Goal: Task Accomplishment & Management: Manage account settings

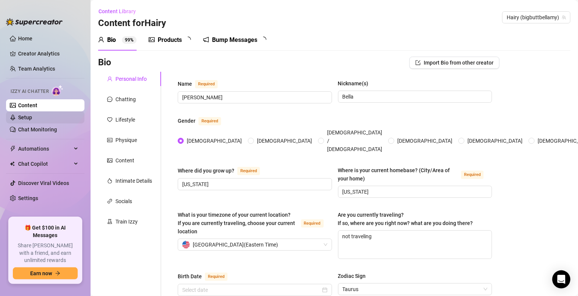
click at [32, 119] on link "Setup" at bounding box center [25, 117] width 14 height 6
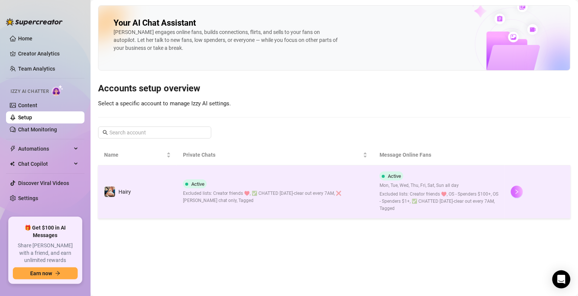
click at [516, 196] on button "button" at bounding box center [516, 191] width 12 height 12
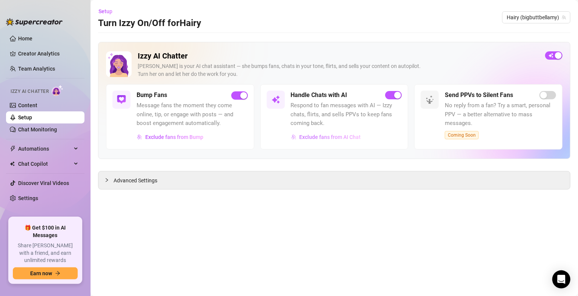
click at [340, 138] on span "Exclude fans from AI Chat" at bounding box center [329, 137] width 61 height 6
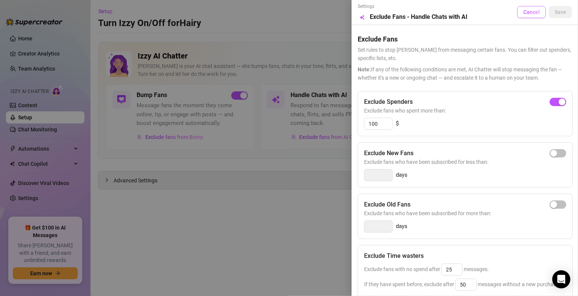
click at [534, 9] on button "Cancel" at bounding box center [531, 12] width 29 height 12
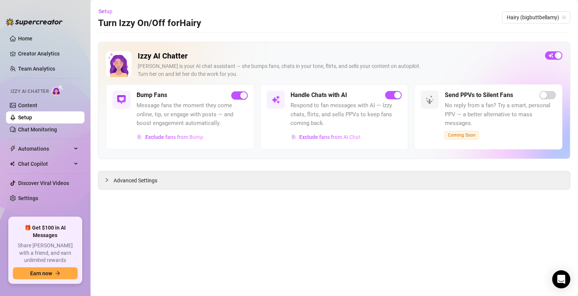
click at [310, 267] on main "Setup Turn Izzy On/Off for Hairy Hairy (bigbuttbellamy) Izzy AI Chatter [PERSON…" at bounding box center [333, 148] width 487 height 296
click at [37, 107] on link "Content" at bounding box center [27, 105] width 19 height 6
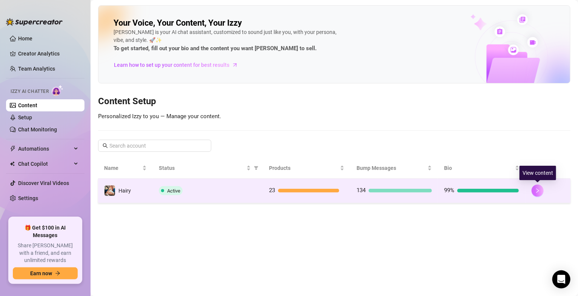
click at [541, 190] on button "button" at bounding box center [537, 190] width 12 height 12
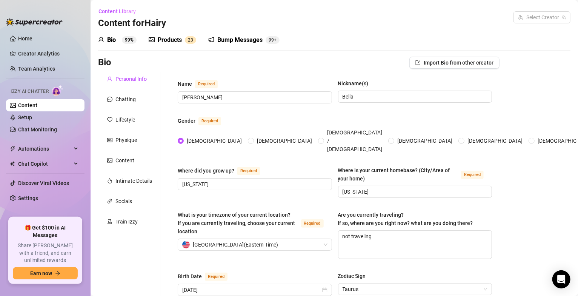
click at [249, 38] on div "Bump Messages" at bounding box center [239, 39] width 45 height 9
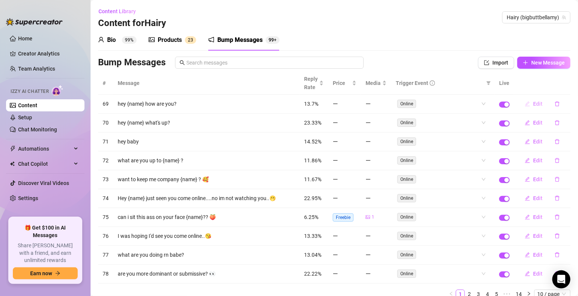
click at [533, 107] on span "Edit" at bounding box center [537, 104] width 9 height 6
type textarea "hey {name} how are you?"
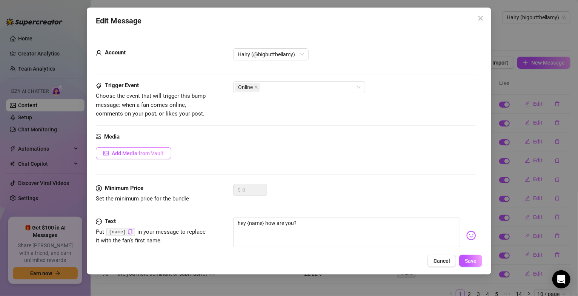
click at [158, 153] on span "Add Media from Vault" at bounding box center [138, 153] width 52 height 6
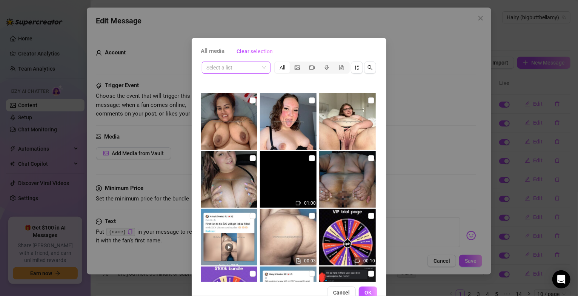
click at [259, 67] on span at bounding box center [236, 67] width 60 height 11
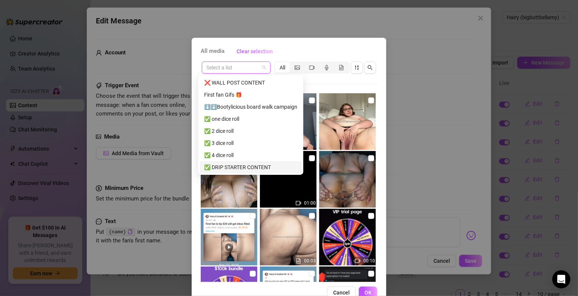
click at [253, 164] on div "✅ DRIP STARTER CONTENT" at bounding box center [250, 167] width 93 height 8
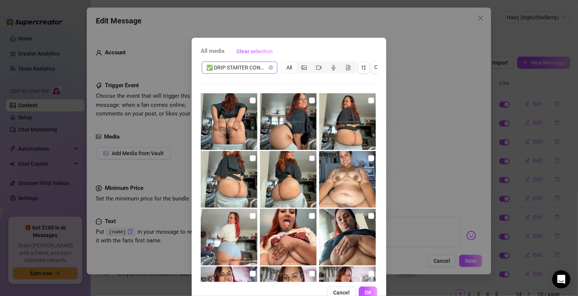
click at [309, 158] on input "checkbox" at bounding box center [312, 158] width 6 height 6
checkbox input "true"
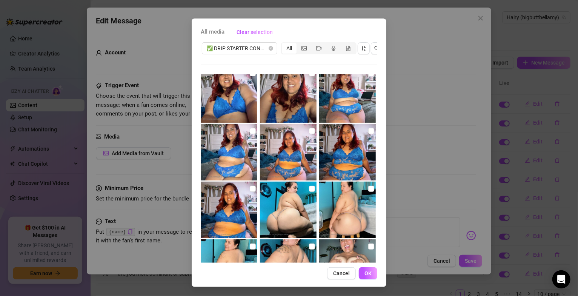
scroll to position [26, 0]
click at [369, 275] on button "OK" at bounding box center [368, 273] width 18 height 12
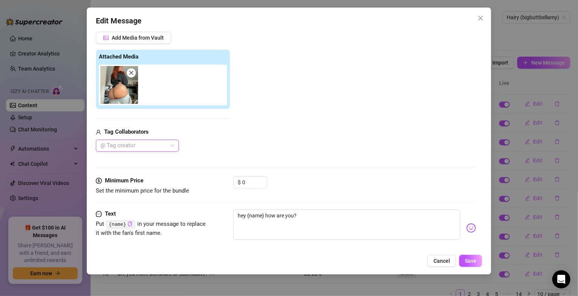
scroll to position [126, 0]
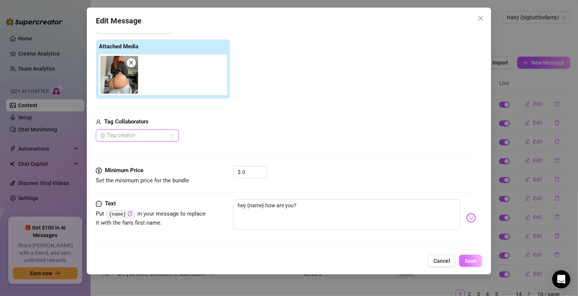
click at [467, 263] on span "Save" at bounding box center [470, 260] width 12 height 6
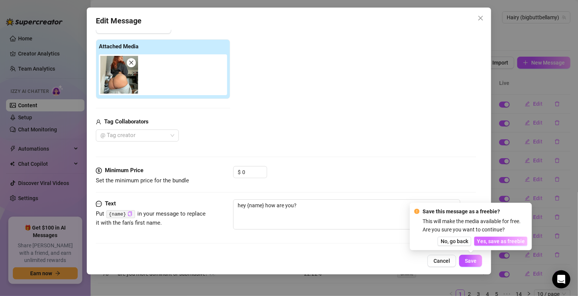
click at [498, 243] on span "Yes, save as freebie" at bounding box center [501, 241] width 48 height 6
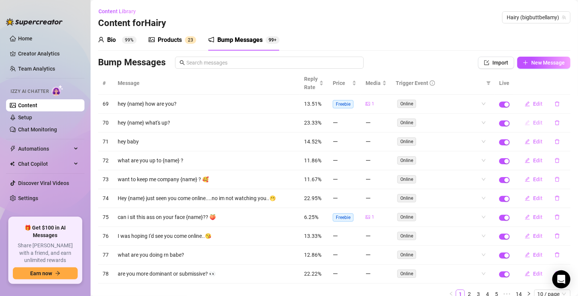
click at [533, 122] on span "Edit" at bounding box center [537, 123] width 9 height 6
type textarea "hey {name} what's up?"
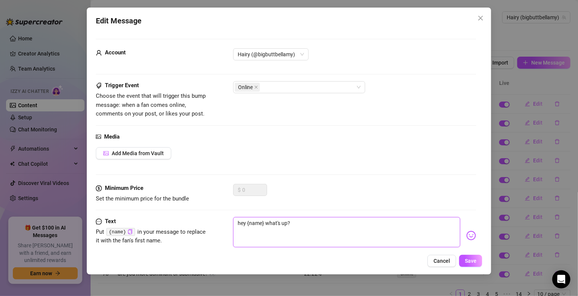
drag, startPoint x: 286, startPoint y: 224, endPoint x: 265, endPoint y: 222, distance: 20.8
click at [265, 222] on textarea "hey {name} what's up?" at bounding box center [346, 232] width 227 height 30
type textarea "hey {name} a?"
type textarea "hey {name} ar?"
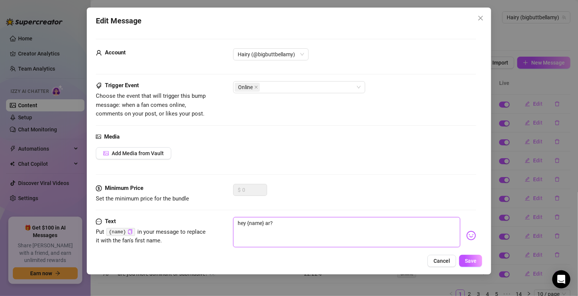
type textarea "hey {name} are?"
type textarea "hey {name} are ?"
type textarea "hey {name} are y?"
type textarea "hey {name} are yo?"
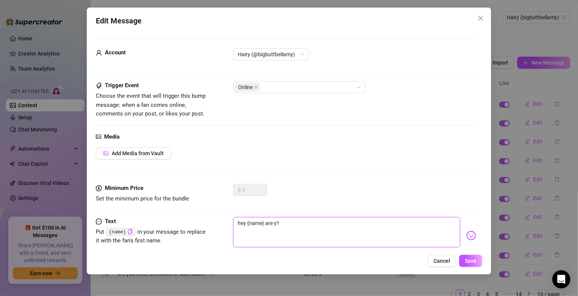
type textarea "hey {name} are yo?"
type textarea "hey {name} are you?"
type textarea "hey {name} are you ?"
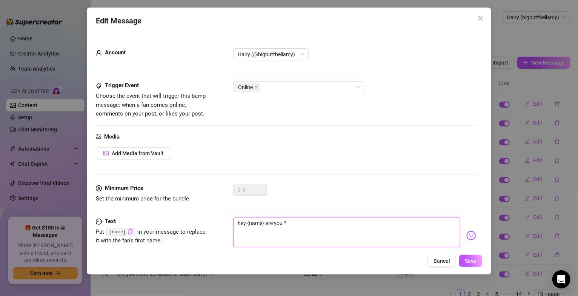
type textarea "hey {name} are you b?"
type textarea "hey {name} are you bu?"
type textarea "hey {name} are you bus?"
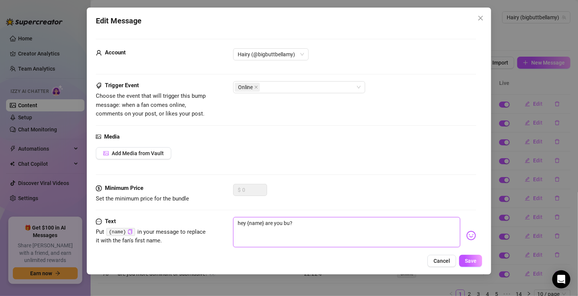
type textarea "hey {name} are you bus?"
type textarea "hey {name} are you busy?"
click at [123, 152] on span "Add Media from Vault" at bounding box center [138, 153] width 52 height 6
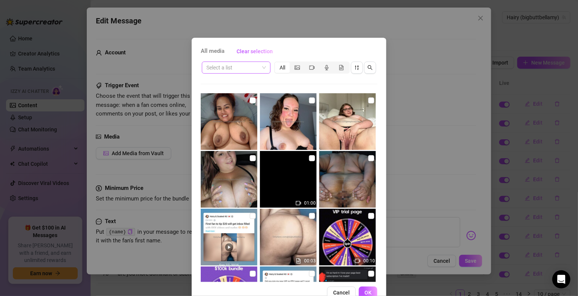
click at [260, 68] on span at bounding box center [236, 67] width 60 height 11
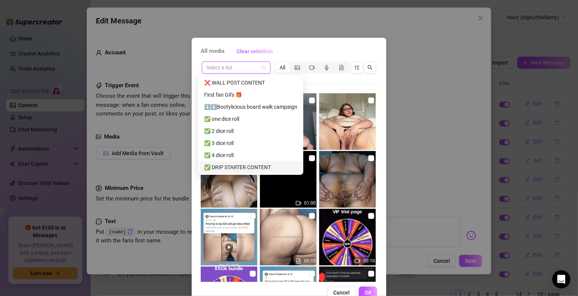
click at [247, 167] on div "✅ DRIP STARTER CONTENT" at bounding box center [250, 167] width 93 height 8
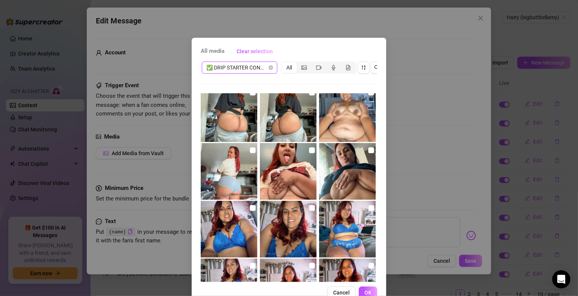
scroll to position [90, 0]
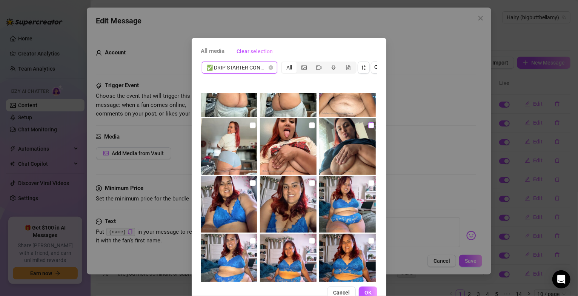
click at [368, 127] on input "checkbox" at bounding box center [371, 125] width 6 height 6
checkbox input "true"
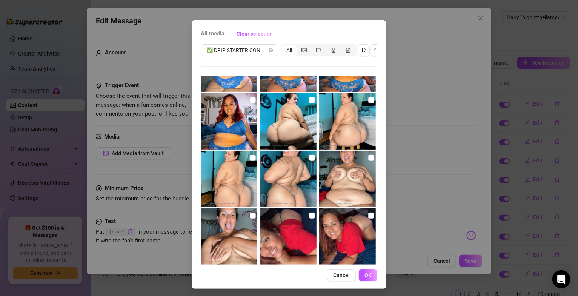
scroll to position [26, 0]
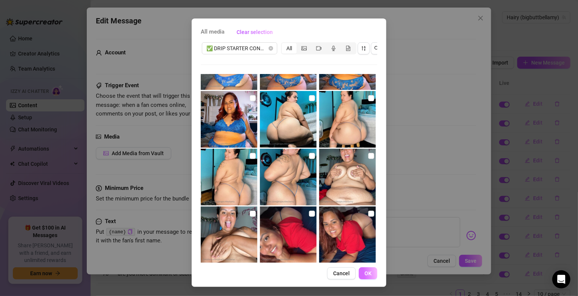
click at [367, 275] on span "OK" at bounding box center [367, 273] width 7 height 6
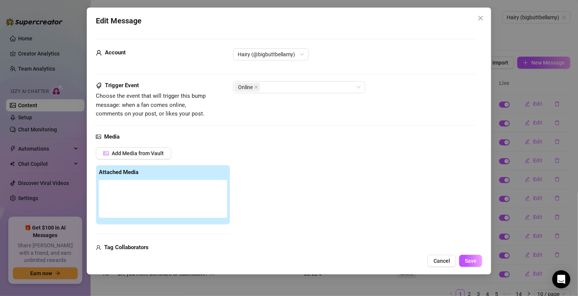
scroll to position [115, 0]
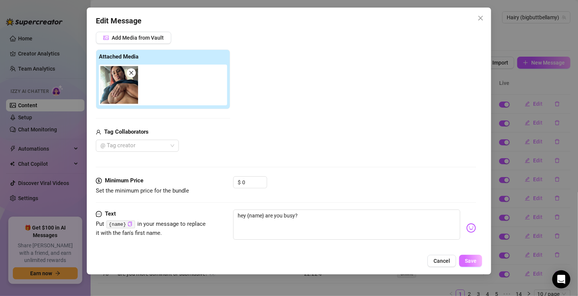
click at [468, 262] on span "Save" at bounding box center [470, 260] width 12 height 6
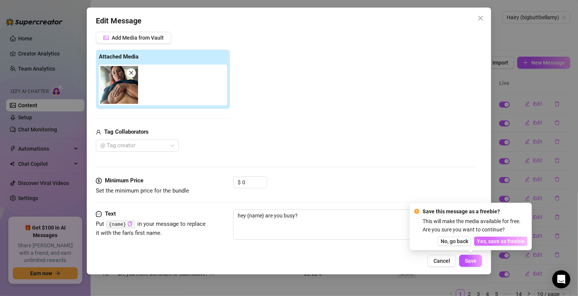
click at [492, 239] on span "Yes, save as freebie" at bounding box center [501, 241] width 48 height 6
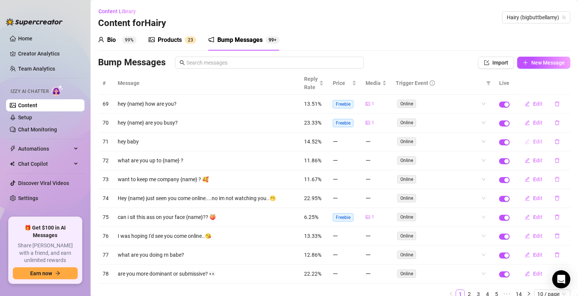
click at [533, 141] on span "Edit" at bounding box center [537, 141] width 9 height 6
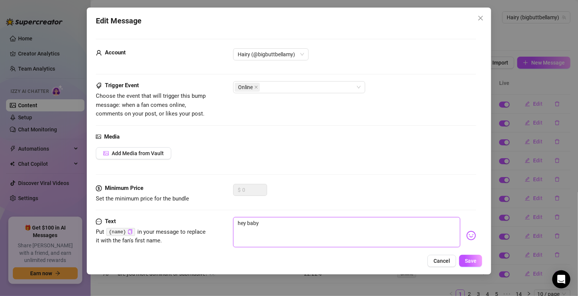
drag, startPoint x: 269, startPoint y: 223, endPoint x: 247, endPoint y: 221, distance: 22.0
click at [247, 221] on textarea "hey baby" at bounding box center [346, 232] width 227 height 30
type textarea "hey"
click at [128, 231] on icon "copy" at bounding box center [130, 231] width 4 height 5
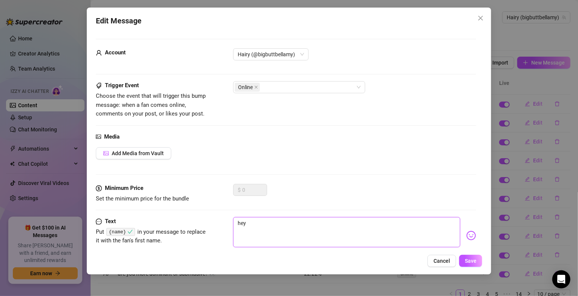
click at [251, 225] on textarea "hey" at bounding box center [346, 232] width 227 height 30
paste textarea "{name}"
type textarea "hey {name}"
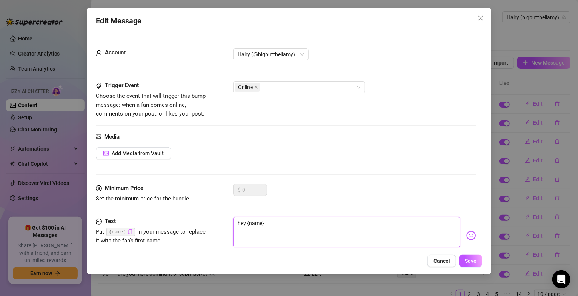
type textarea "hey {name}"
click at [466, 236] on img at bounding box center [471, 235] width 10 height 10
click at [466, 234] on img at bounding box center [471, 235] width 10 height 10
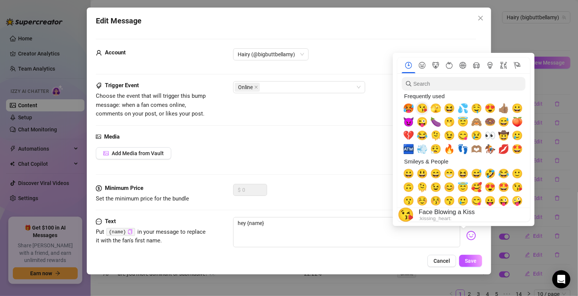
click at [421, 110] on span "😘" at bounding box center [421, 108] width 11 height 11
type textarea "hey {name} 😘"
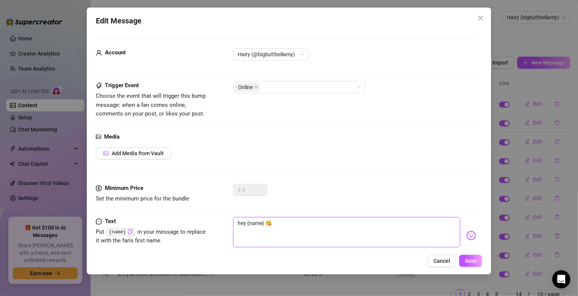
click at [314, 234] on textarea "hey {name} 😘" at bounding box center [346, 232] width 227 height 30
type textarea "hey {name} 😘"
click at [120, 154] on span "Add Media from Vault" at bounding box center [138, 153] width 52 height 6
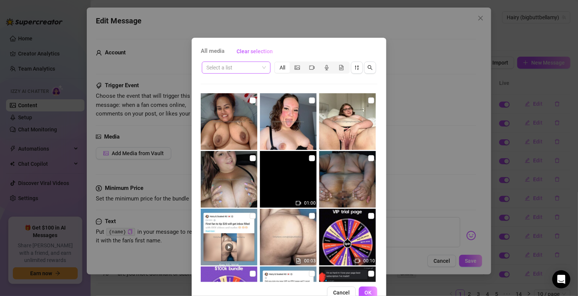
click at [260, 68] on span at bounding box center [236, 67] width 60 height 11
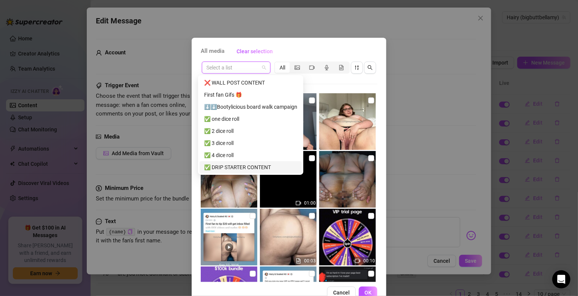
click at [240, 168] on div "✅ DRIP STARTER CONTENT" at bounding box center [250, 167] width 93 height 8
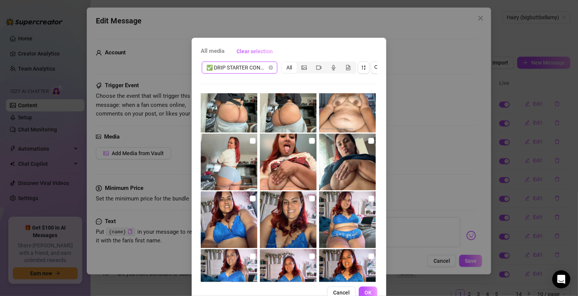
scroll to position [90, 0]
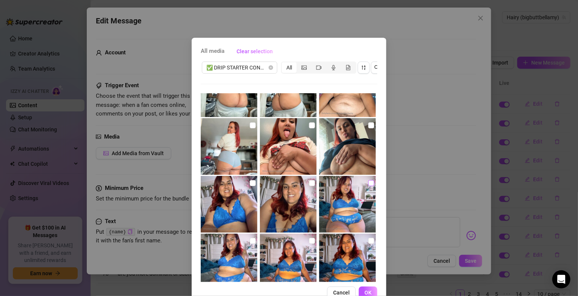
click at [368, 182] on input "checkbox" at bounding box center [371, 183] width 6 height 6
checkbox input "true"
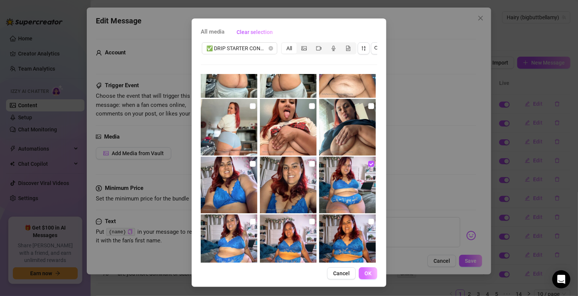
click at [366, 276] on button "OK" at bounding box center [368, 273] width 18 height 12
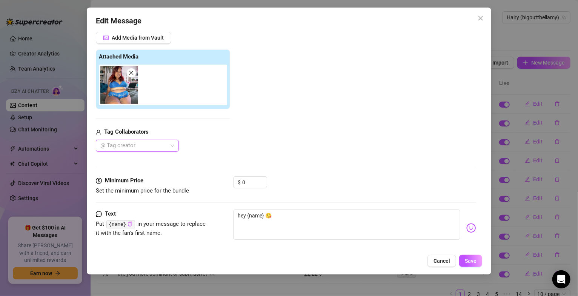
scroll to position [126, 0]
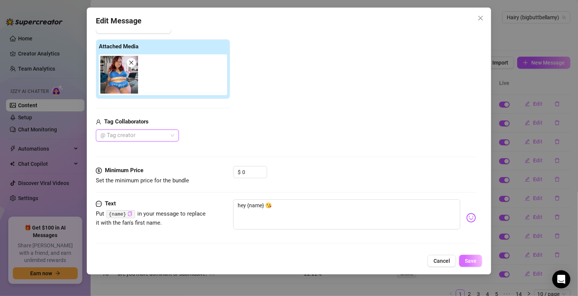
click at [464, 262] on span "Save" at bounding box center [470, 260] width 12 height 6
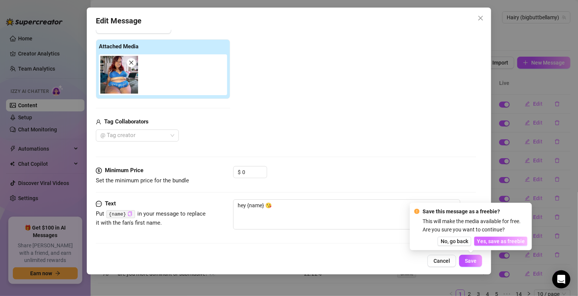
click at [490, 238] on span "Yes, save as freebie" at bounding box center [501, 241] width 48 height 6
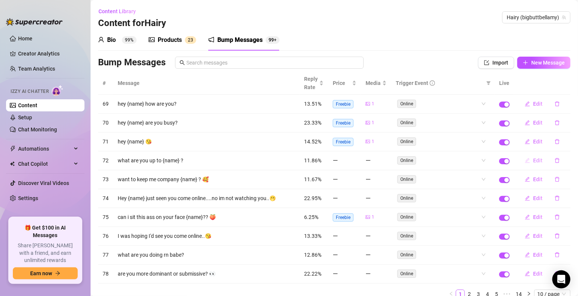
click at [533, 159] on span "Edit" at bounding box center [537, 160] width 9 height 6
type textarea "what are you up to {name} ?"
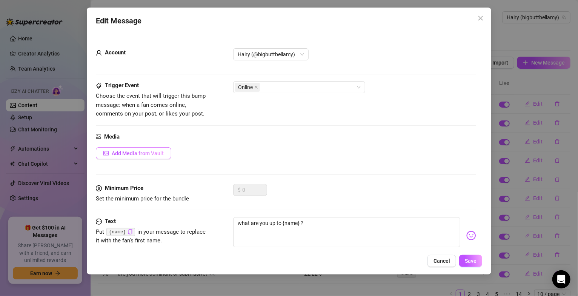
click at [156, 154] on span "Add Media from Vault" at bounding box center [138, 153] width 52 height 6
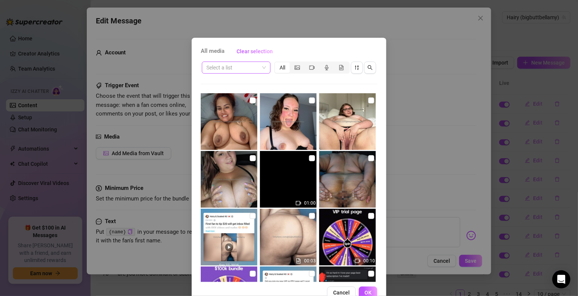
click at [261, 67] on span at bounding box center [236, 67] width 60 height 11
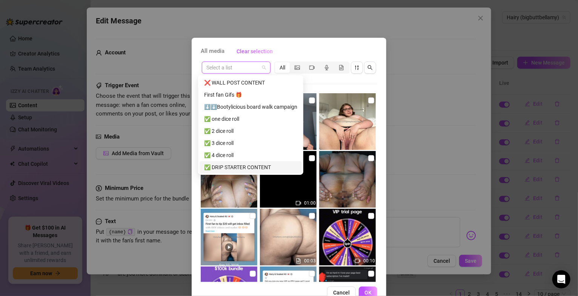
click at [244, 168] on div "✅ DRIP STARTER CONTENT" at bounding box center [250, 167] width 93 height 8
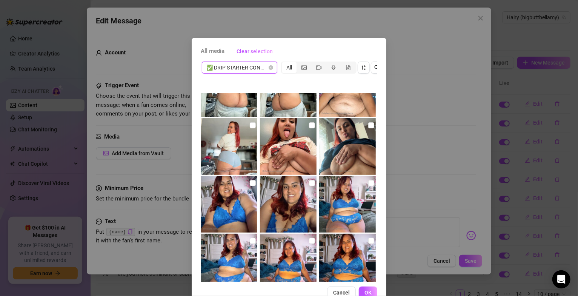
scroll to position [136, 0]
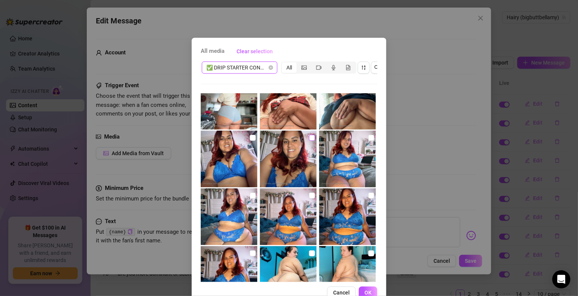
click at [309, 138] on input "checkbox" at bounding box center [312, 138] width 6 height 6
checkbox input "true"
click at [368, 295] on button "OK" at bounding box center [368, 292] width 18 height 12
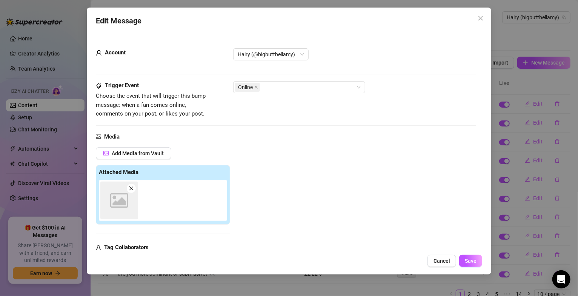
scroll to position [115, 0]
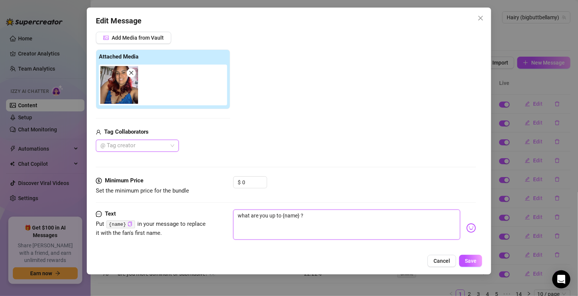
click at [320, 217] on textarea "what are you up to {name} ?" at bounding box center [346, 224] width 227 height 30
type textarea "what are you up to {name} ?"
click at [466, 231] on img at bounding box center [471, 228] width 10 height 10
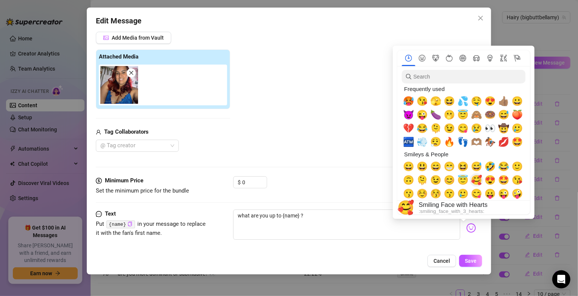
click at [478, 179] on span "🥰" at bounding box center [476, 180] width 11 height 11
type textarea "what are you up to {name} ? 🥰"
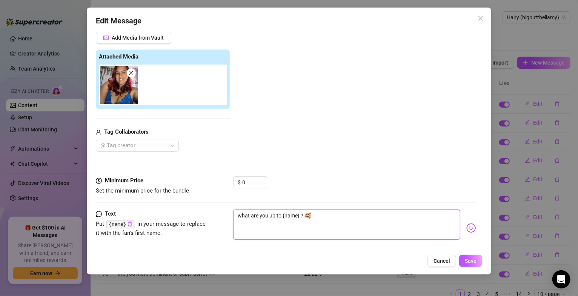
click at [340, 223] on textarea "what are you up to {name} ? 🥰" at bounding box center [346, 224] width 227 height 30
type textarea "what are you up to {name} ? 🥰"
click at [469, 262] on span "Save" at bounding box center [470, 260] width 12 height 6
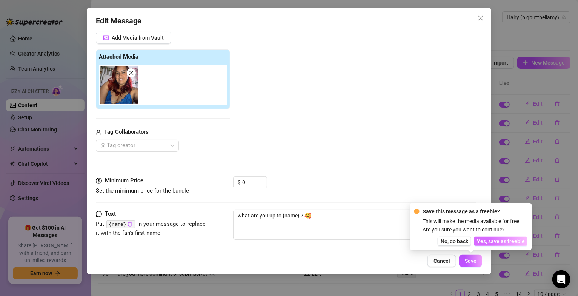
click at [485, 241] on span "Yes, save as freebie" at bounding box center [501, 241] width 48 height 6
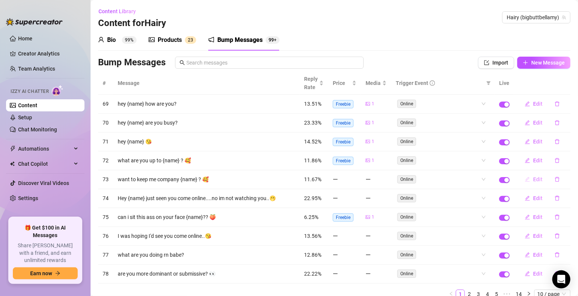
click at [533, 181] on span "Edit" at bounding box center [537, 179] width 9 height 6
type textarea "want to keep me company {name} ? 🥰"
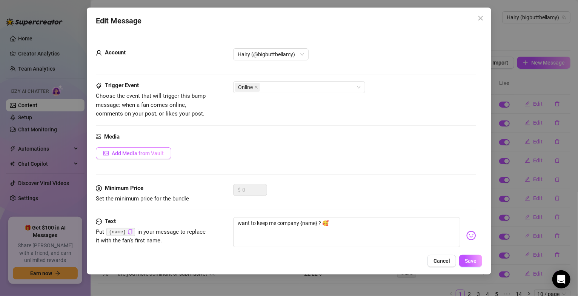
click at [161, 153] on span "Add Media from Vault" at bounding box center [138, 153] width 52 height 6
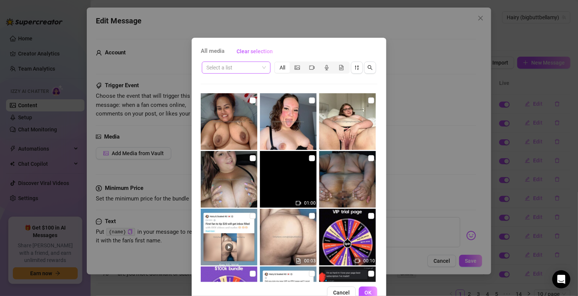
click at [258, 69] on span at bounding box center [236, 67] width 60 height 11
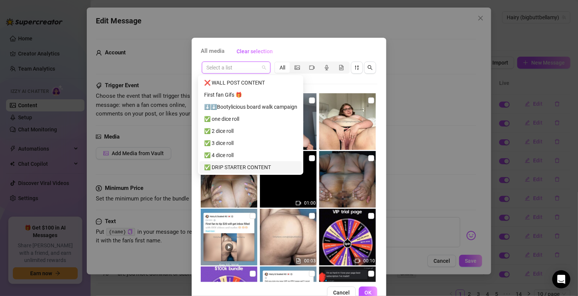
click at [238, 164] on div "✅ DRIP STARTER CONTENT" at bounding box center [250, 167] width 93 height 8
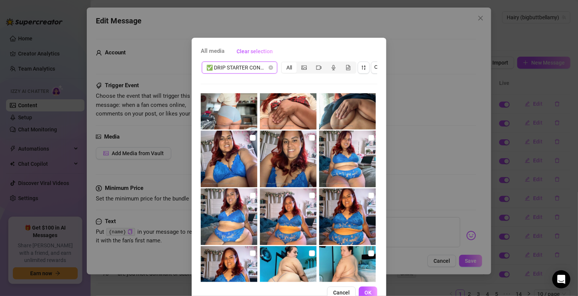
scroll to position [181, 0]
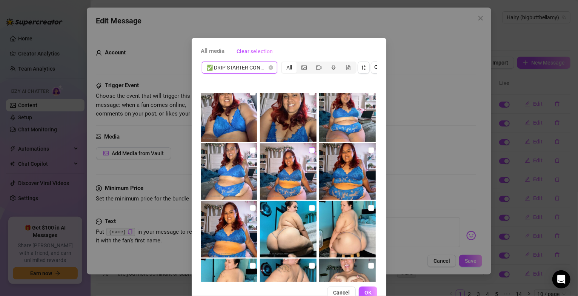
click at [309, 150] on input "checkbox" at bounding box center [312, 150] width 6 height 6
checkbox input "true"
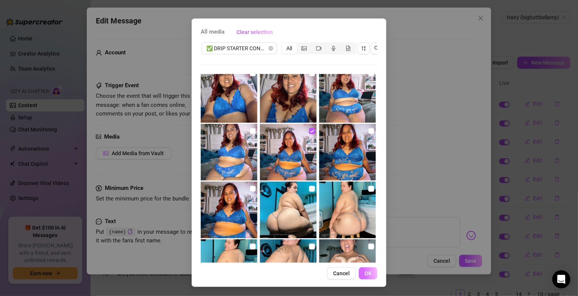
click at [365, 276] on span "OK" at bounding box center [367, 273] width 7 height 6
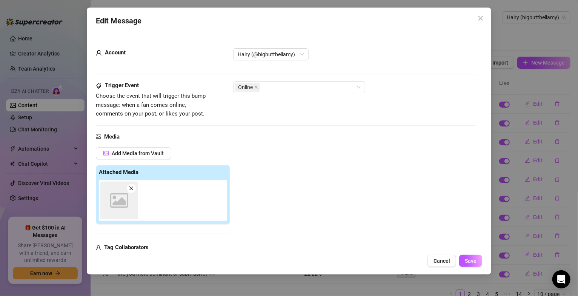
scroll to position [115, 0]
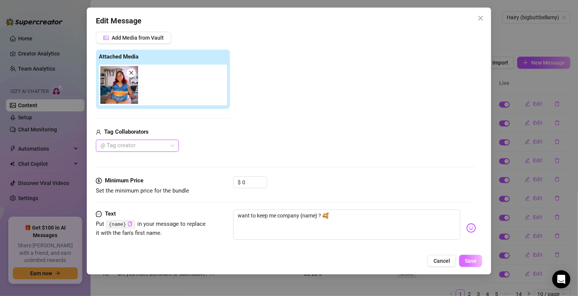
click at [473, 259] on span "Save" at bounding box center [470, 260] width 12 height 6
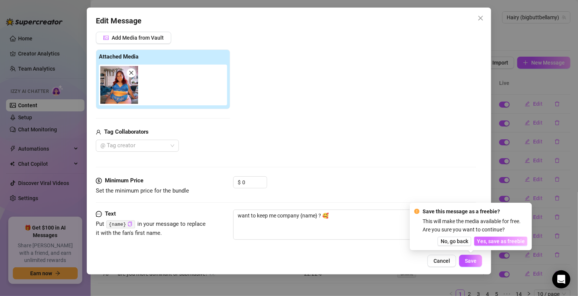
click at [489, 242] on span "Yes, save as freebie" at bounding box center [501, 241] width 48 height 6
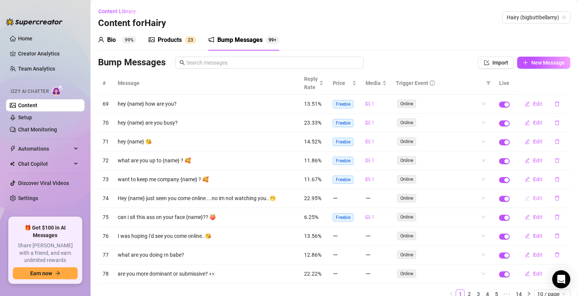
click at [533, 199] on span "Edit" at bounding box center [537, 198] width 9 height 6
type textarea "Hey {name} just seen you come online....no im not watching you..🫢"
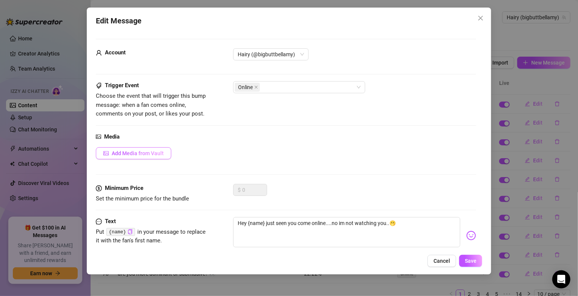
click at [122, 149] on button "Add Media from Vault" at bounding box center [133, 153] width 75 height 12
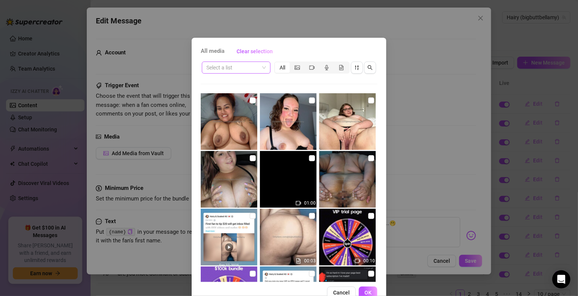
click at [258, 67] on span at bounding box center [236, 67] width 60 height 11
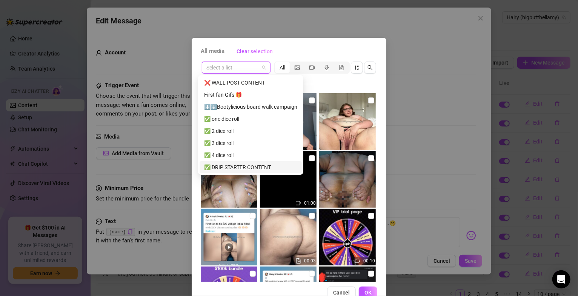
click at [242, 165] on div "✅ DRIP STARTER CONTENT" at bounding box center [250, 167] width 93 height 8
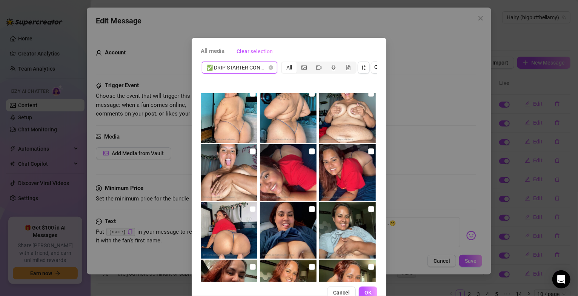
scroll to position [362, 0]
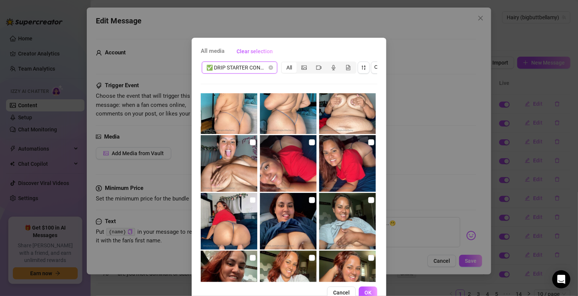
click at [250, 141] on input "checkbox" at bounding box center [253, 142] width 6 height 6
checkbox input "true"
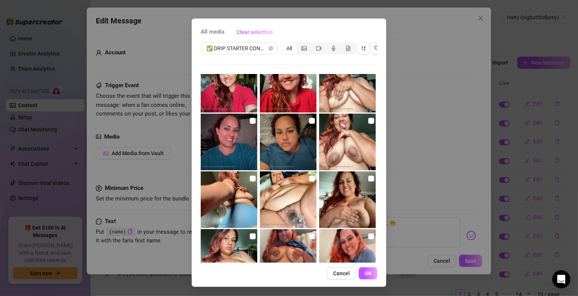
scroll to position [679, 0]
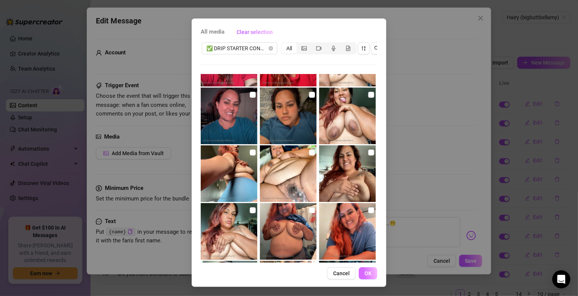
click at [365, 274] on span "OK" at bounding box center [367, 273] width 7 height 6
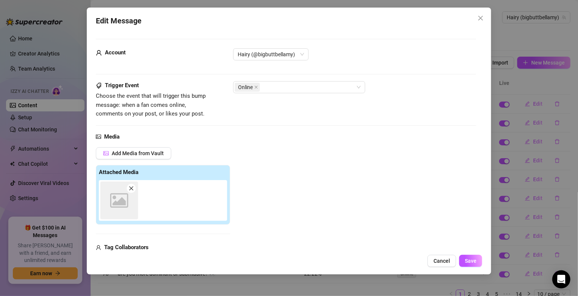
scroll to position [115, 0]
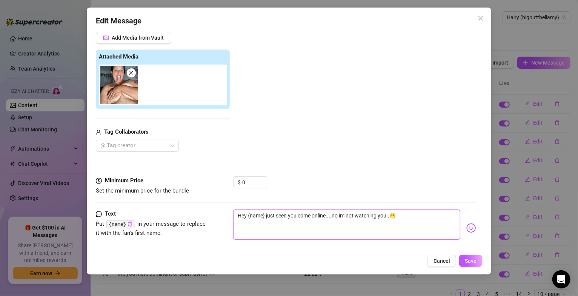
drag, startPoint x: 333, startPoint y: 216, endPoint x: 396, endPoint y: 217, distance: 63.7
click at [396, 217] on textarea "Hey {name} just seen you come online....no im not watching you..🫢" at bounding box center [346, 224] width 227 height 30
type textarea "Hey {name} just seen you come online...."
type textarea "Hey {name} just seen you come online....t"
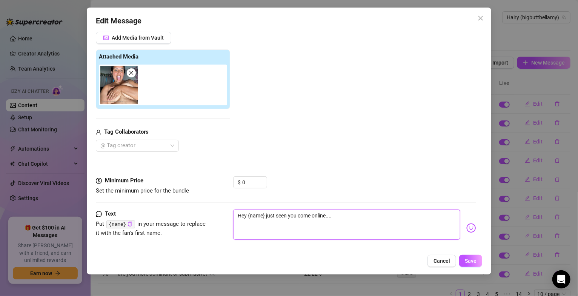
type textarea "Hey {name} just seen you come online....t"
type textarea "Hey {name} just seen you come online....th"
type textarea "Hey {name} just seen you come online....tho"
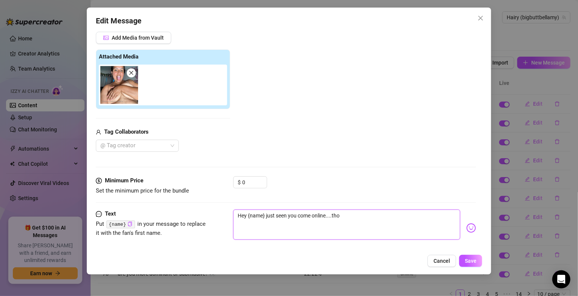
type textarea "Hey {name} just seen you come online....thou"
type textarea "Hey {name} just seen you come online....thoug"
type textarea "Hey {name} just seen you come online....though"
type textarea "Hey {name} just seen you come online....thought"
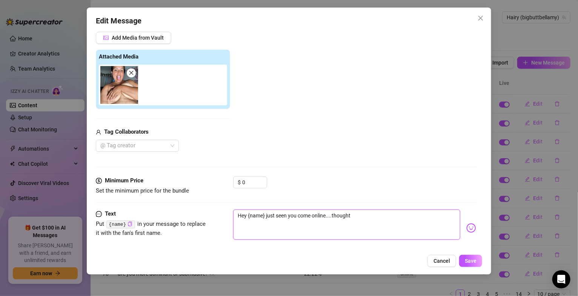
type textarea "Hey {name} just seen you come online....thought"
type textarea "Hey {name} just seen you come online....thought I"
type textarea "Hey {name} just seen you come online....thought I'"
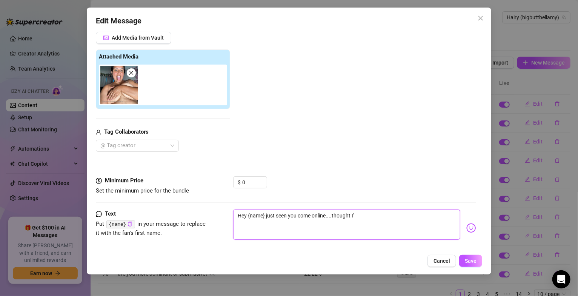
type textarea "Hey {name} just seen you come online....thought I'd"
type textarea "Hey {name} just seen you come online....thought I'd s"
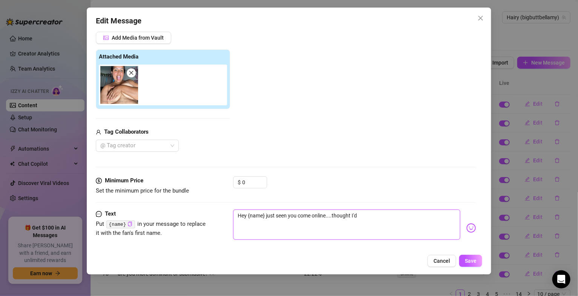
type textarea "Hey {name} just seen you come online....thought I'd s"
type textarea "Hey {name} just seen you come online....thought I'd sa"
type textarea "Hey {name} just seen you come online....thought I'd say"
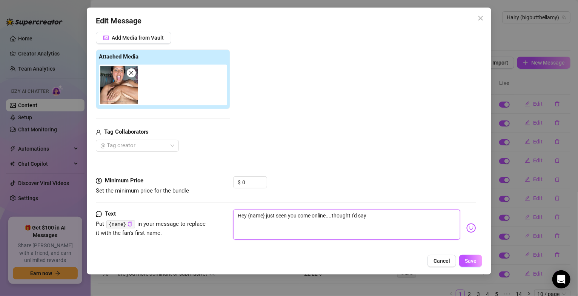
type textarea "Hey {name} just seen you come online....thought I'd say h"
type textarea "Hey {name} just seen you come online....thought I'd say he"
type textarea "Hey {name} just seen you come online....thought I'd say hel"
type textarea "Hey {name} just seen you come online....thought I'd say hell"
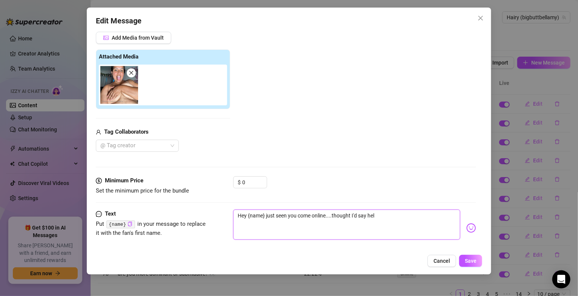
type textarea "Hey {name} just seen you come online....thought I'd say hell"
type textarea "Hey {name} just seen you come online....thought I'd say hello"
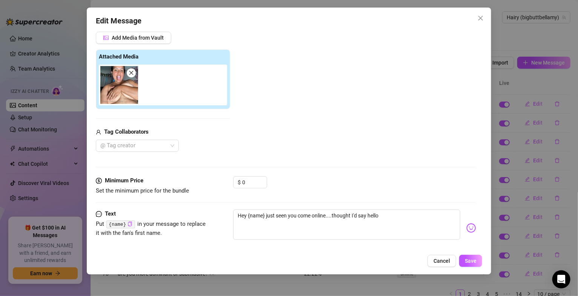
click at [466, 227] on img at bounding box center [471, 228] width 10 height 10
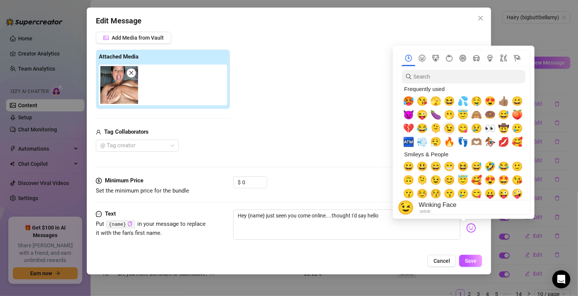
click at [450, 127] on span "😉" at bounding box center [448, 128] width 11 height 11
type textarea "Hey {name} just seen you come online....thought I'd say hello 😉"
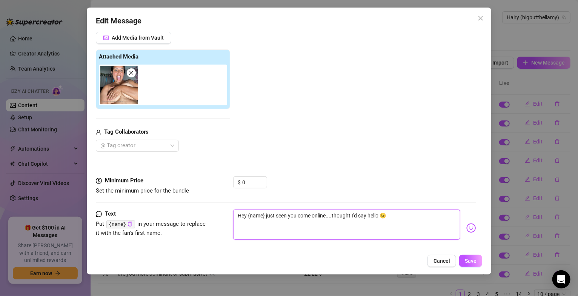
click at [397, 235] on textarea "Hey {name} just seen you come online....thought I'd say hello 😉" at bounding box center [346, 224] width 227 height 30
type textarea "Hey {name} just seen you come online....thought I'd say hello 😉"
click at [470, 261] on span "Save" at bounding box center [470, 260] width 12 height 6
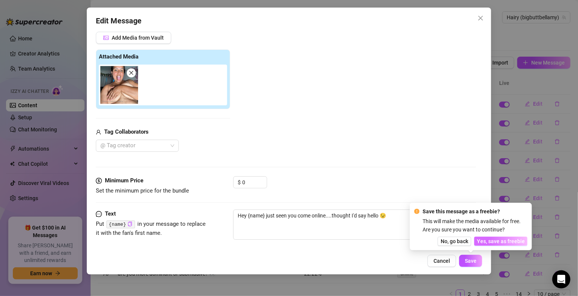
click at [499, 239] on span "Yes, save as freebie" at bounding box center [501, 241] width 48 height 6
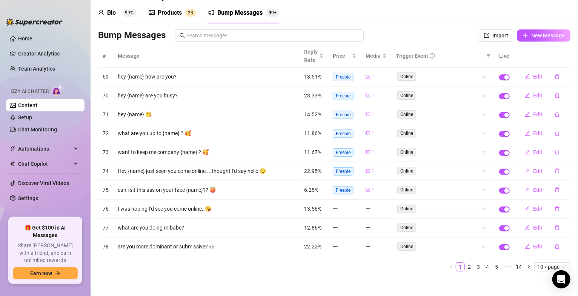
scroll to position [34, 0]
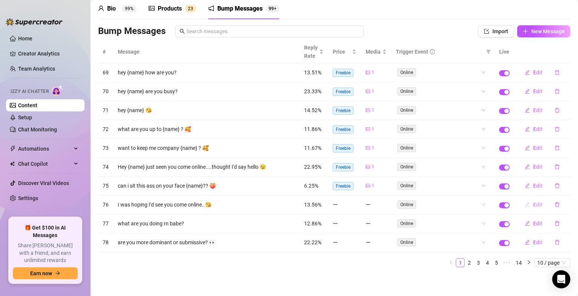
click at [533, 206] on span "Edit" at bounding box center [537, 204] width 9 height 6
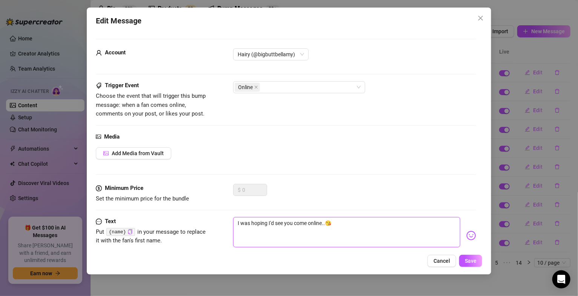
click at [323, 222] on textarea "I was hoping I'd see you come online..😘" at bounding box center [346, 232] width 227 height 30
type textarea "I was hoping I'd see you come online😘"
type textarea "I was hoping I'd see you come online 😘"
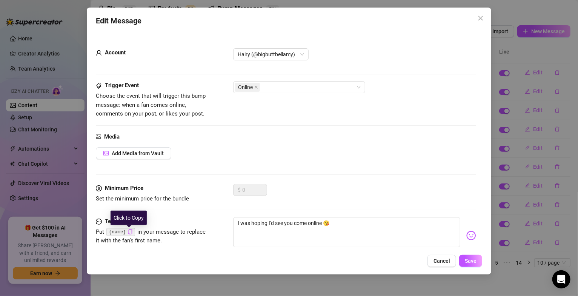
click at [129, 231] on icon "copy" at bounding box center [129, 231] width 5 height 5
click at [323, 224] on textarea "I was hoping I'd see you come online 😘" at bounding box center [346, 232] width 227 height 30
paste textarea "{name}"
type textarea "I was hoping I'd see you come online{name} 😘"
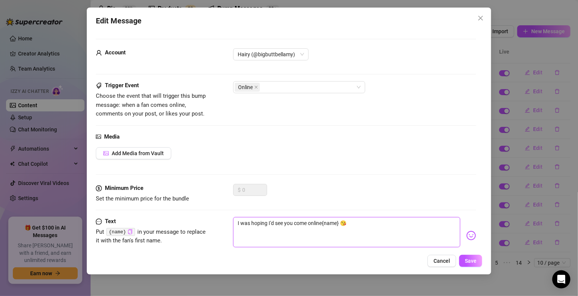
click at [323, 225] on textarea "I was hoping I'd see you come online{name} 😘" at bounding box center [346, 232] width 227 height 30
type textarea "I was hoping I'd see you come online {name} 😘"
click at [143, 153] on span "Add Media from Vault" at bounding box center [138, 153] width 52 height 6
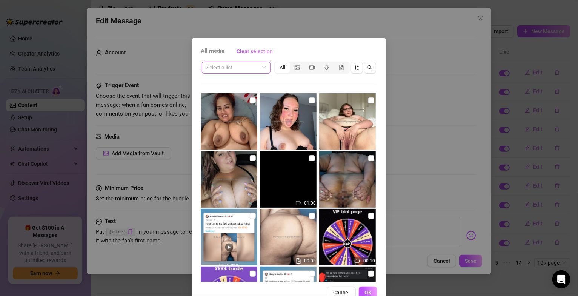
click at [259, 67] on span at bounding box center [236, 67] width 60 height 11
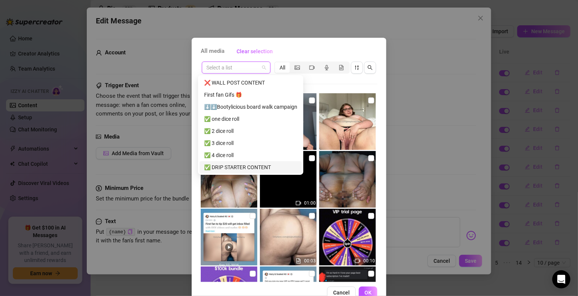
click at [255, 166] on div "✅ DRIP STARTER CONTENT" at bounding box center [250, 167] width 93 height 8
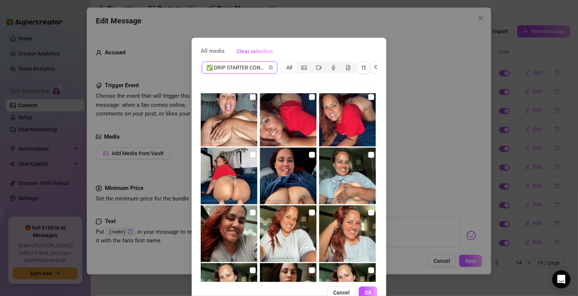
scroll to position [362, 0]
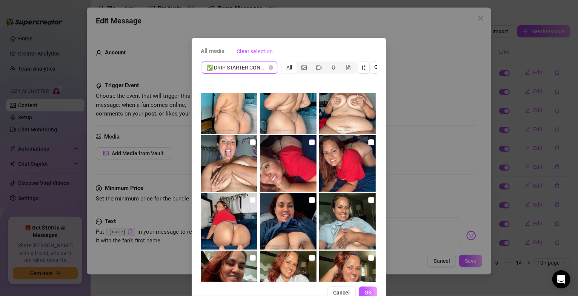
click at [309, 143] on input "checkbox" at bounding box center [312, 142] width 6 height 6
checkbox input "true"
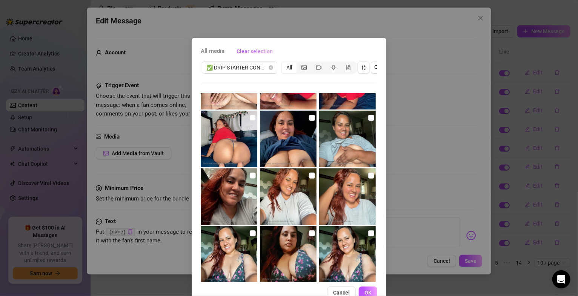
scroll to position [588, 0]
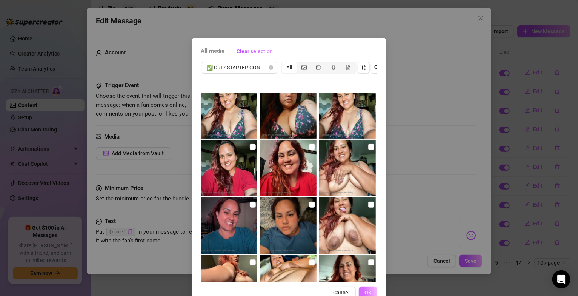
click at [365, 295] on button "OK" at bounding box center [368, 292] width 18 height 12
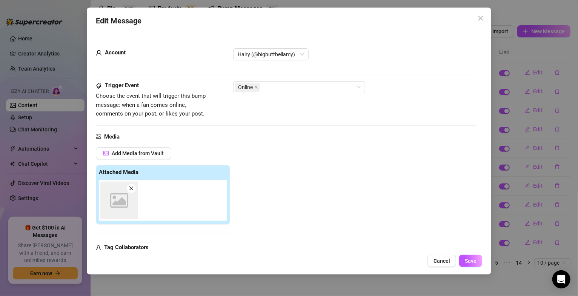
scroll to position [115, 0]
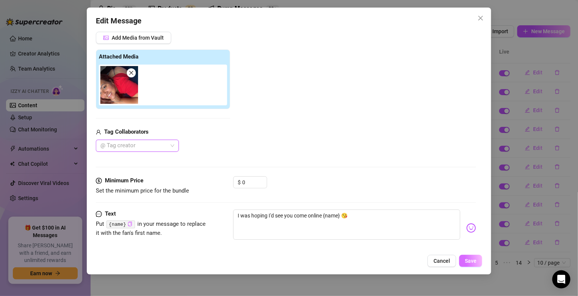
click at [471, 262] on span "Save" at bounding box center [470, 260] width 12 height 6
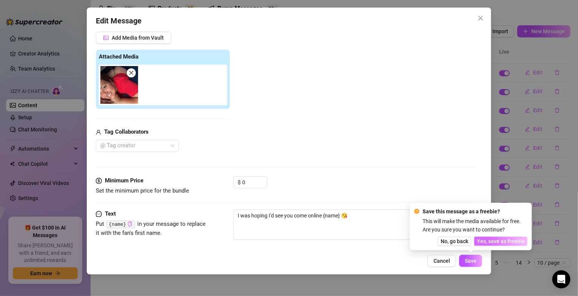
click at [490, 243] on span "Yes, save as freebie" at bounding box center [501, 241] width 48 height 6
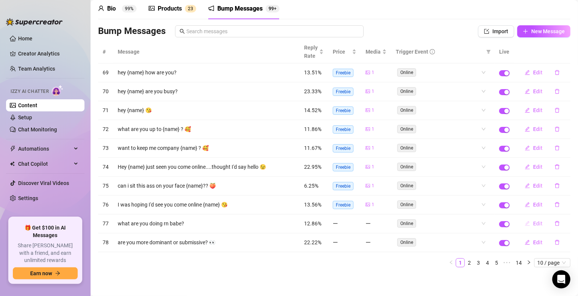
click at [533, 221] on span "Edit" at bounding box center [537, 223] width 9 height 6
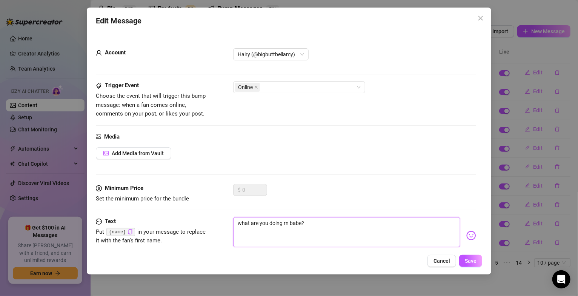
drag, startPoint x: 288, startPoint y: 223, endPoint x: 300, endPoint y: 223, distance: 12.1
click at [300, 223] on textarea "what are you doing rn babe?" at bounding box center [346, 232] width 227 height 30
type textarea "what are you doing rn?"
type textarea "what are you doing rn ?"
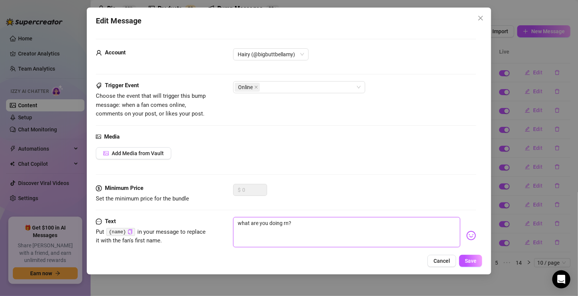
type textarea "what are you doing rn ?"
drag, startPoint x: 288, startPoint y: 223, endPoint x: 331, endPoint y: 232, distance: 44.3
click at [331, 232] on textarea "what are you doing rn ?" at bounding box center [346, 232] width 227 height 30
click at [288, 225] on textarea "what are you doing rn ?" at bounding box center [346, 232] width 227 height 30
paste textarea "{name}"
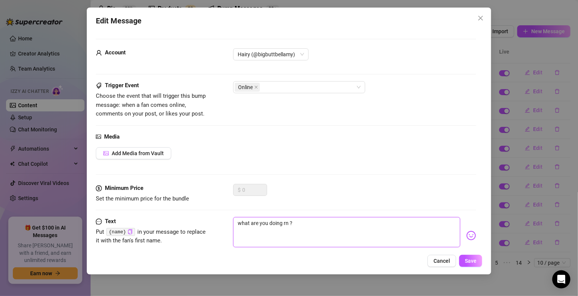
type textarea "what are you doing rn {name}?"
type textarea "what are you doing rn {name} ?"
click at [145, 154] on span "Add Media from Vault" at bounding box center [138, 153] width 52 height 6
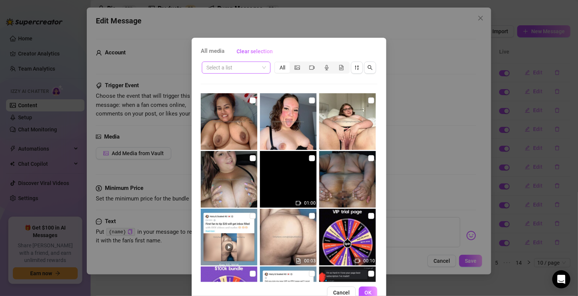
click at [259, 66] on span at bounding box center [236, 67] width 60 height 11
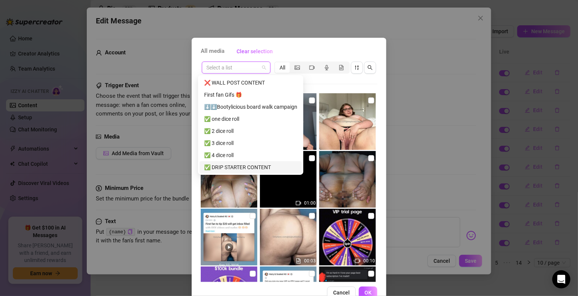
click at [246, 165] on div "✅ DRIP STARTER CONTENT" at bounding box center [250, 167] width 93 height 8
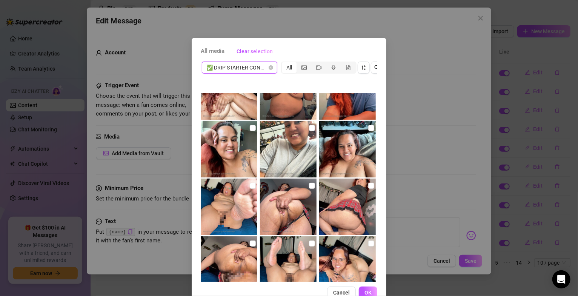
scroll to position [860, 0]
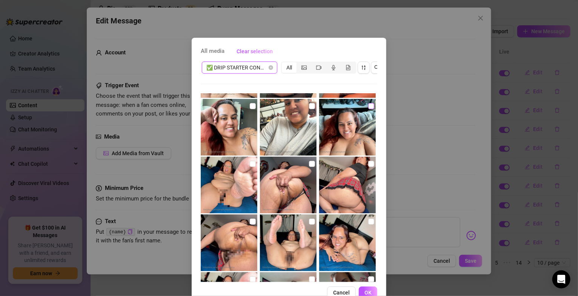
click at [368, 105] on input "checkbox" at bounding box center [371, 106] width 6 height 6
checkbox input "true"
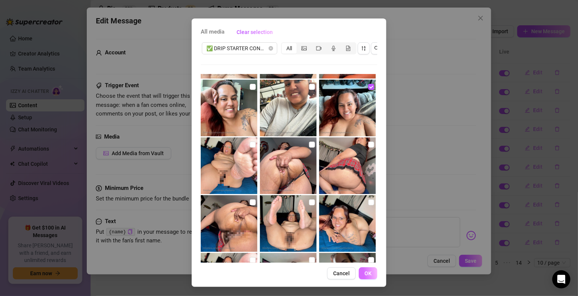
click at [367, 274] on span "OK" at bounding box center [367, 273] width 7 height 6
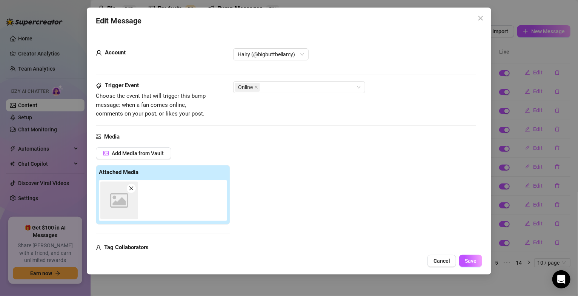
scroll to position [115, 0]
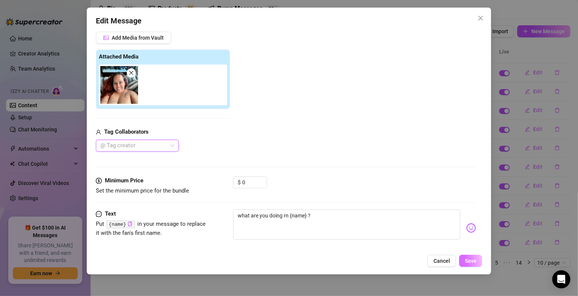
click at [471, 258] on span "Save" at bounding box center [470, 260] width 12 height 6
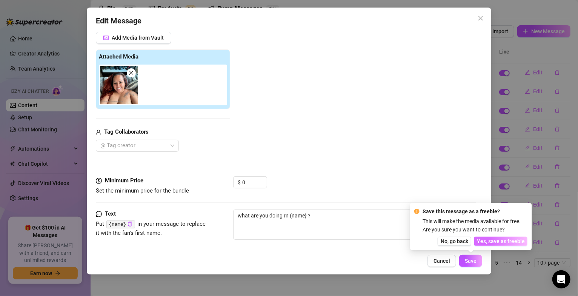
click at [484, 242] on span "Yes, save as freebie" at bounding box center [501, 241] width 48 height 6
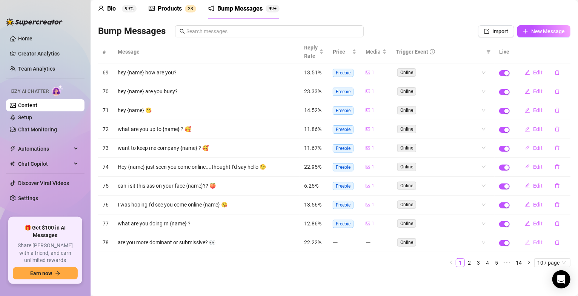
click at [524, 243] on button "Edit" at bounding box center [533, 242] width 30 height 12
type textarea "are you more dominant or submissive? 👀"
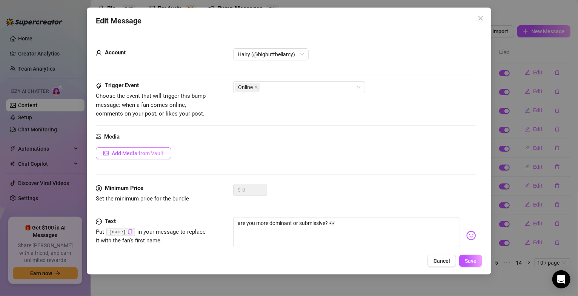
click at [139, 154] on span "Add Media from Vault" at bounding box center [138, 153] width 52 height 6
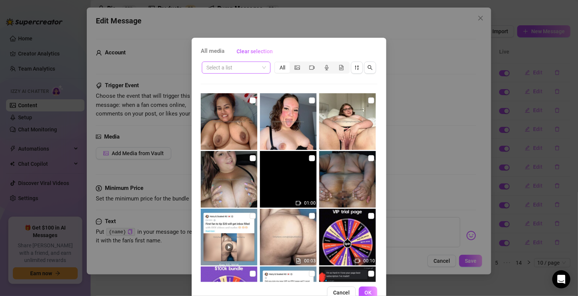
click at [259, 67] on span at bounding box center [236, 67] width 60 height 11
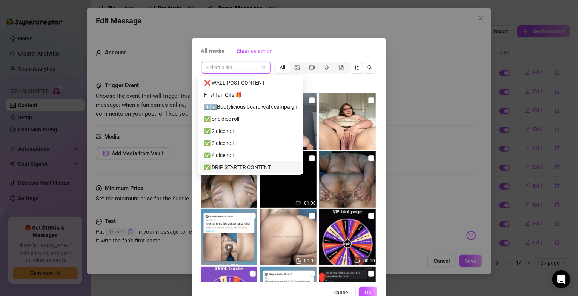
click at [241, 164] on div "✅ DRIP STARTER CONTENT" at bounding box center [250, 167] width 93 height 8
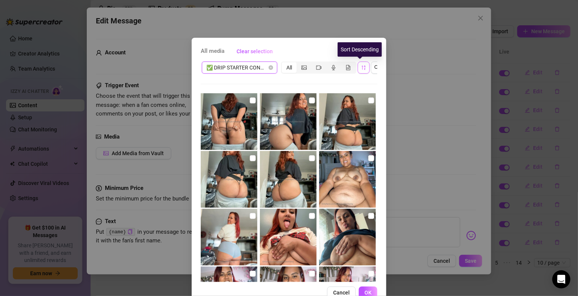
click at [361, 70] on span "button" at bounding box center [363, 67] width 5 height 6
click at [362, 69] on icon "sort-descending" at bounding box center [364, 67] width 4 height 5
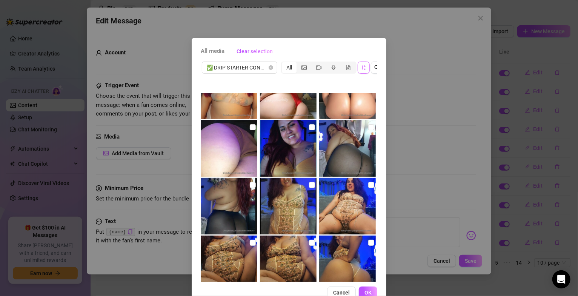
scroll to position [271, 0]
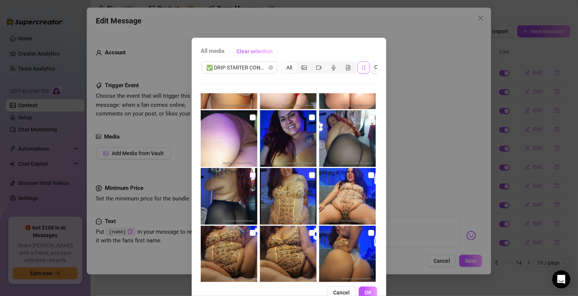
click at [250, 173] on input "checkbox" at bounding box center [253, 175] width 6 height 6
checkbox input "true"
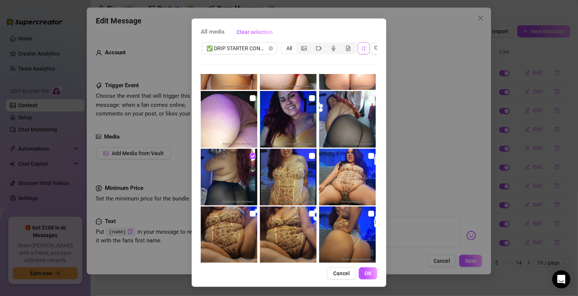
scroll to position [26, 0]
click at [364, 275] on span "OK" at bounding box center [367, 273] width 7 height 6
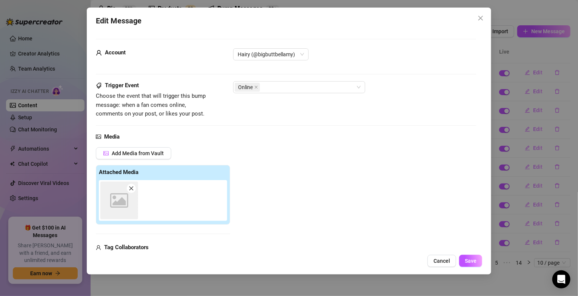
scroll to position [115, 0]
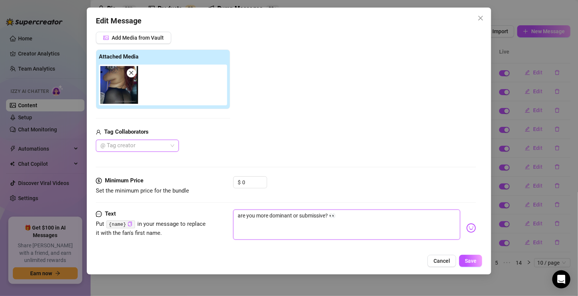
click at [326, 216] on textarea "are you more dominant or submissive? 👀" at bounding box center [346, 224] width 227 height 30
type textarea "are you more dominant or submissive ? 👀"
paste textarea "{name}"
type textarea "are you more dominant or submissive {name}? 👀"
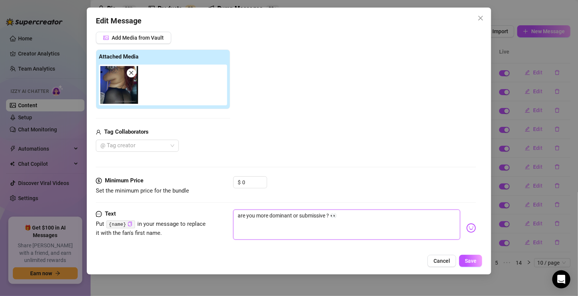
type textarea "are you more dominant or submissive {name}? 👀"
type textarea "are you more dominant or submissive {name} ? 👀"
click at [470, 263] on span "Save" at bounding box center [470, 260] width 12 height 6
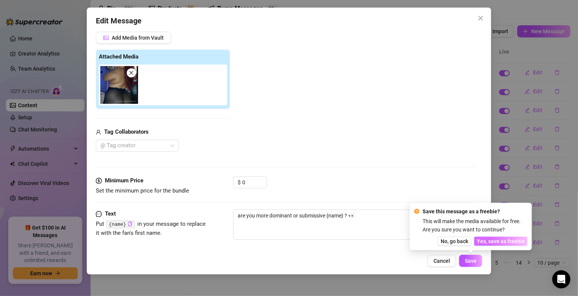
click at [487, 241] on span "Yes, save as freebie" at bounding box center [501, 241] width 48 height 6
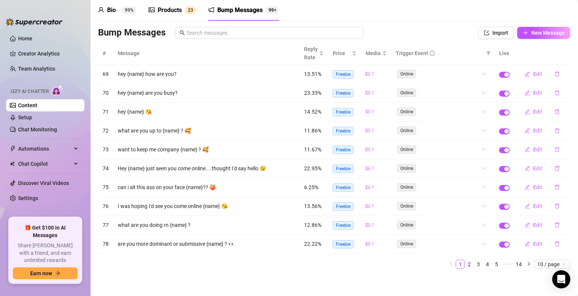
scroll to position [34, 0]
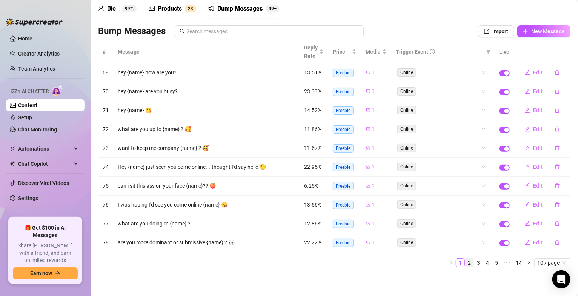
click at [465, 262] on link "2" at bounding box center [469, 262] width 8 height 8
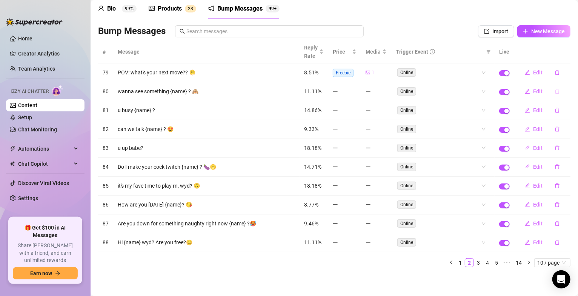
click at [555, 89] on icon "delete" at bounding box center [557, 91] width 5 height 5
click at [563, 70] on span "Yes" at bounding box center [564, 69] width 9 height 6
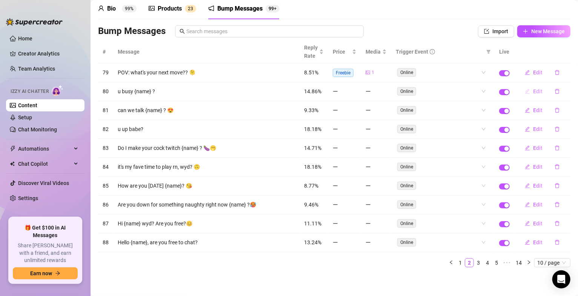
click at [533, 88] on span "Edit" at bounding box center [537, 91] width 9 height 6
type textarea "u busy {name} ?"
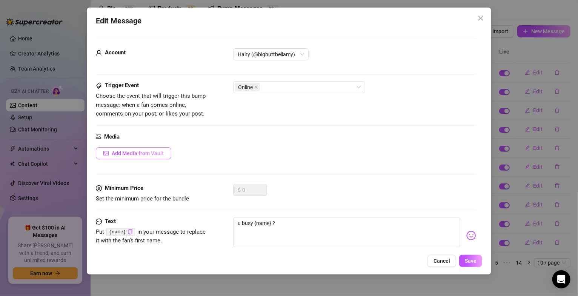
click at [139, 156] on span "Add Media from Vault" at bounding box center [138, 153] width 52 height 6
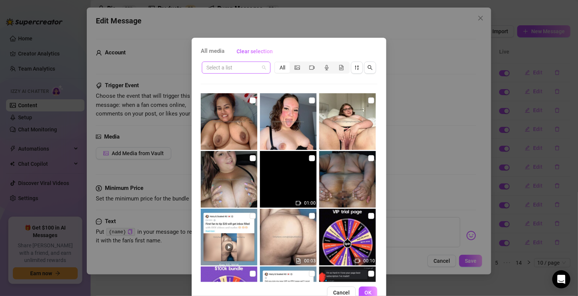
click at [260, 67] on span at bounding box center [236, 67] width 60 height 11
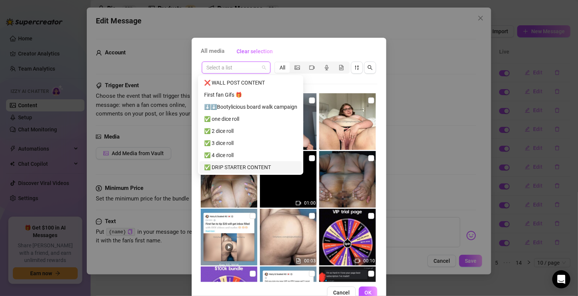
click at [248, 170] on div "✅ DRIP STARTER CONTENT" at bounding box center [250, 167] width 93 height 8
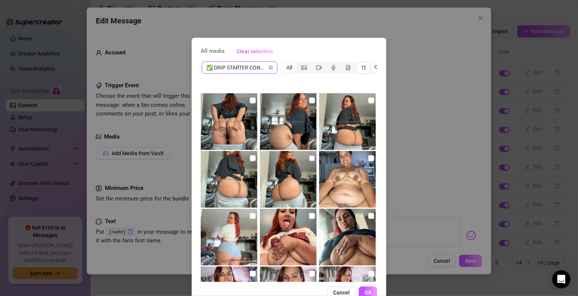
click at [309, 157] on input "checkbox" at bounding box center [312, 158] width 6 height 6
checkbox input "true"
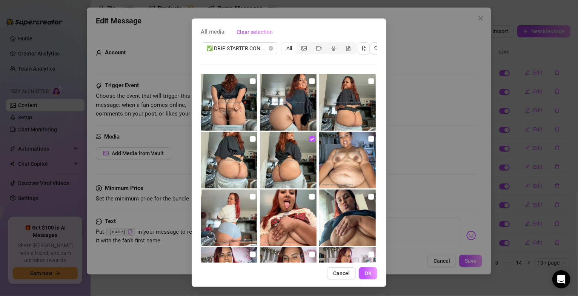
scroll to position [26, 0]
click at [364, 271] on span "OK" at bounding box center [367, 273] width 7 height 6
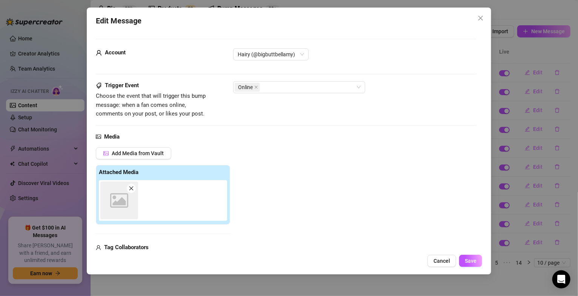
scroll to position [115, 0]
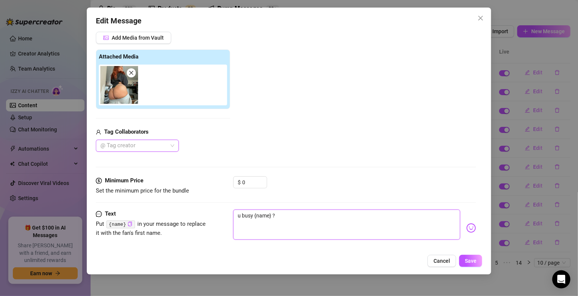
click at [334, 220] on textarea "u busy {name} ?" at bounding box center [346, 224] width 227 height 30
type textarea "u busy {name} ?"
click at [466, 229] on img at bounding box center [471, 228] width 10 height 10
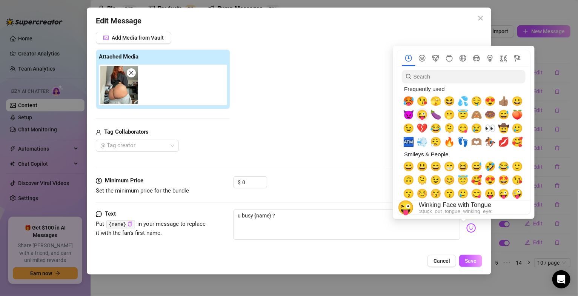
click at [421, 113] on span "😜" at bounding box center [421, 114] width 11 height 11
type textarea "u busy {name} ? 😜"
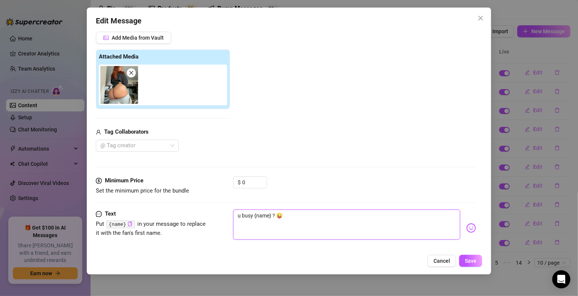
click at [317, 234] on textarea "u busy {name} ? 😜" at bounding box center [346, 224] width 227 height 30
type textarea "u busy {name} ? 😜"
click at [469, 260] on span "Save" at bounding box center [470, 260] width 12 height 6
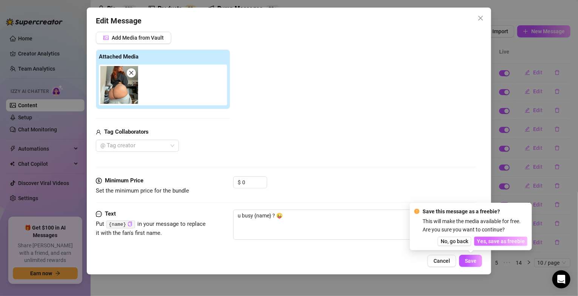
click at [497, 242] on span "Yes, save as freebie" at bounding box center [501, 241] width 48 height 6
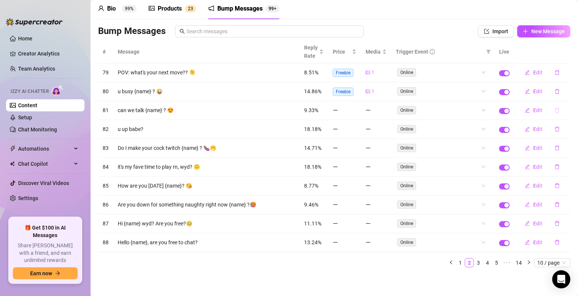
click at [554, 110] on icon "delete" at bounding box center [556, 109] width 5 height 5
click at [566, 89] on span "Yes" at bounding box center [564, 89] width 9 height 6
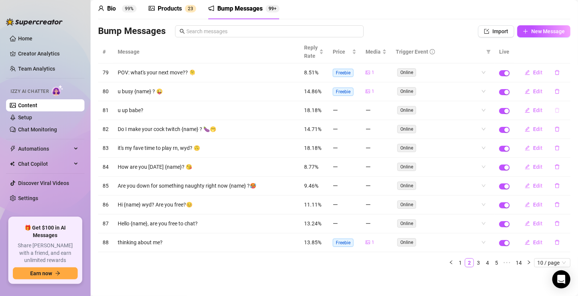
click at [554, 109] on icon "delete" at bounding box center [556, 109] width 5 height 5
click at [562, 91] on span "Yes" at bounding box center [564, 89] width 9 height 6
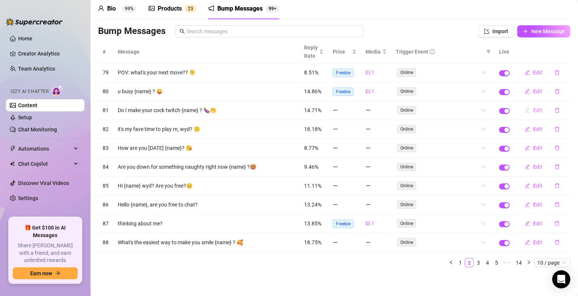
click at [524, 109] on button "Edit" at bounding box center [533, 110] width 30 height 12
type textarea "Do I make your cock twitch {name} ? 🍆🫢"
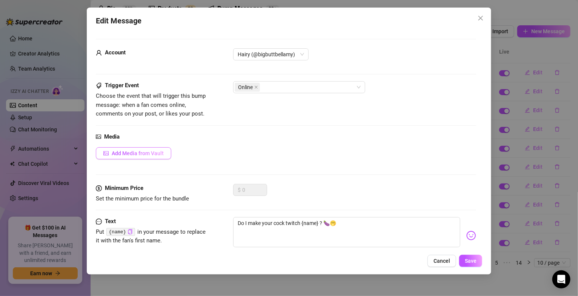
click at [141, 157] on button "Add Media from Vault" at bounding box center [133, 153] width 75 height 12
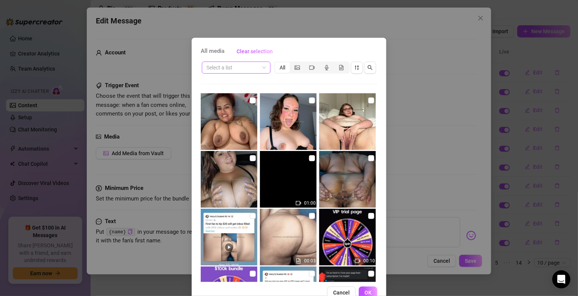
click at [259, 71] on span at bounding box center [236, 67] width 60 height 11
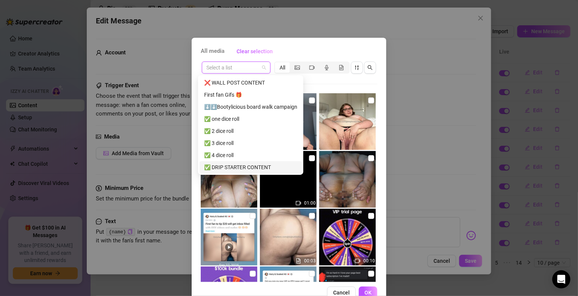
click at [224, 166] on div "✅ DRIP STARTER CONTENT" at bounding box center [250, 167] width 93 height 8
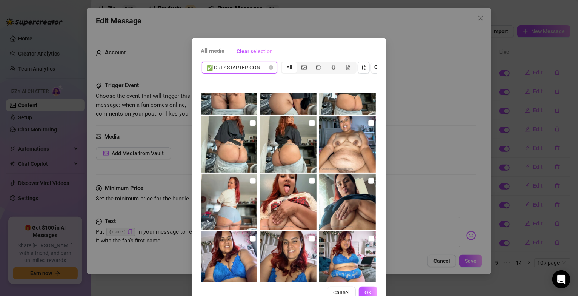
scroll to position [45, 0]
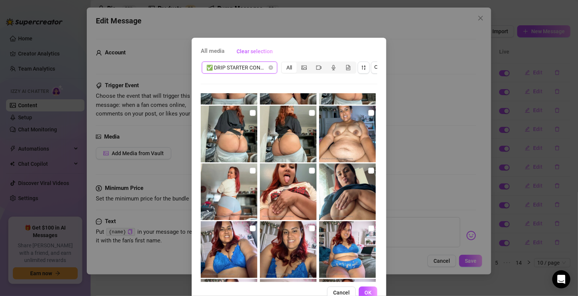
click at [309, 170] on input "checkbox" at bounding box center [312, 170] width 6 height 6
checkbox input "true"
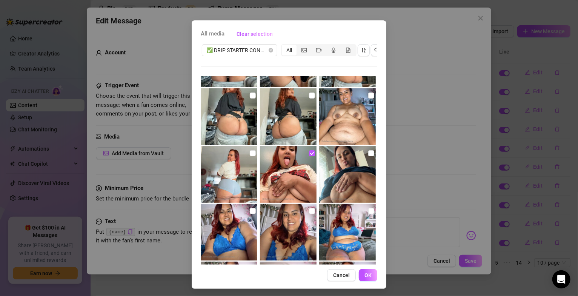
scroll to position [26, 0]
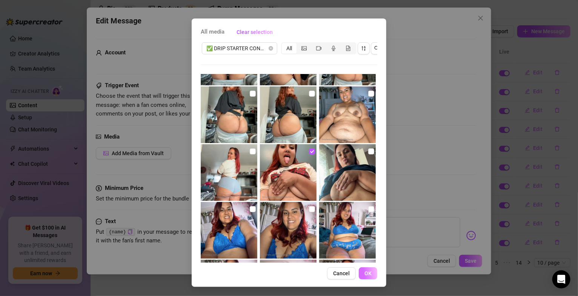
click at [364, 274] on span "OK" at bounding box center [367, 273] width 7 height 6
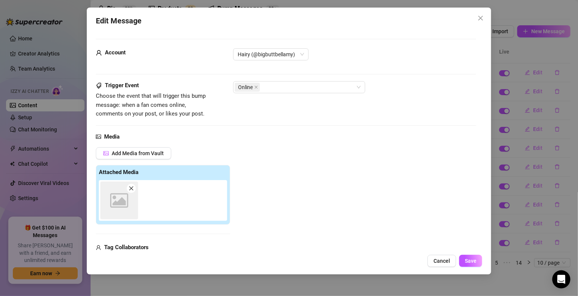
scroll to position [115, 0]
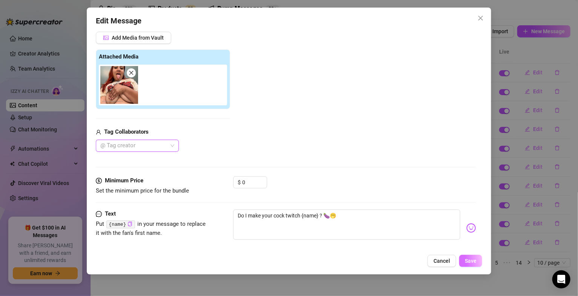
click at [474, 263] on span "Save" at bounding box center [470, 260] width 12 height 6
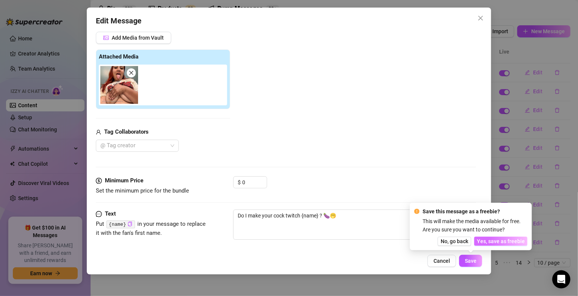
click at [499, 243] on span "Yes, save as freebie" at bounding box center [501, 241] width 48 height 6
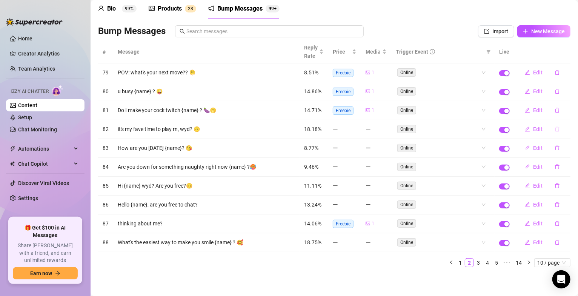
click at [555, 127] on icon "delete" at bounding box center [557, 129] width 5 height 5
click at [533, 126] on span "Edit" at bounding box center [537, 129] width 9 height 6
type textarea "it's my fave time to play rn, wyd? 🙃"
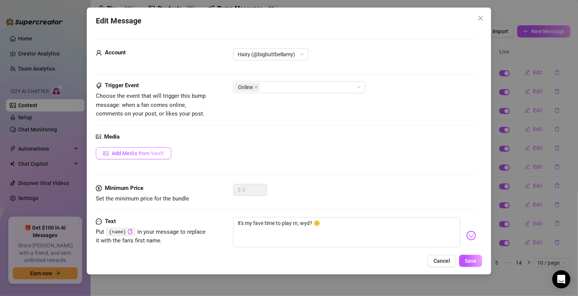
click at [156, 154] on span "Add Media from Vault" at bounding box center [138, 153] width 52 height 6
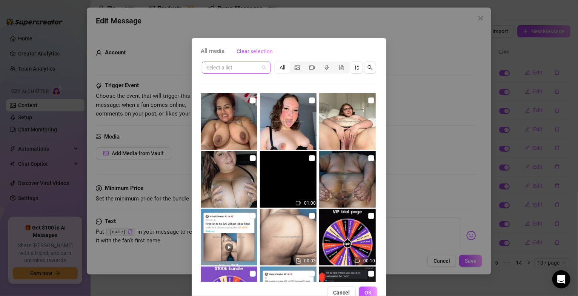
click at [261, 66] on span at bounding box center [236, 67] width 60 height 11
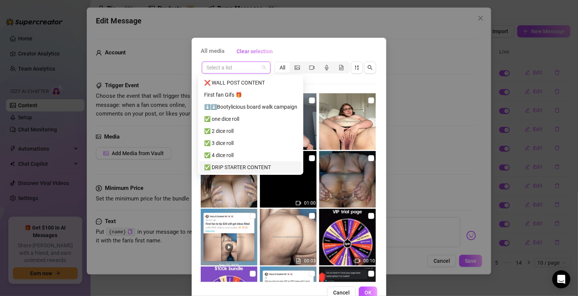
click at [254, 163] on div "✅ DRIP STARTER CONTENT" at bounding box center [250, 167] width 93 height 8
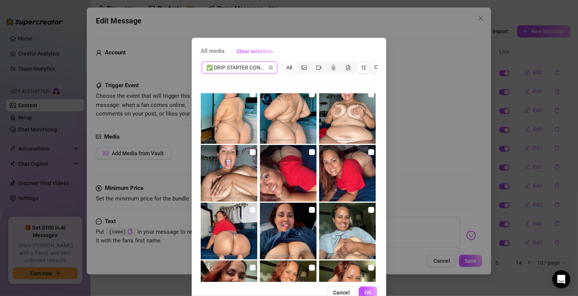
scroll to position [362, 0]
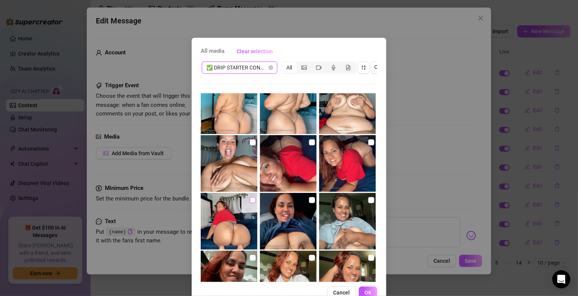
click at [250, 198] on input "checkbox" at bounding box center [253, 200] width 6 height 6
checkbox input "true"
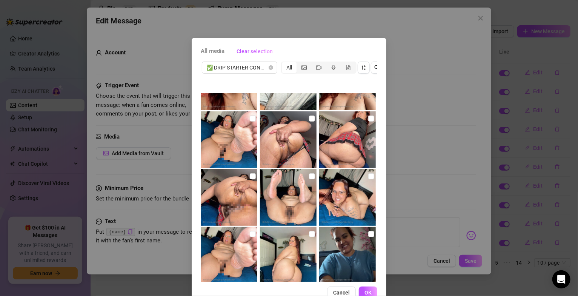
scroll to position [1086, 0]
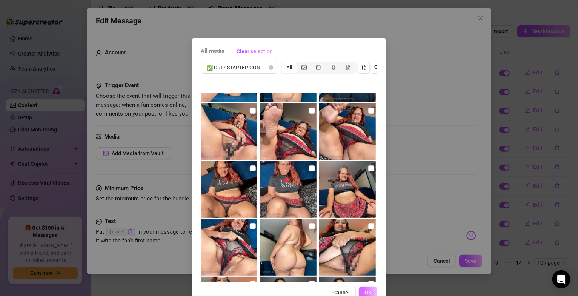
click at [365, 295] on button "OK" at bounding box center [368, 292] width 18 height 12
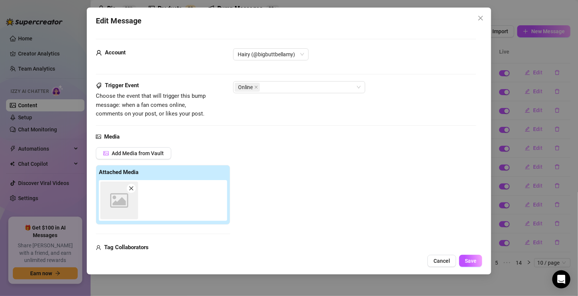
scroll to position [115, 0]
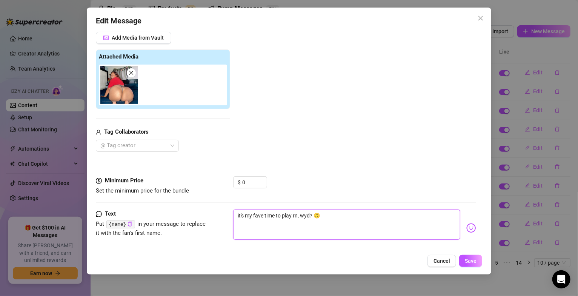
click at [331, 218] on textarea "it's my fave time to play rn, wyd? 🙃" at bounding box center [346, 224] width 227 height 30
type textarea "it's my fave time to play rn, wyd?"
click at [466, 229] on img at bounding box center [471, 228] width 10 height 10
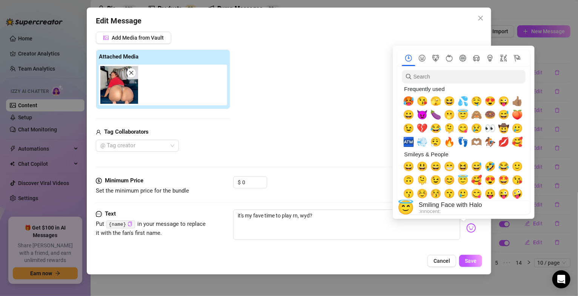
click at [463, 116] on span "😇" at bounding box center [462, 114] width 11 height 11
type textarea "it's my fave time to play rn, wyd? 😇"
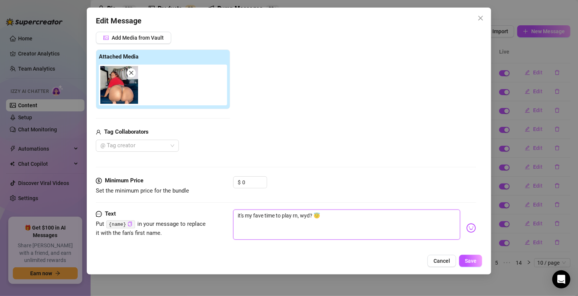
click at [354, 222] on textarea "it's my fave time to play rn, wyd? 😇" at bounding box center [346, 224] width 227 height 30
type textarea "it's my fave time to play rn, wyd? 😇"
click at [473, 257] on span "Save" at bounding box center [470, 260] width 12 height 6
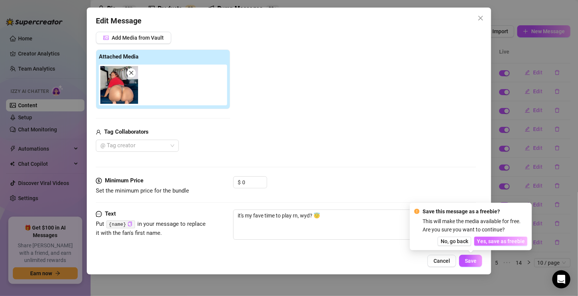
click at [495, 239] on span "Yes, save as freebie" at bounding box center [501, 241] width 48 height 6
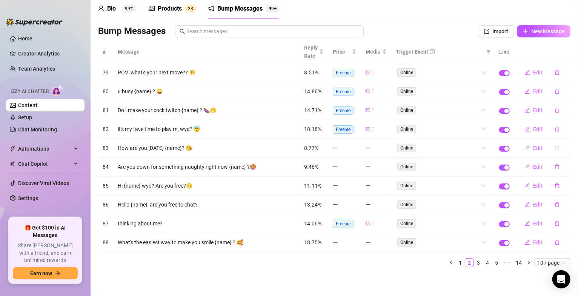
click at [554, 146] on icon "delete" at bounding box center [556, 147] width 5 height 5
click at [562, 127] on span "Yes" at bounding box center [564, 127] width 9 height 6
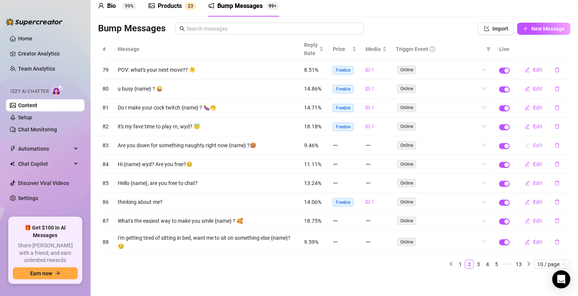
click at [533, 148] on span "Edit" at bounding box center [537, 145] width 9 height 6
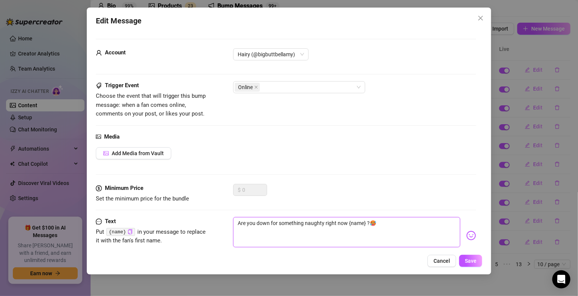
drag, startPoint x: 241, startPoint y: 222, endPoint x: 347, endPoint y: 223, distance: 105.9
click at [347, 223] on textarea "Are you down for something naughty right now {name} ?🥵" at bounding box center [346, 232] width 227 height 30
type textarea "{name} ?🥵"
type textarea "H {name} ?🥵"
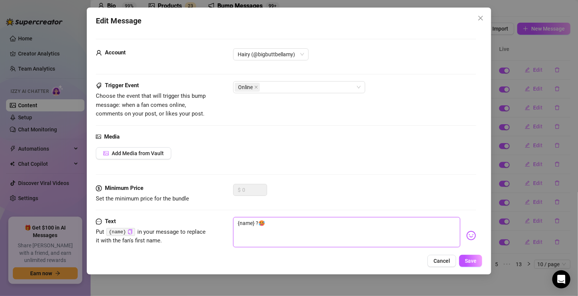
type textarea "H {name} ?🥵"
type textarea "He {name} ?🥵"
type textarea "Hey {name} ?🥵"
click at [265, 223] on textarea "Hey {name} ?🥵" at bounding box center [346, 232] width 227 height 30
type textarea "Hey {name} ?🥵"
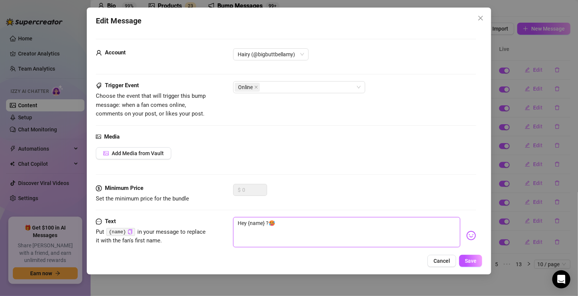
type textarea "Hey {name} ?🥵"
type textarea "Hey {name} I ?🥵"
type textarea "Hey {name} I' ?🥵"
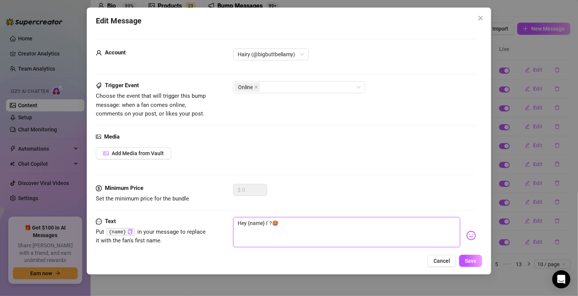
type textarea "Hey {name} I'v ?🥵"
type textarea "Hey {name} I've ?🥵"
type textarea "Hey {name} I've b ?🥵"
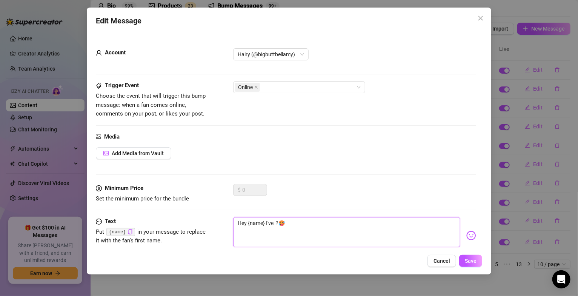
type textarea "Hey {name} I've b ?🥵"
type textarea "Hey {name} I've be ?🥵"
type textarea "Hey {name} I've bee ?🥵"
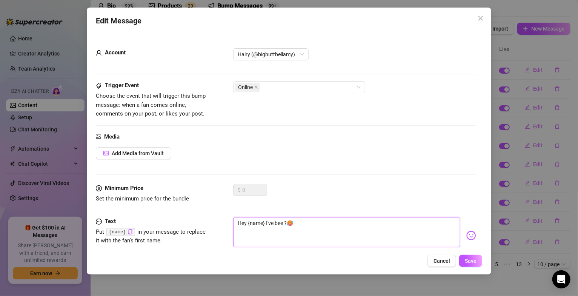
type textarea "Hey {name} I've been ?🥵"
type textarea "Hey {name} I've been w ?🥵"
type textarea "Hey {name} I've been wa ?🥵"
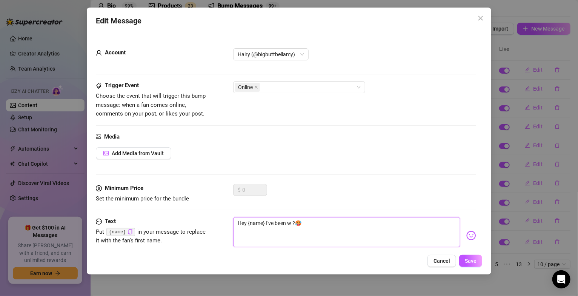
type textarea "Hey {name} I've been wa ?🥵"
type textarea "Hey {name} I've been wai ?🥵"
type textarea "Hey {name} I've been wait ?🥵"
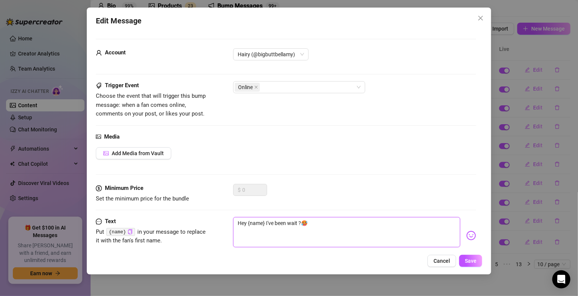
type textarea "Hey {name} I've been waiti ?🥵"
type textarea "Hey {name} I've been waitin ?🥵"
type textarea "Hey {name} I've been waiting ?🥵"
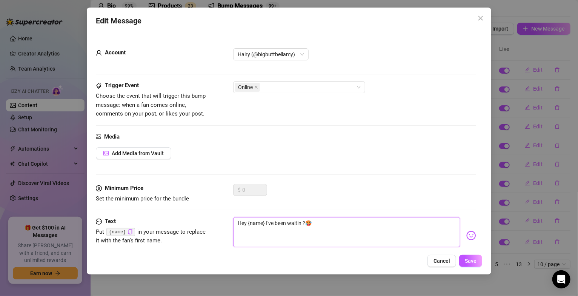
type textarea "Hey {name} I've been waiting ?🥵"
type textarea "Hey {name} I've been waiting f ?🥵"
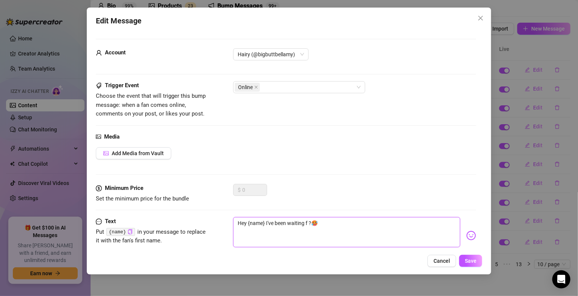
type textarea "Hey {name} I've been waiting fo ?🥵"
type textarea "Hey {name} I've been waiting for ?🥵"
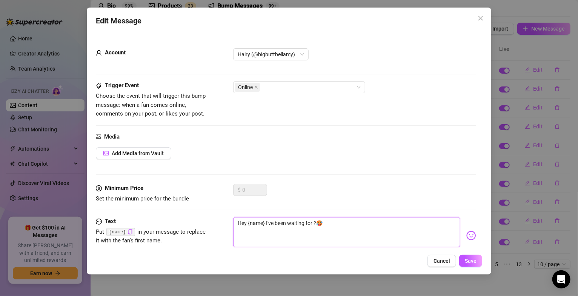
type textarea "Hey {name} I've been waiting for ?🥵"
type textarea "Hey {name} I've been waiting for y ?🥵"
type textarea "Hey {name} I've been waiting for yo ?🥵"
type textarea "Hey {name} I've been waiting for you ?🥵"
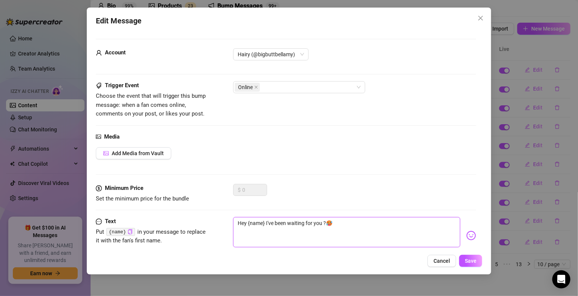
type textarea "Hey {name} I've been waiting for you ?🥵"
type textarea "Hey {name} I've been waiting for you t ?🥵"
type textarea "Hey {name} I've been waiting for you to ?🥵"
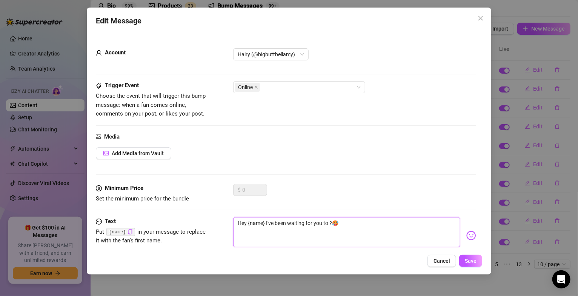
type textarea "Hey {name} I've been waiting for you to ?🥵"
type textarea "Hey {name} I've been waiting for you to c ?🥵"
type textarea "Hey {name} I've been waiting for you to co ?🥵"
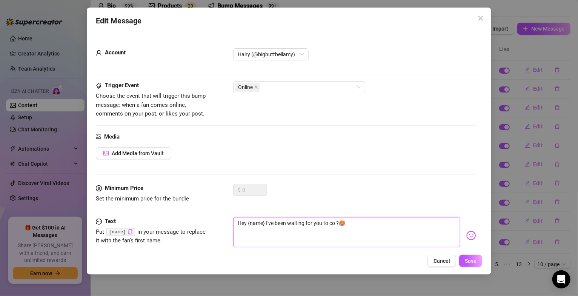
type textarea "Hey {name} I've been waiting for you to com ?🥵"
type textarea "Hey {name} I've been waiting for you to come ?🥵"
type textarea "Hey {name} I've been waiting for you to come o ?🥵"
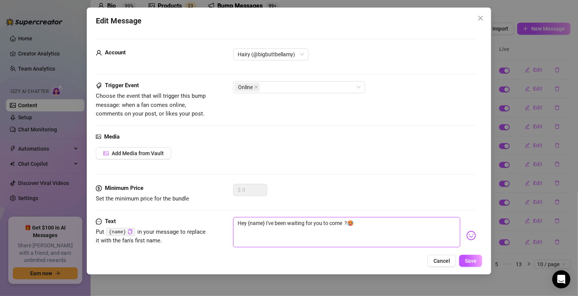
type textarea "Hey {name} I've been waiting for you to come o ?🥵"
type textarea "Hey {name} I've been waiting for you to come on ?🥵"
type textarea "Hey {name} I've been waiting for you to come onl ?🥵"
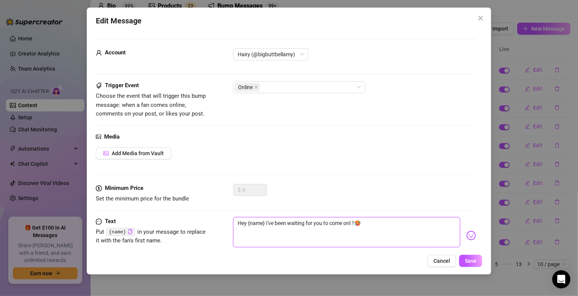
type textarea "Hey {name} I've been waiting for you to come onli ?🥵"
type textarea "Hey {name} I've been waiting for you to come onlin ?🥵"
click at [278, 234] on textarea "Hey {name} I've been waiting for you to come online......I was wondering if you…" at bounding box center [346, 232] width 227 height 30
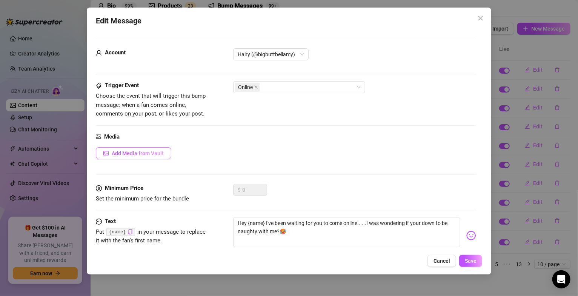
click at [163, 154] on span "Add Media from Vault" at bounding box center [138, 153] width 52 height 6
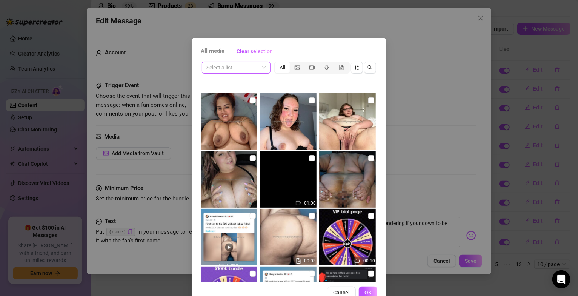
click at [258, 64] on span at bounding box center [236, 67] width 60 height 11
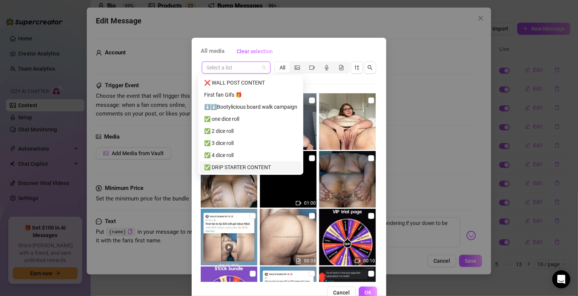
drag, startPoint x: 241, startPoint y: 166, endPoint x: 238, endPoint y: 168, distance: 4.2
click at [241, 166] on div "✅ DRIP STARTER CONTENT" at bounding box center [250, 167] width 93 height 8
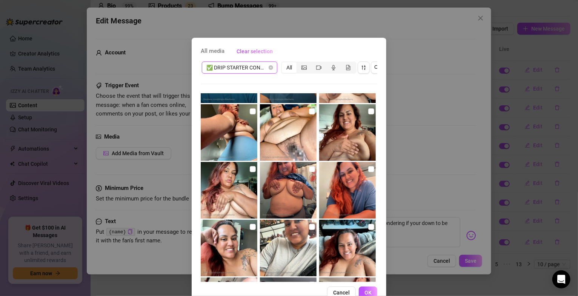
scroll to position [724, 0]
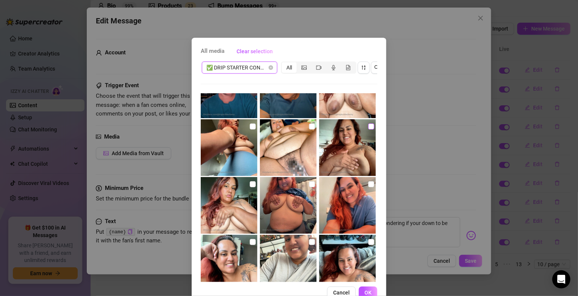
click at [368, 127] on input "checkbox" at bounding box center [371, 126] width 6 height 6
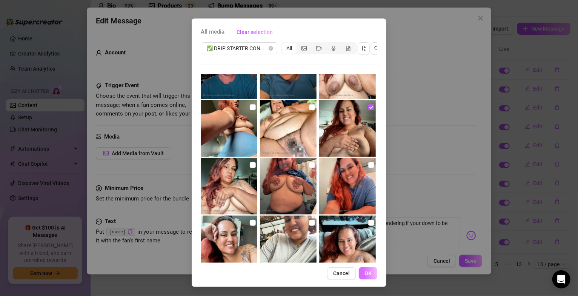
scroll to position [905, 0]
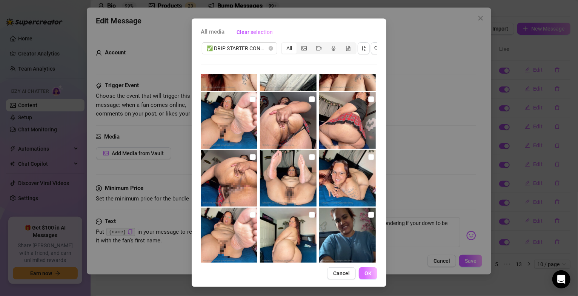
click at [364, 270] on span "OK" at bounding box center [367, 273] width 7 height 6
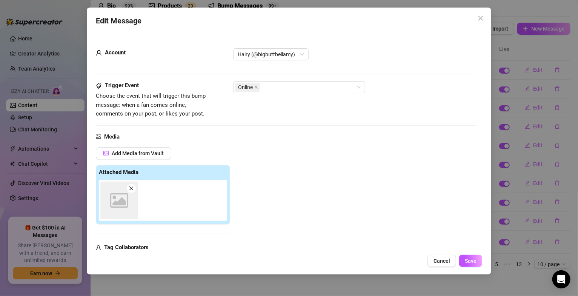
scroll to position [115, 0]
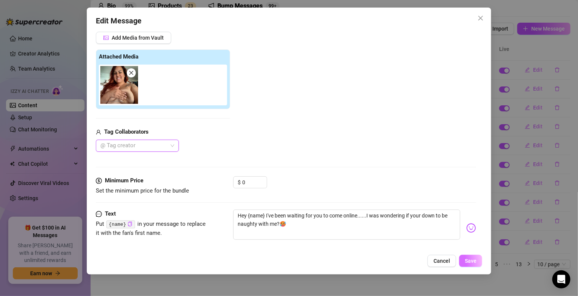
click at [472, 259] on span "Save" at bounding box center [470, 260] width 12 height 6
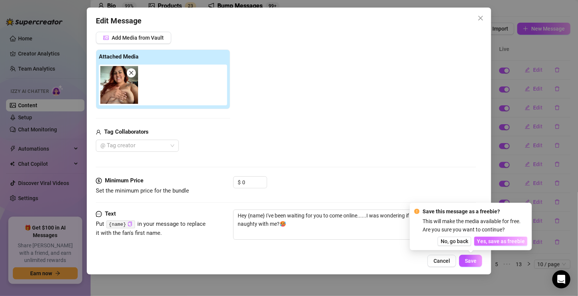
click at [484, 242] on span "Yes, save as freebie" at bounding box center [501, 241] width 48 height 6
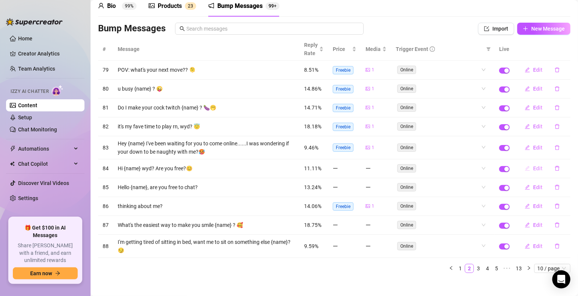
click at [533, 171] on span "Edit" at bounding box center [537, 168] width 9 height 6
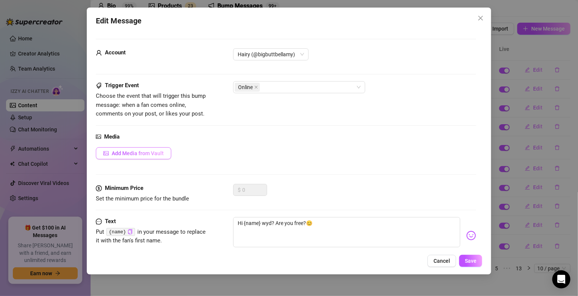
click at [157, 153] on span "Add Media from Vault" at bounding box center [138, 153] width 52 height 6
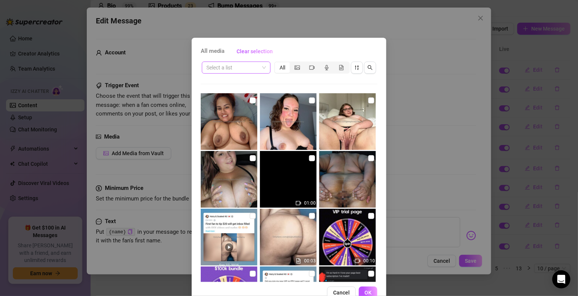
click at [259, 69] on span at bounding box center [236, 67] width 60 height 11
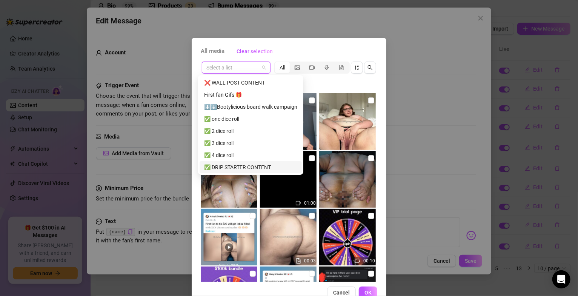
click at [240, 168] on div "✅ DRIP STARTER CONTENT" at bounding box center [250, 167] width 93 height 8
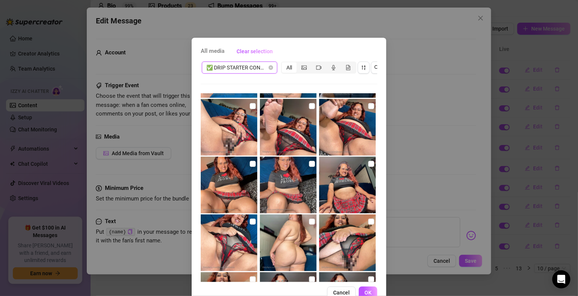
scroll to position [1086, 0]
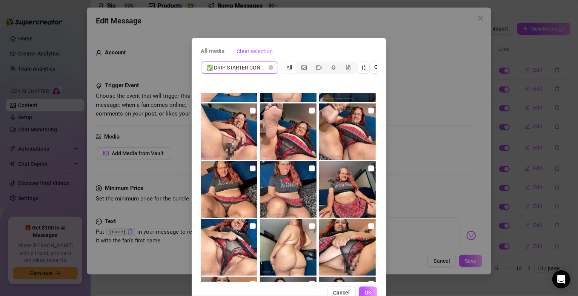
click at [250, 166] on input "checkbox" at bounding box center [253, 168] width 6 height 6
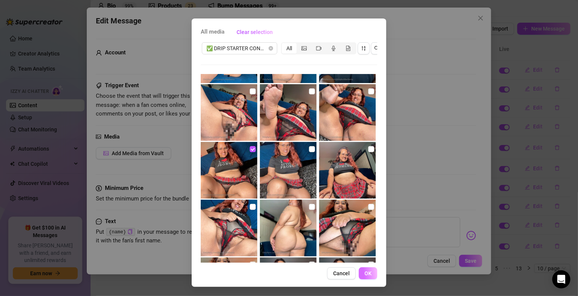
click at [363, 268] on button "OK" at bounding box center [368, 273] width 18 height 12
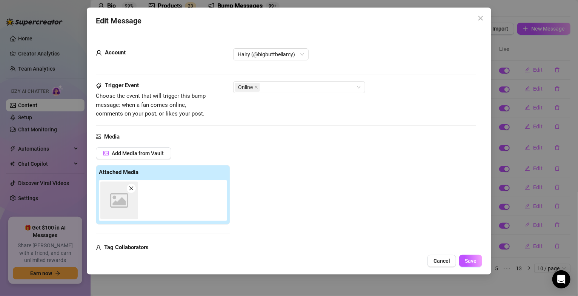
scroll to position [115, 0]
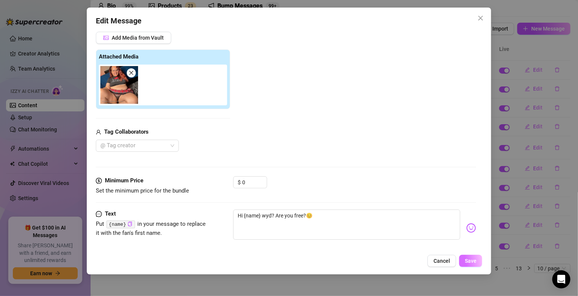
click at [469, 262] on span "Save" at bounding box center [470, 260] width 12 height 6
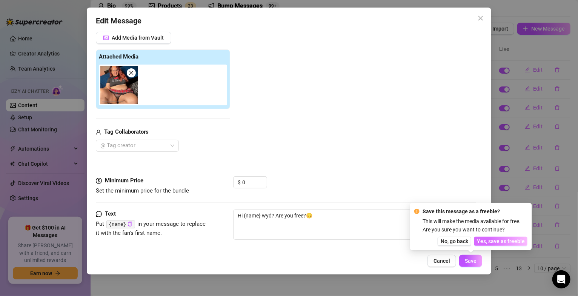
click at [494, 240] on span "Yes, save as freebie" at bounding box center [501, 241] width 48 height 6
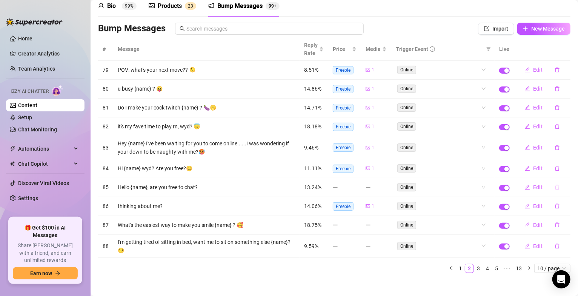
click at [555, 189] on icon "delete" at bounding box center [557, 187] width 5 height 5
click at [572, 166] on button "Yes" at bounding box center [565, 168] width 14 height 9
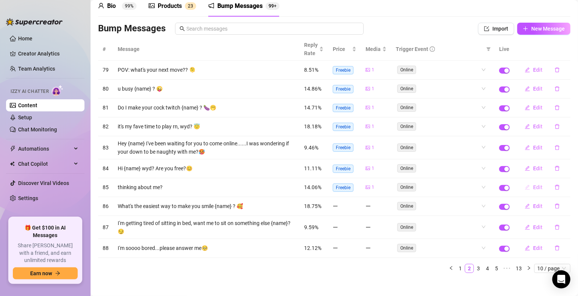
click at [524, 189] on button "Edit" at bounding box center [533, 187] width 30 height 12
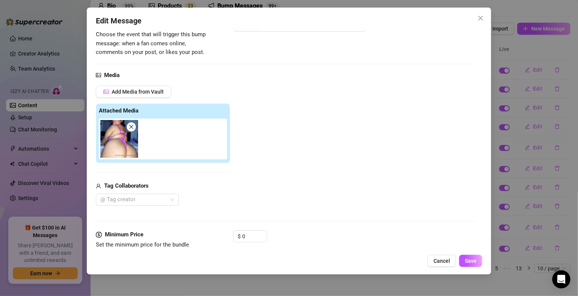
scroll to position [126, 0]
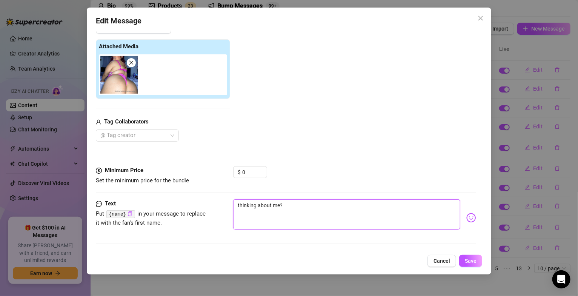
click at [308, 207] on textarea "thinking about me?" at bounding box center [346, 214] width 227 height 30
click at [466, 218] on img at bounding box center [471, 218] width 10 height 10
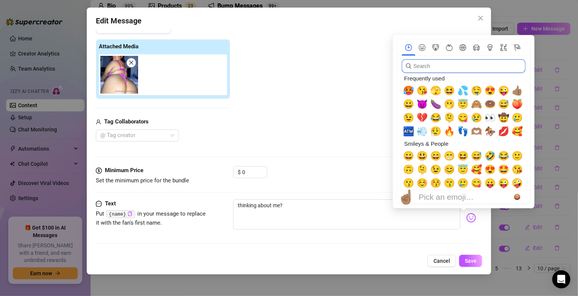
click at [447, 63] on input "search" at bounding box center [464, 66] width 124 height 14
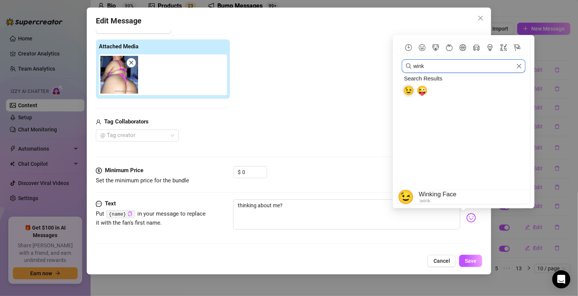
click at [409, 89] on span "😉" at bounding box center [408, 90] width 11 height 11
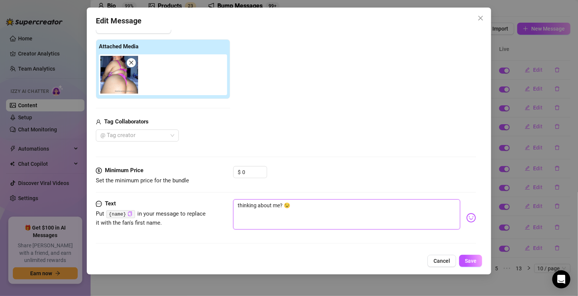
click at [280, 207] on textarea "thinking about me? 😉" at bounding box center [346, 214] width 227 height 30
paste textarea "{name}"
click at [279, 206] on textarea "thinking about me{name} ? 😉" at bounding box center [346, 214] width 227 height 30
click at [376, 218] on textarea "thinking about me {name} ? 😉" at bounding box center [346, 214] width 227 height 30
click at [467, 262] on span "Save" at bounding box center [470, 260] width 12 height 6
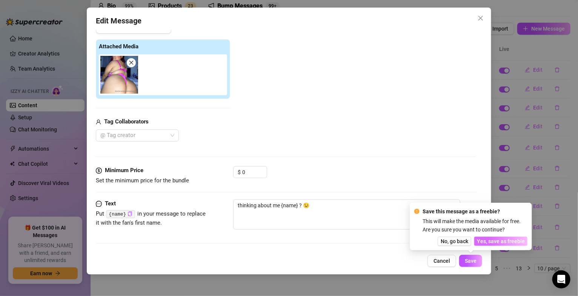
click at [494, 242] on span "Yes, save as freebie" at bounding box center [501, 241] width 48 height 6
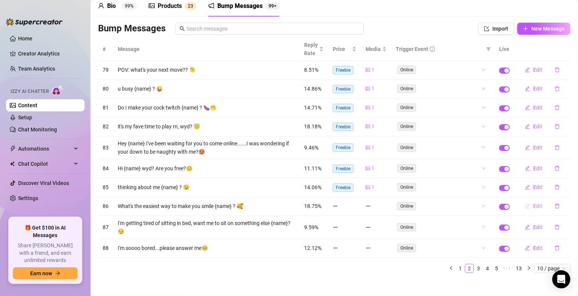
click at [533, 208] on span "Edit" at bounding box center [537, 206] width 9 height 6
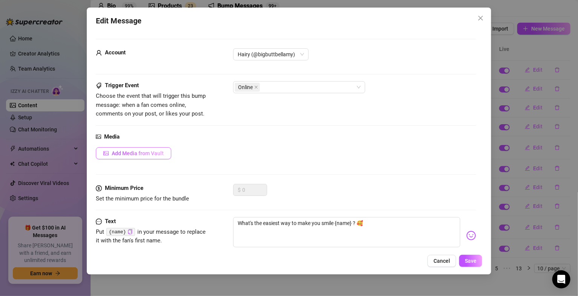
click at [163, 154] on button "Add Media from Vault" at bounding box center [133, 153] width 75 height 12
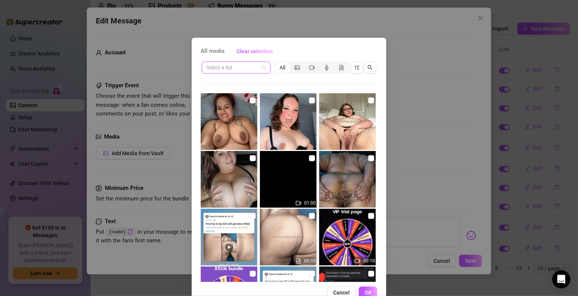
click at [260, 68] on span at bounding box center [236, 67] width 60 height 11
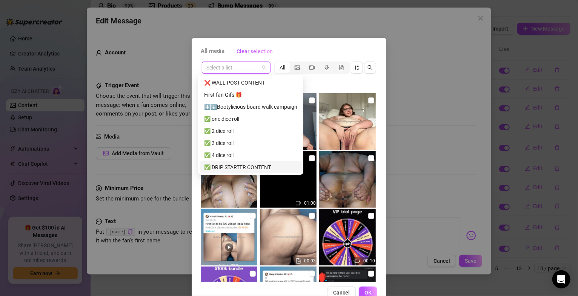
click at [224, 165] on div "✅ DRIP STARTER CONTENT" at bounding box center [250, 167] width 93 height 8
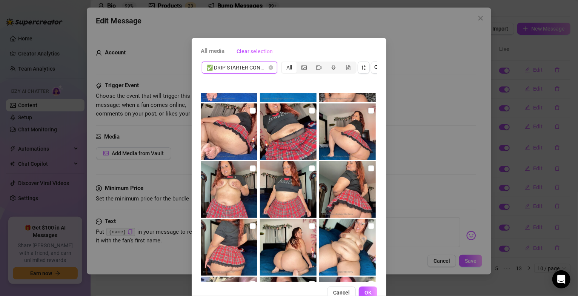
scroll to position [1448, 0]
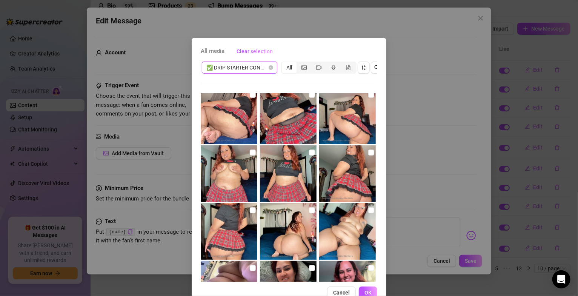
click at [309, 152] on input "checkbox" at bounding box center [312, 152] width 6 height 6
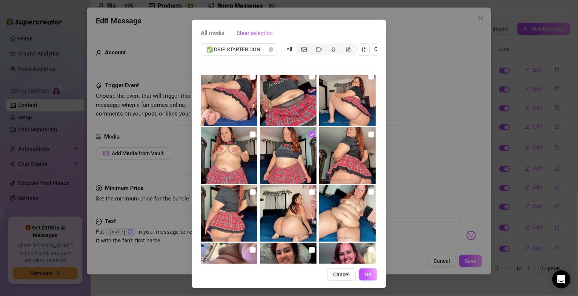
scroll to position [26, 0]
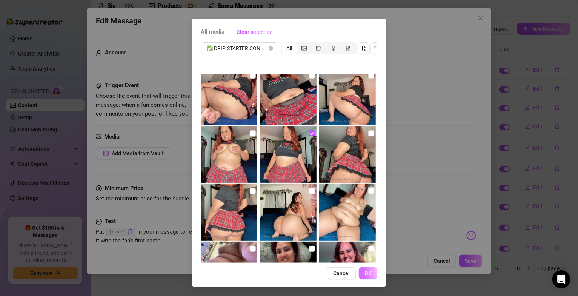
click at [367, 273] on span "OK" at bounding box center [367, 273] width 7 height 6
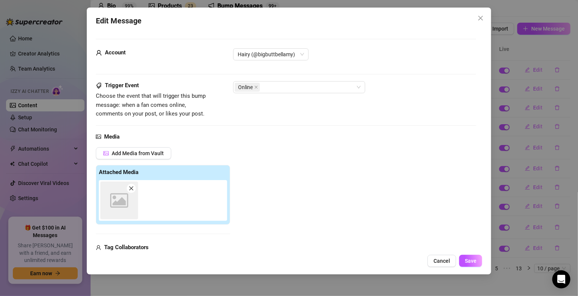
scroll to position [115, 0]
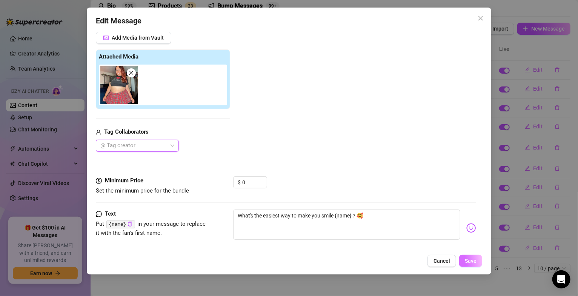
click at [463, 263] on button "Save" at bounding box center [470, 260] width 23 height 12
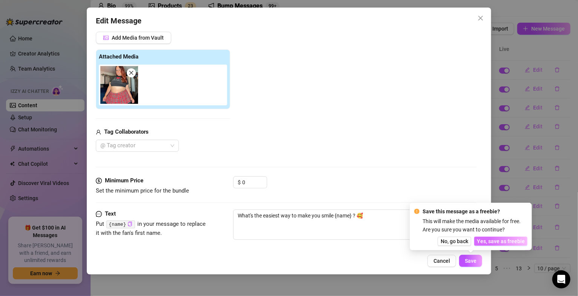
click at [492, 245] on button "Yes, save as freebie" at bounding box center [500, 240] width 53 height 9
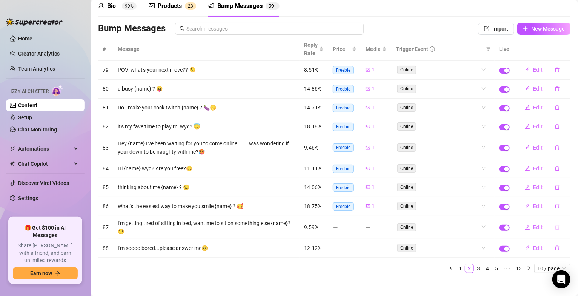
click at [554, 230] on icon "delete" at bounding box center [556, 226] width 5 height 5
click at [566, 209] on span "Yes" at bounding box center [564, 209] width 9 height 6
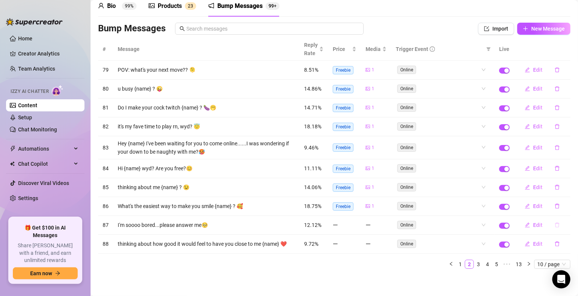
click at [554, 226] on icon "delete" at bounding box center [556, 224] width 5 height 5
click at [567, 208] on span "Yes" at bounding box center [564, 207] width 9 height 6
click at [533, 228] on span "Edit" at bounding box center [537, 225] width 9 height 6
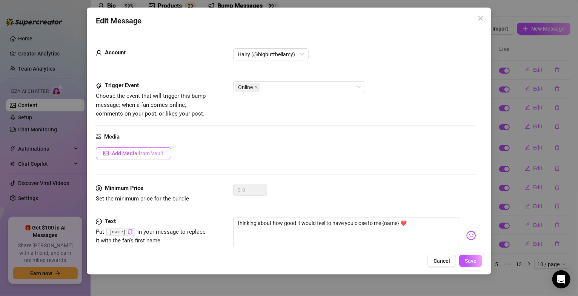
click at [129, 155] on span "Add Media from Vault" at bounding box center [138, 153] width 52 height 6
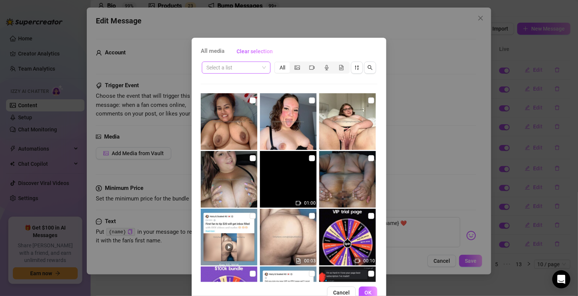
click at [258, 69] on span at bounding box center [236, 67] width 60 height 11
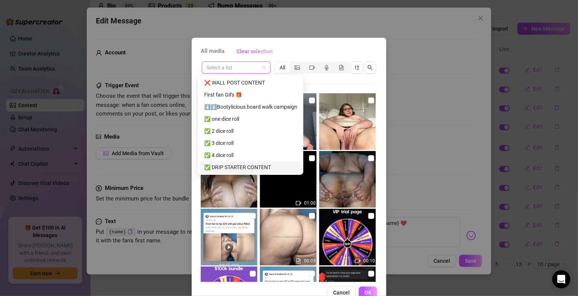
click at [242, 166] on div "✅ DRIP STARTER CONTENT" at bounding box center [250, 167] width 93 height 8
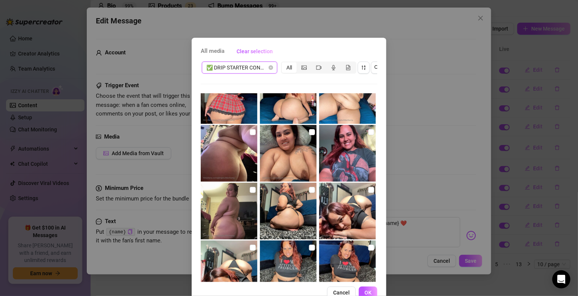
scroll to position [1629, 0]
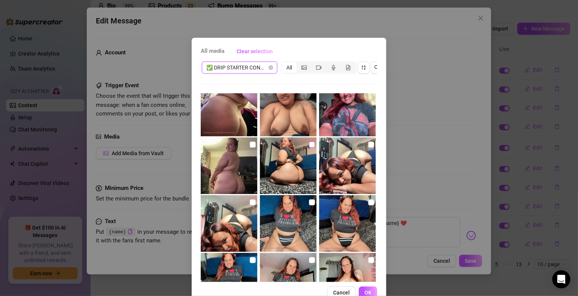
click at [309, 141] on input "checkbox" at bounding box center [312, 144] width 6 height 6
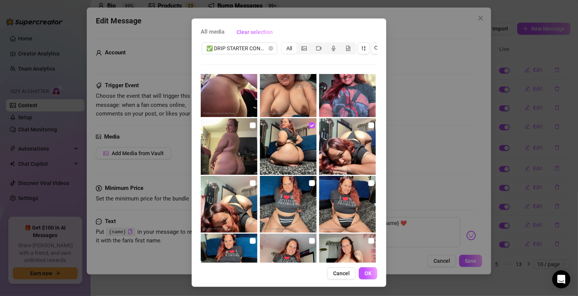
scroll to position [26, 0]
click at [368, 274] on button "OK" at bounding box center [368, 273] width 18 height 12
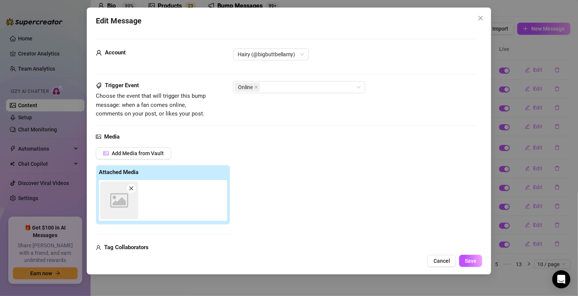
scroll to position [115, 0]
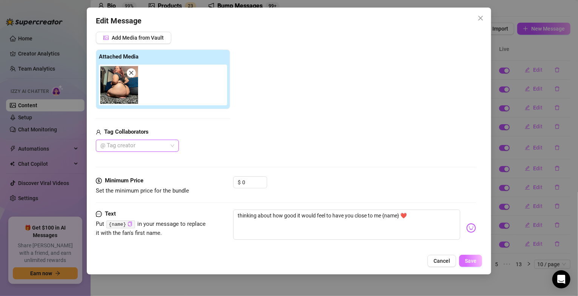
click at [469, 258] on span "Save" at bounding box center [470, 260] width 12 height 6
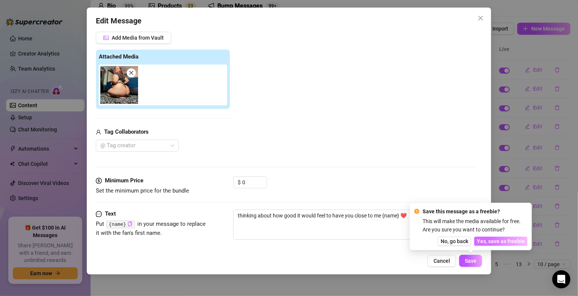
click at [490, 237] on button "Yes, save as freebie" at bounding box center [500, 240] width 53 height 9
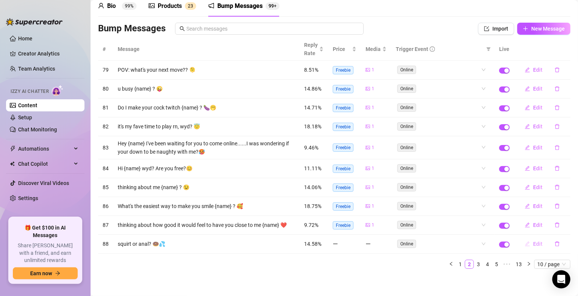
click at [533, 247] on span "Edit" at bounding box center [537, 244] width 9 height 6
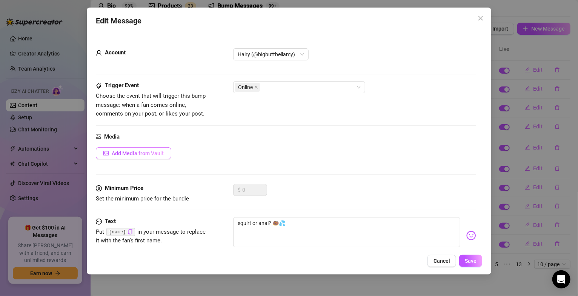
click at [155, 154] on span "Add Media from Vault" at bounding box center [138, 153] width 52 height 6
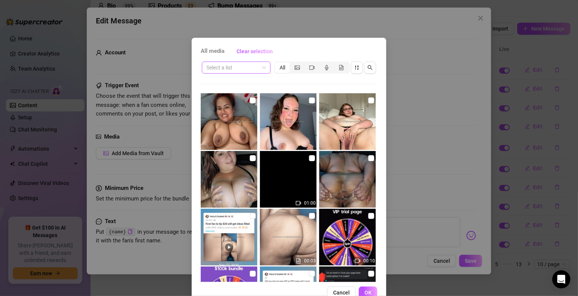
click at [260, 66] on span at bounding box center [236, 67] width 60 height 11
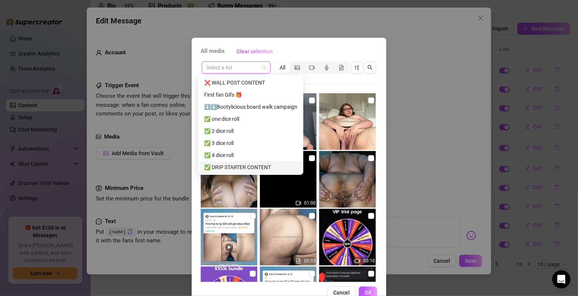
click at [234, 166] on div "✅ DRIP STARTER CONTENT" at bounding box center [250, 167] width 93 height 8
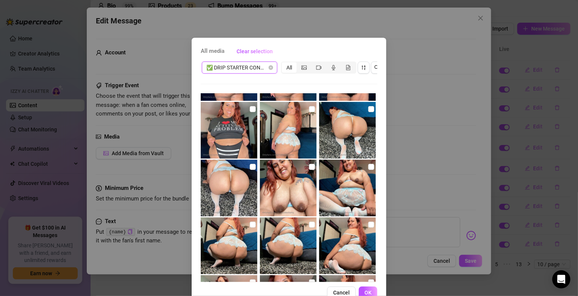
scroll to position [1900, 0]
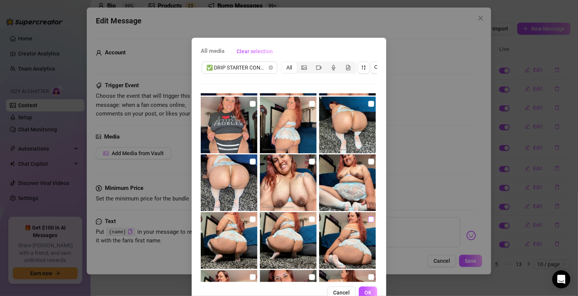
click at [368, 219] on input "checkbox" at bounding box center [371, 219] width 6 height 6
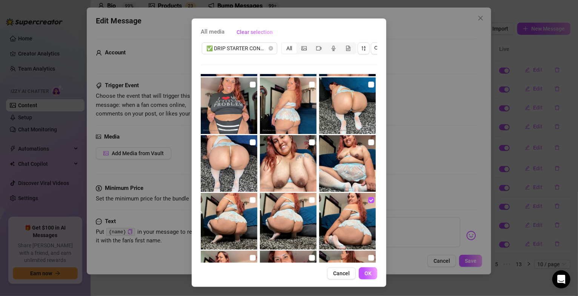
scroll to position [26, 0]
click at [365, 274] on span "OK" at bounding box center [367, 273] width 7 height 6
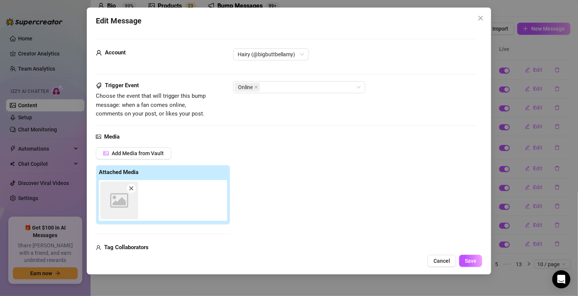
scroll to position [115, 0]
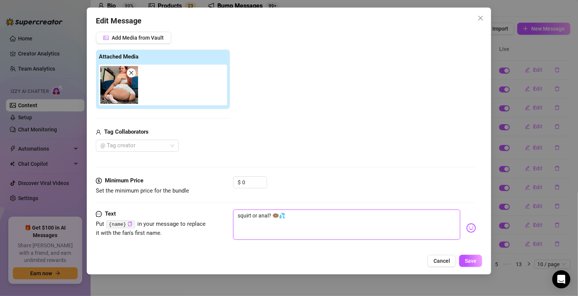
click at [237, 214] on textarea "squirt or anal? 🍩💦" at bounding box center [346, 224] width 227 height 30
click at [471, 262] on span "Save" at bounding box center [470, 260] width 12 height 6
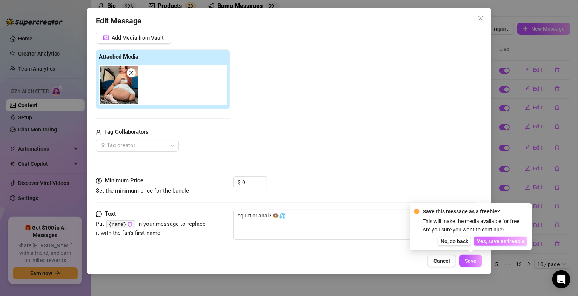
click at [517, 238] on button "Yes, save as freebie" at bounding box center [500, 240] width 53 height 9
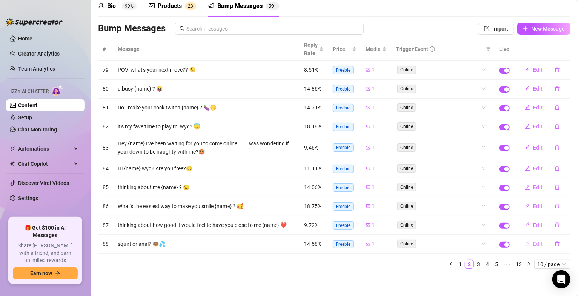
click at [533, 247] on span "Edit" at bounding box center [537, 244] width 9 height 6
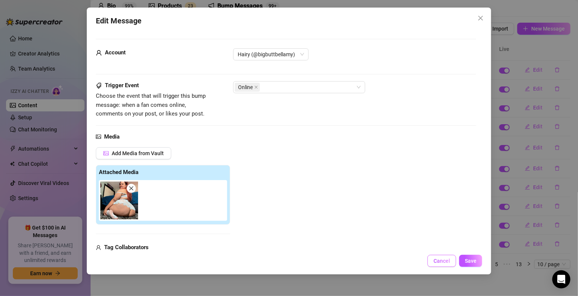
click at [443, 262] on span "Cancel" at bounding box center [441, 260] width 17 height 6
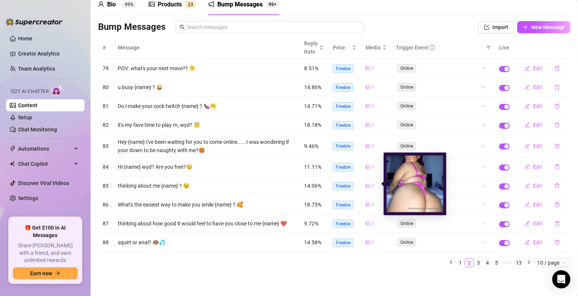
scroll to position [41, 0]
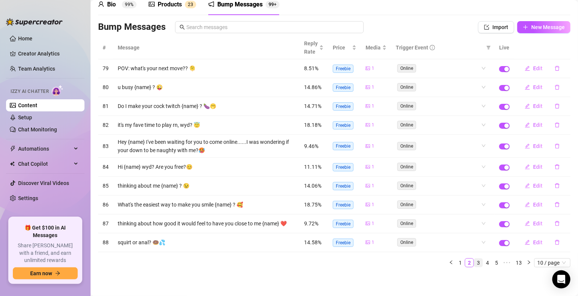
click at [474, 264] on link "3" at bounding box center [478, 262] width 8 height 8
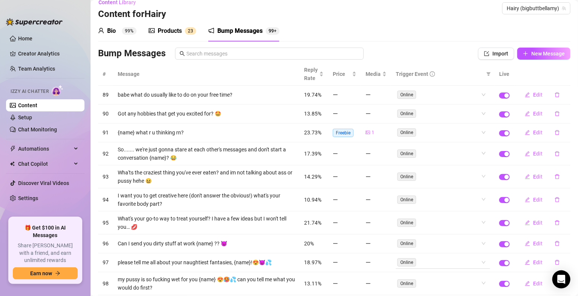
scroll to position [0, 0]
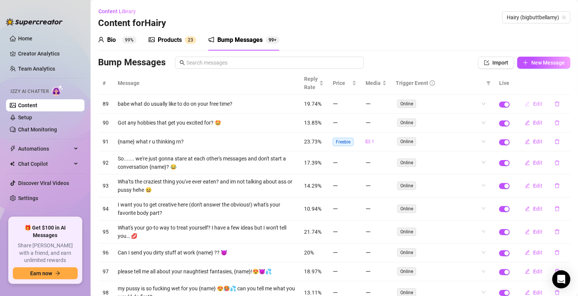
click at [533, 101] on span "Edit" at bounding box center [537, 104] width 9 height 6
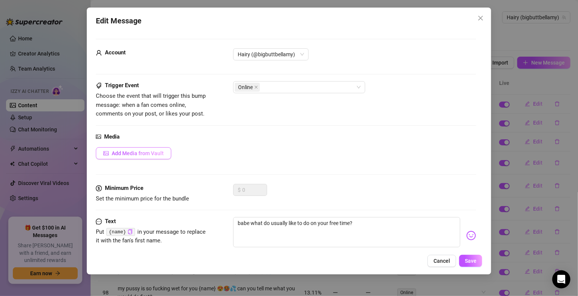
click at [159, 154] on span "Add Media from Vault" at bounding box center [138, 153] width 52 height 6
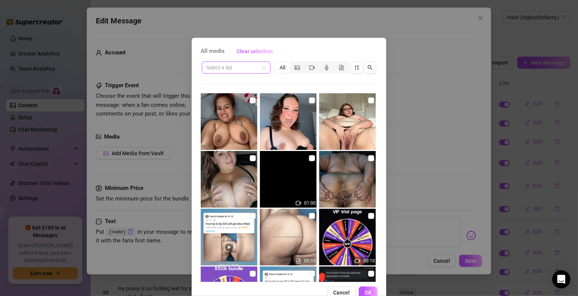
click at [259, 69] on span at bounding box center [236, 67] width 60 height 11
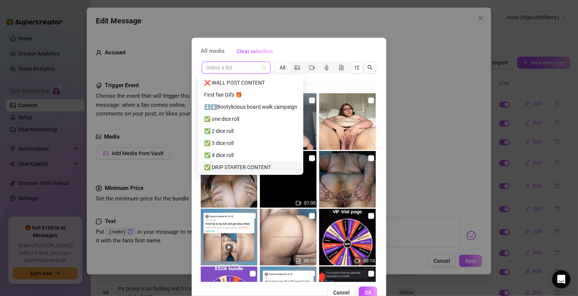
click at [229, 167] on div "✅ DRIP STARTER CONTENT" at bounding box center [250, 167] width 93 height 8
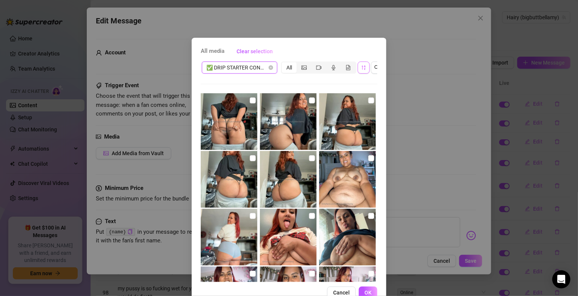
click at [362, 68] on icon "sort-descending" at bounding box center [363, 67] width 5 height 5
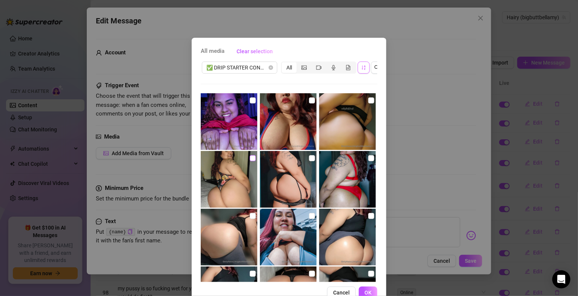
click at [250, 157] on input "checkbox" at bounding box center [253, 158] width 6 height 6
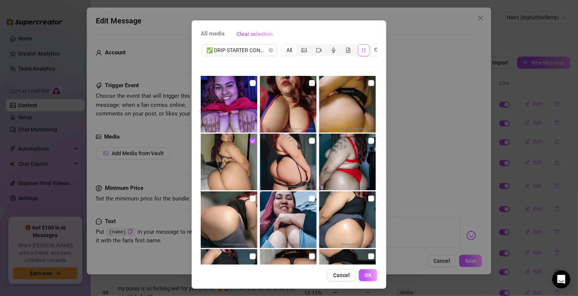
scroll to position [26, 0]
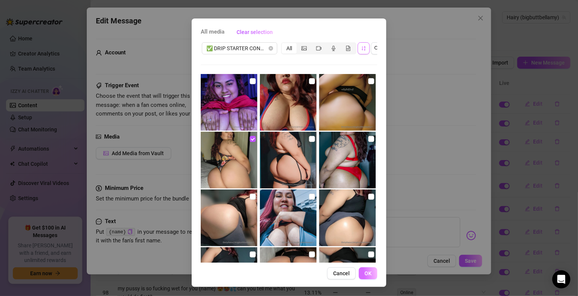
click at [368, 271] on button "OK" at bounding box center [368, 273] width 18 height 12
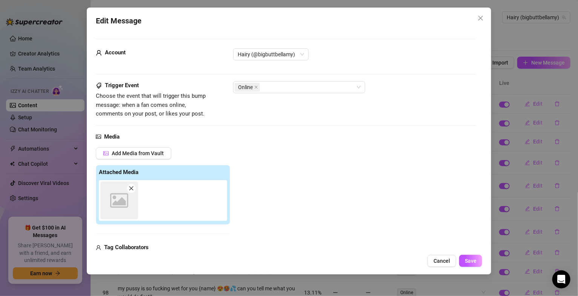
scroll to position [115, 0]
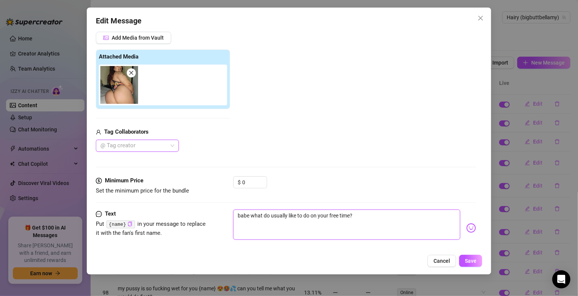
click at [367, 218] on textarea "babe what do usually like to do on your free time?" at bounding box center [346, 224] width 227 height 30
click at [466, 231] on img at bounding box center [471, 228] width 10 height 10
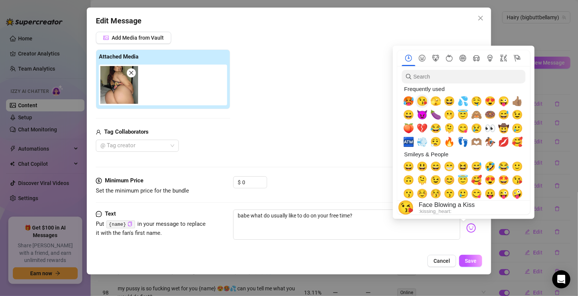
click at [422, 100] on span "😘" at bounding box center [421, 101] width 11 height 11
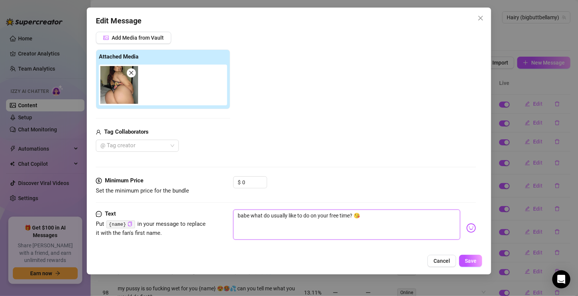
click at [379, 223] on textarea "babe what do usually like to do on your free time? 😘" at bounding box center [346, 224] width 227 height 30
drag, startPoint x: 249, startPoint y: 215, endPoint x: 227, endPoint y: 214, distance: 21.9
click at [228, 213] on div "Text Put {name} in your message to replace it with the fan's first name. babe w…" at bounding box center [286, 227] width 380 height 37
paste textarea "{name}"
click at [299, 230] on textarea "{name} what do usually like to do on your free time? 😘" at bounding box center [346, 224] width 227 height 30
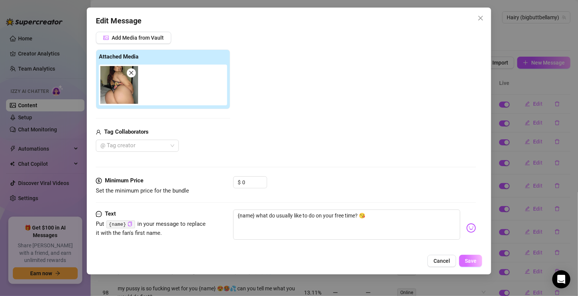
click at [467, 259] on span "Save" at bounding box center [470, 260] width 12 height 6
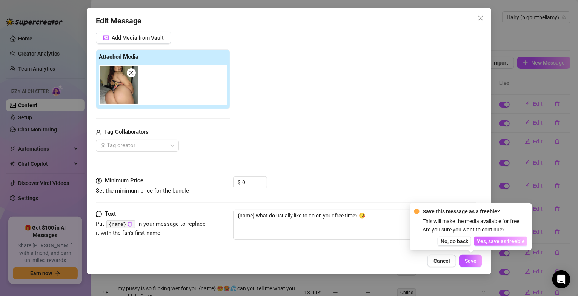
click at [494, 241] on span "Yes, save as freebie" at bounding box center [501, 241] width 48 height 6
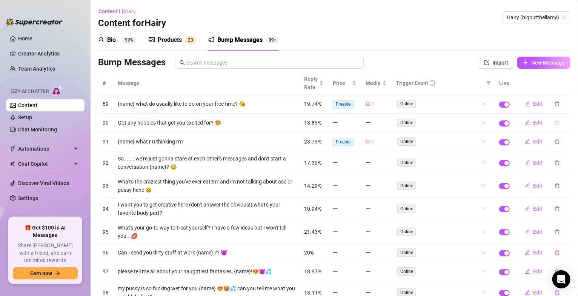
click at [554, 125] on icon "delete" at bounding box center [556, 122] width 5 height 5
click at [564, 105] on span "Yes" at bounding box center [564, 103] width 9 height 6
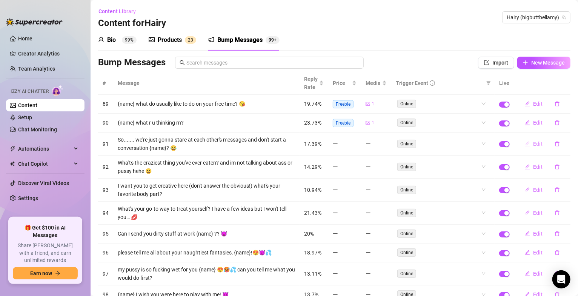
click at [533, 144] on span "Edit" at bounding box center [537, 144] width 9 height 6
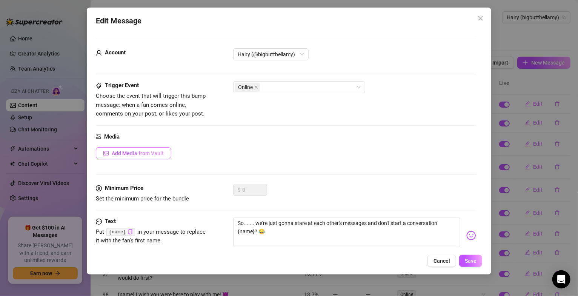
click at [146, 152] on span "Add Media from Vault" at bounding box center [138, 153] width 52 height 6
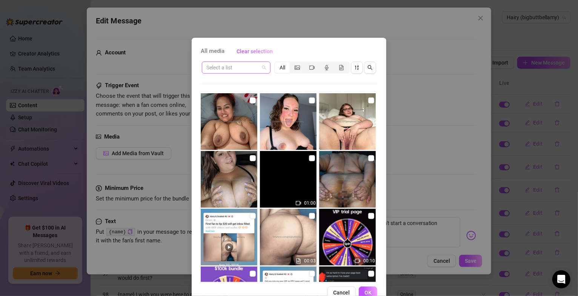
click at [262, 69] on span at bounding box center [236, 67] width 60 height 11
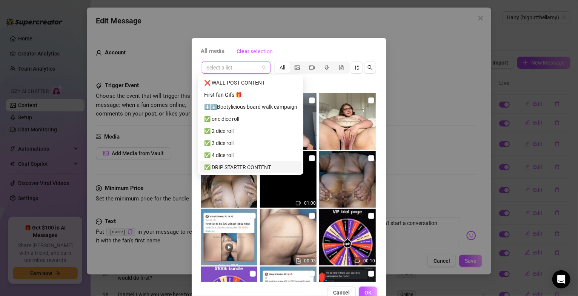
click at [231, 166] on div "✅ DRIP STARTER CONTENT" at bounding box center [250, 167] width 93 height 8
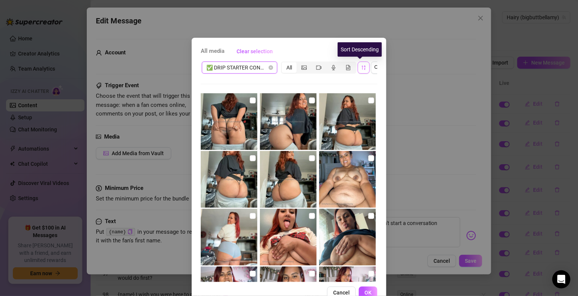
click at [362, 66] on icon "sort-descending" at bounding box center [364, 67] width 4 height 5
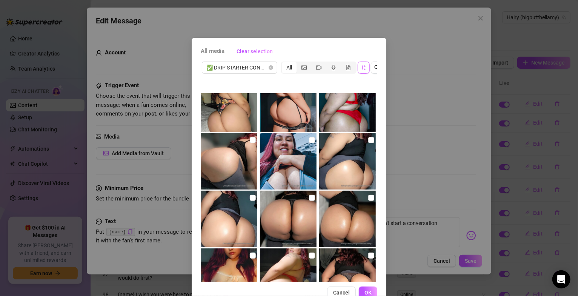
scroll to position [90, 0]
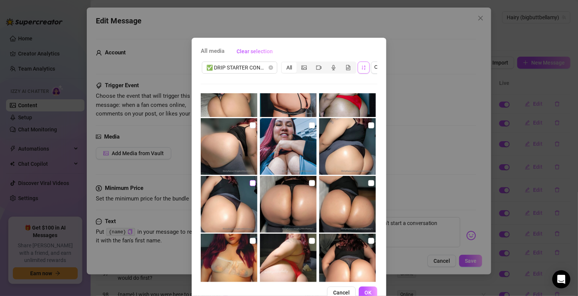
click at [250, 181] on input "checkbox" at bounding box center [253, 183] width 6 height 6
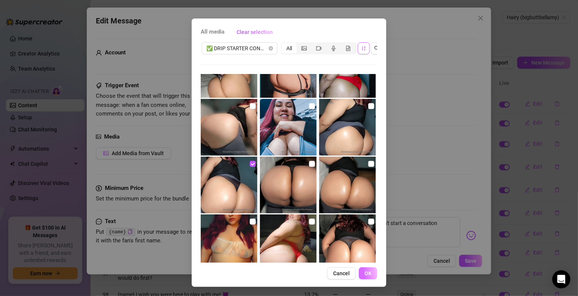
click at [370, 273] on button "OK" at bounding box center [368, 273] width 18 height 12
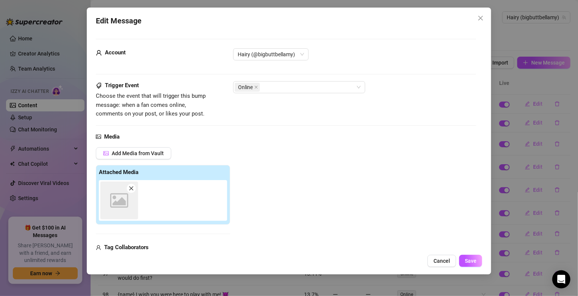
scroll to position [115, 0]
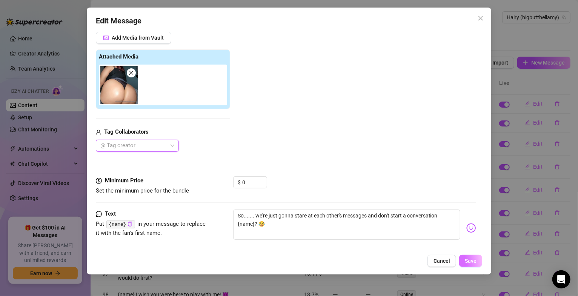
click at [475, 264] on span "Save" at bounding box center [470, 260] width 12 height 6
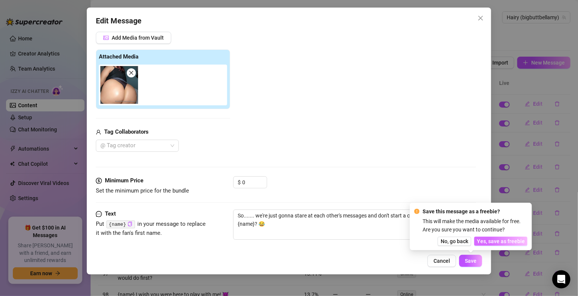
click at [494, 242] on span "Yes, save as freebie" at bounding box center [501, 241] width 48 height 6
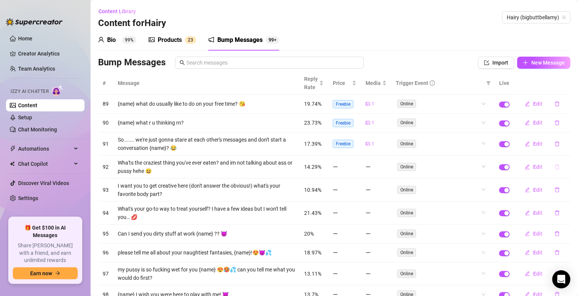
click at [554, 167] on icon "delete" at bounding box center [556, 166] width 5 height 5
click at [565, 149] on span "Yes" at bounding box center [564, 147] width 9 height 6
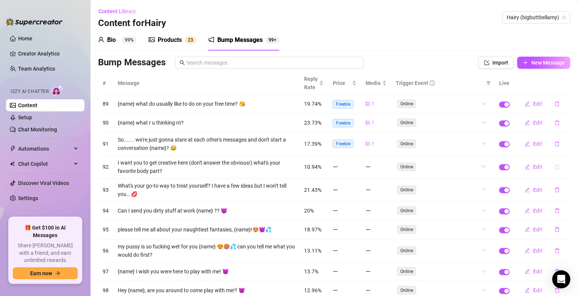
click at [555, 166] on icon "delete" at bounding box center [557, 166] width 5 height 5
click at [566, 149] on span "Yes" at bounding box center [564, 147] width 9 height 6
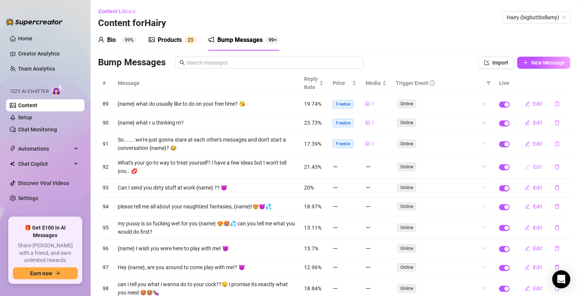
click at [533, 168] on span "Edit" at bounding box center [537, 167] width 9 height 6
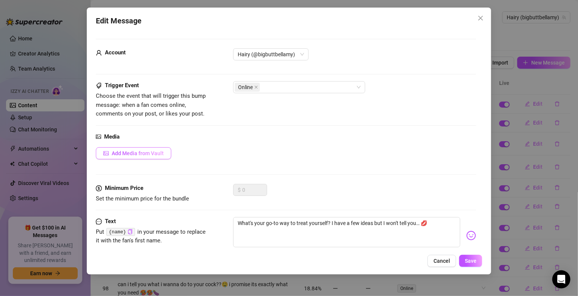
click at [153, 155] on span "Add Media from Vault" at bounding box center [138, 153] width 52 height 6
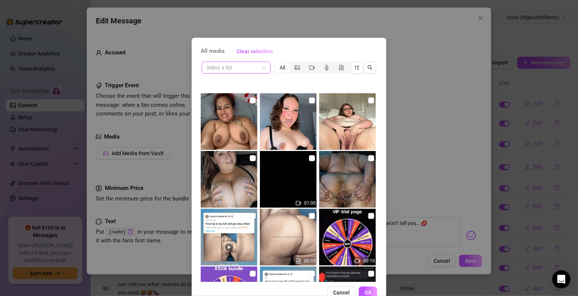
click at [259, 71] on span at bounding box center [236, 67] width 60 height 11
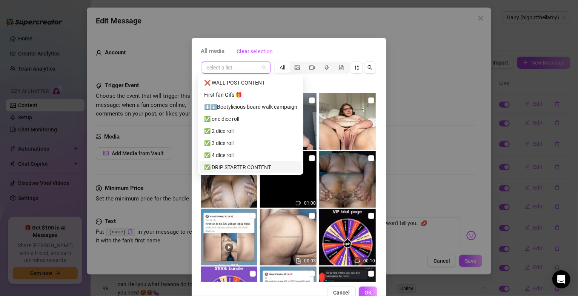
click at [234, 167] on div "✅ DRIP STARTER CONTENT" at bounding box center [250, 167] width 93 height 8
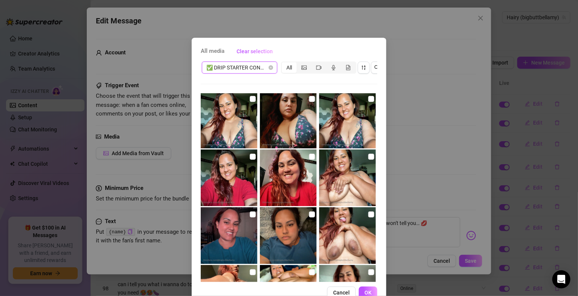
scroll to position [588, 0]
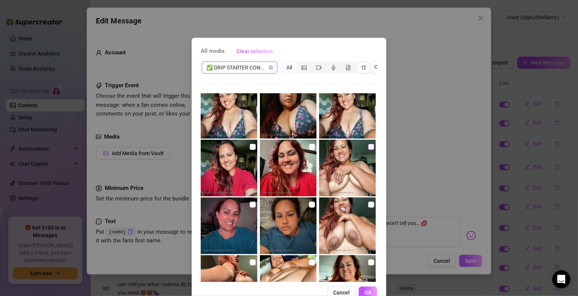
click at [368, 148] on input "checkbox" at bounding box center [371, 147] width 6 height 6
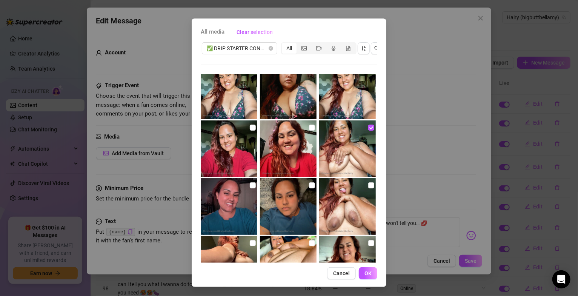
scroll to position [26, 0]
click at [359, 272] on button "OK" at bounding box center [368, 273] width 18 height 12
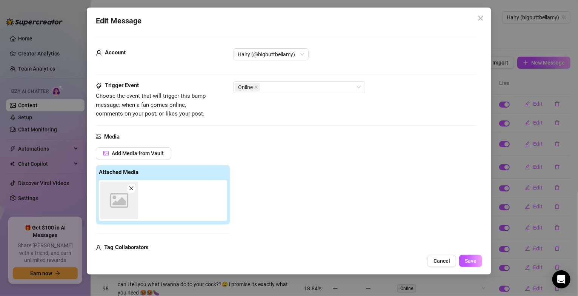
scroll to position [115, 0]
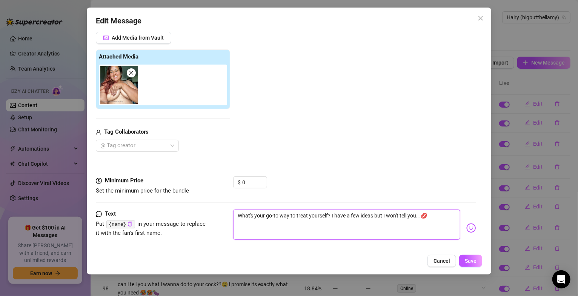
paste textarea "{name}"
click at [260, 218] on textarea "{name} What's your go-to way to treat yourself? I have a few ideas but I won't …" at bounding box center [346, 224] width 227 height 30
click at [360, 230] on textarea "{name} what's your go-to way to treat yourself? I have a few ideas but I won't …" at bounding box center [346, 224] width 227 height 30
click at [467, 257] on span "Save" at bounding box center [470, 260] width 12 height 6
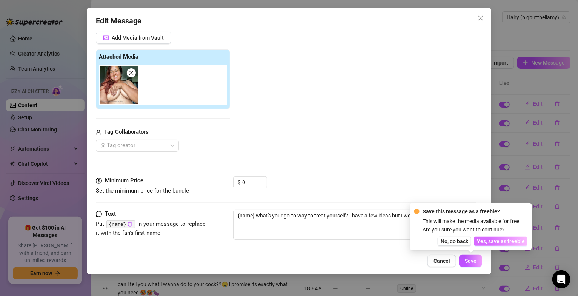
click at [489, 239] on span "Yes, save as freebie" at bounding box center [501, 241] width 48 height 6
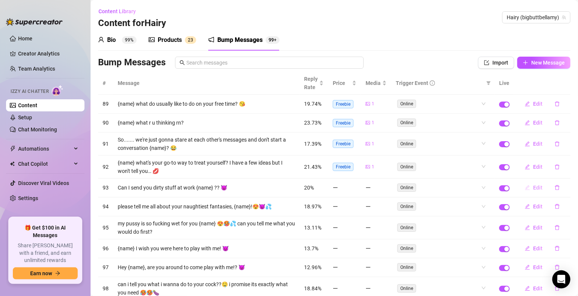
click at [533, 189] on span "Edit" at bounding box center [537, 187] width 9 height 6
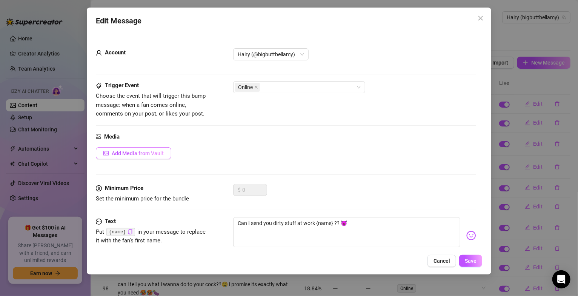
click at [125, 155] on span "Add Media from Vault" at bounding box center [138, 153] width 52 height 6
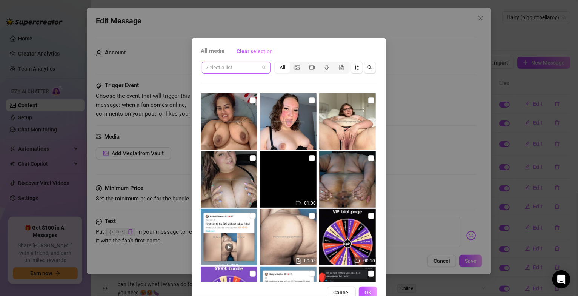
click at [261, 65] on span at bounding box center [236, 67] width 60 height 11
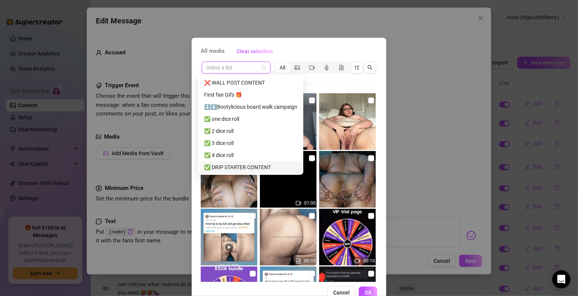
drag, startPoint x: 229, startPoint y: 161, endPoint x: 236, endPoint y: 168, distance: 9.3
click at [229, 161] on div "✅ DRIP STARTER CONTENT" at bounding box center [250, 167] width 102 height 12
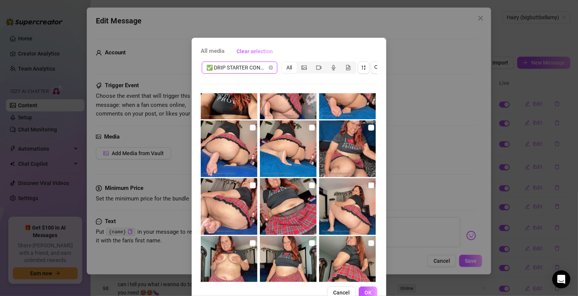
scroll to position [1493, 0]
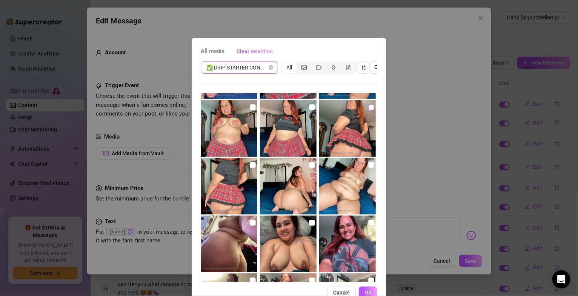
click at [368, 107] on input "checkbox" at bounding box center [371, 107] width 6 height 6
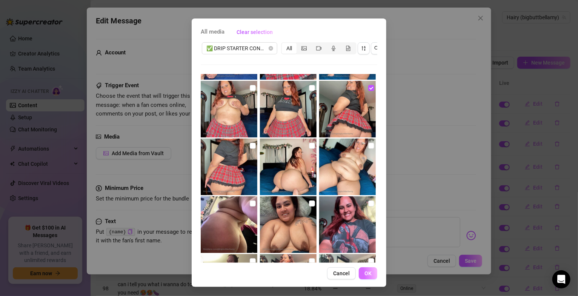
click at [367, 275] on span "OK" at bounding box center [367, 273] width 7 height 6
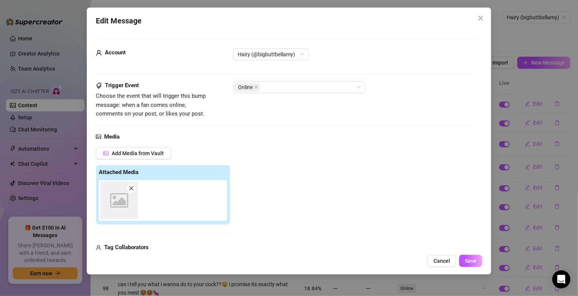
scroll to position [115, 0]
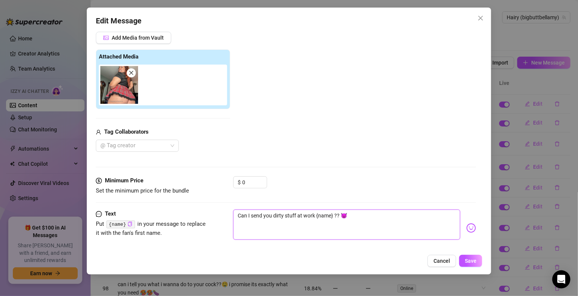
click at [302, 216] on textarea "Can I send you dirty stuff at work {name} ?? 😈" at bounding box center [346, 224] width 227 height 30
click at [380, 218] on textarea "Can I send you dirty stuff while your at work {name} ?? 😈" at bounding box center [346, 224] width 227 height 30
click at [429, 212] on textarea "Can I send you dirty stuff while your at work {name} ?? 😈 I wanna" at bounding box center [346, 224] width 227 height 30
click at [466, 230] on img at bounding box center [471, 228] width 10 height 10
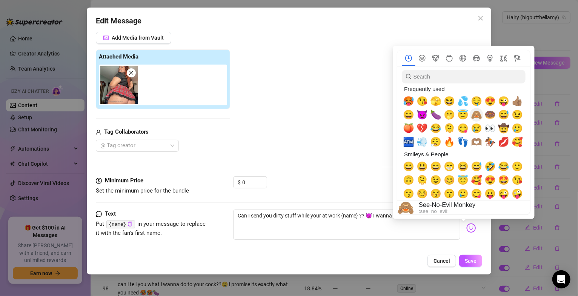
click at [476, 111] on span "🙈" at bounding box center [476, 114] width 11 height 11
click at [463, 103] on span "💦" at bounding box center [462, 101] width 11 height 11
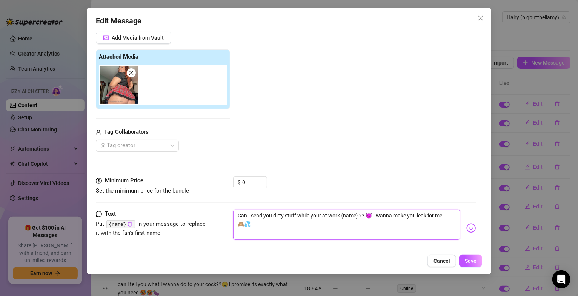
drag, startPoint x: 295, startPoint y: 215, endPoint x: 272, endPoint y: 215, distance: 22.6
click at [272, 215] on textarea "Can I send you dirty stuff while your at work {name} ?? 😈 I wanna make you leak…" at bounding box center [346, 224] width 227 height 30
click at [317, 234] on textarea "Can I send you naughty videos while your at work {name} ?? 😈 I wanna make you l…" at bounding box center [346, 224] width 227 height 30
click at [463, 263] on button "Save" at bounding box center [470, 260] width 23 height 12
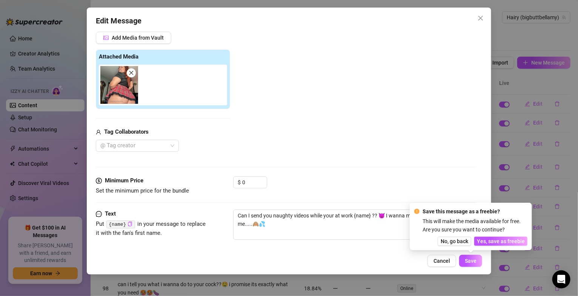
click at [490, 241] on span "Yes, save as freebie" at bounding box center [501, 241] width 48 height 6
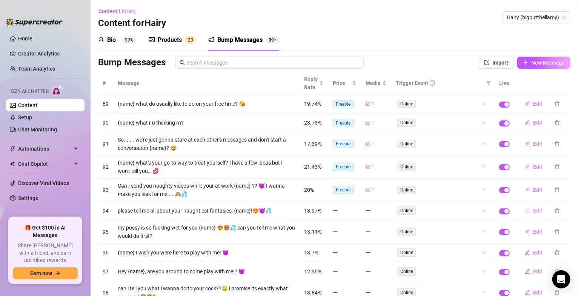
click at [533, 212] on span "Edit" at bounding box center [537, 210] width 9 height 6
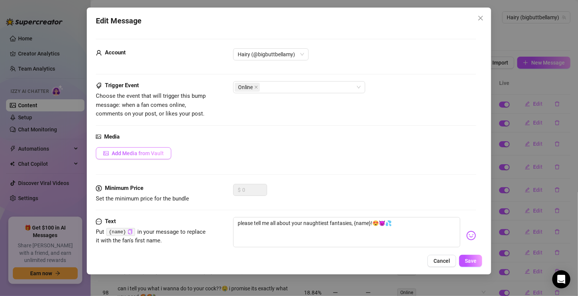
click at [136, 153] on span "Add Media from Vault" at bounding box center [138, 153] width 52 height 6
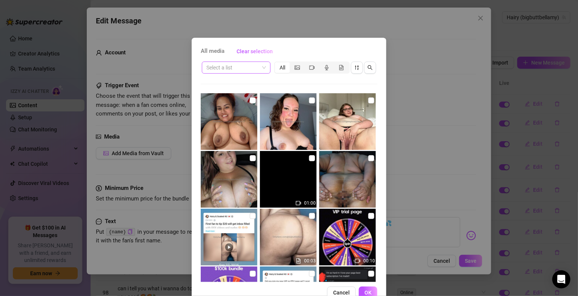
click at [258, 68] on span at bounding box center [236, 67] width 60 height 11
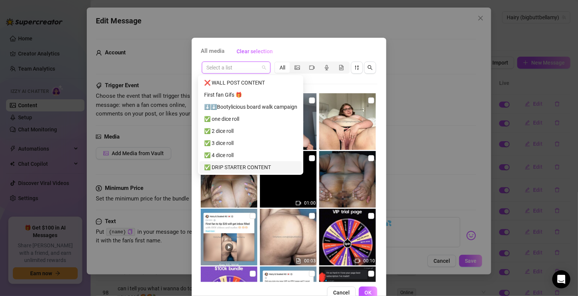
click at [236, 169] on div "✅ DRIP STARTER CONTENT" at bounding box center [250, 167] width 93 height 8
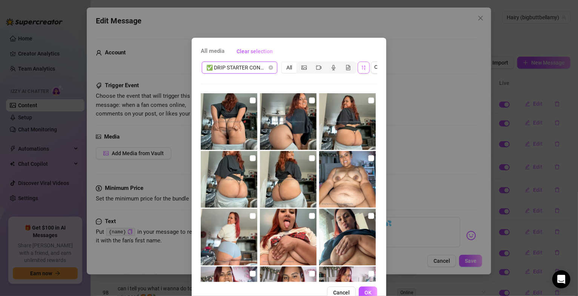
click at [357, 70] on button "button" at bounding box center [363, 67] width 12 height 12
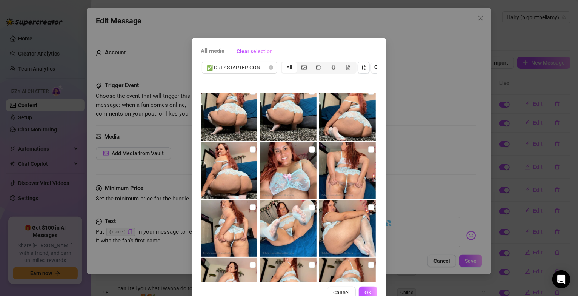
scroll to position [2036, 0]
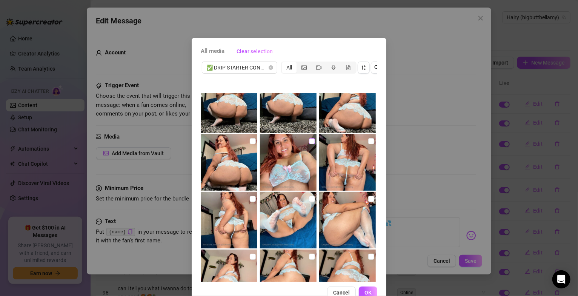
click at [309, 143] on input "checkbox" at bounding box center [312, 141] width 6 height 6
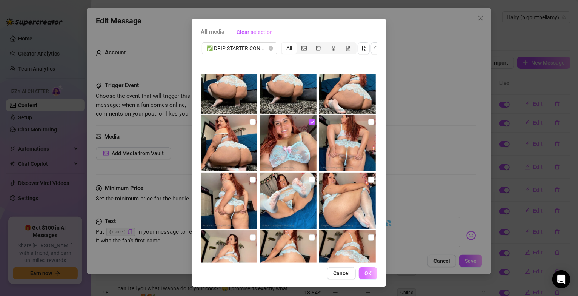
click at [364, 273] on span "OK" at bounding box center [367, 273] width 7 height 6
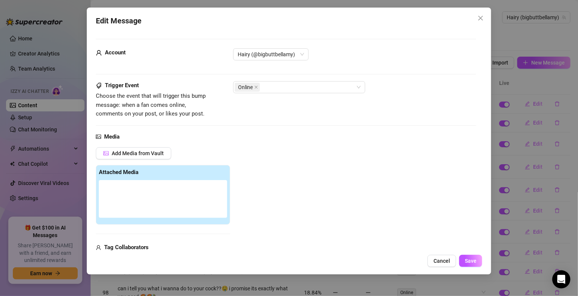
scroll to position [115, 0]
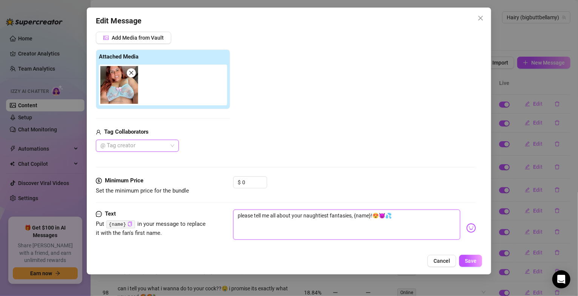
click at [369, 218] on textarea "please tell me all about your naughtiest fantasies, {name}!😍😈💦" at bounding box center [346, 224] width 227 height 30
click at [370, 215] on textarea "please tell me all about your naughtiest fantasies, {name}!😍😈💦" at bounding box center [346, 224] width 227 height 30
click at [374, 215] on textarea "please tell me all about your naughtiest fantasies, {name} !😍😈💦" at bounding box center [346, 224] width 227 height 30
click at [466, 258] on span "Save" at bounding box center [470, 260] width 12 height 6
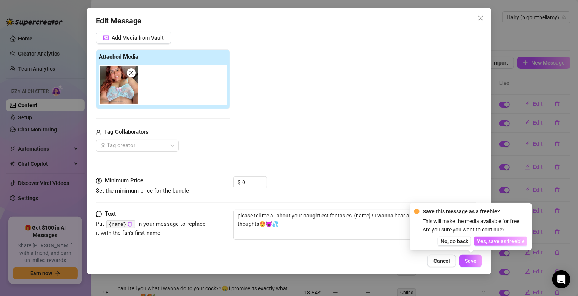
click at [488, 242] on span "Yes, save as freebie" at bounding box center [501, 241] width 48 height 6
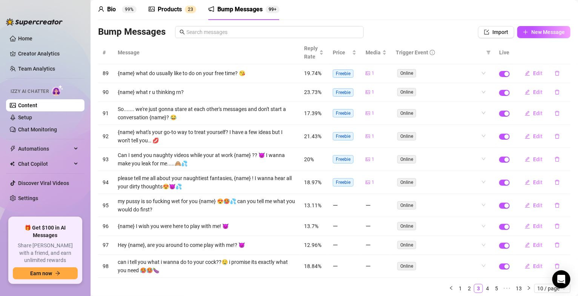
scroll to position [45, 0]
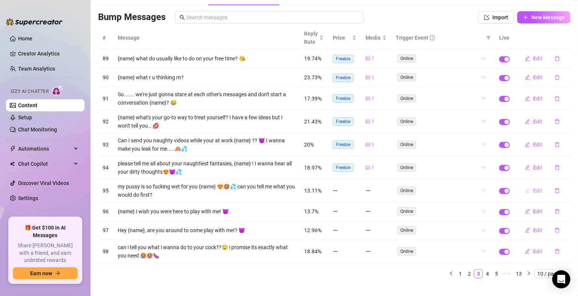
click at [524, 189] on button "Edit" at bounding box center [533, 190] width 30 height 12
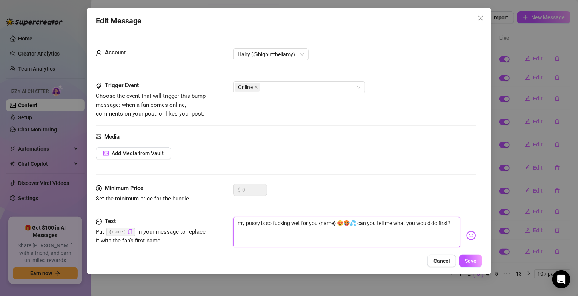
scroll to position [18, 0]
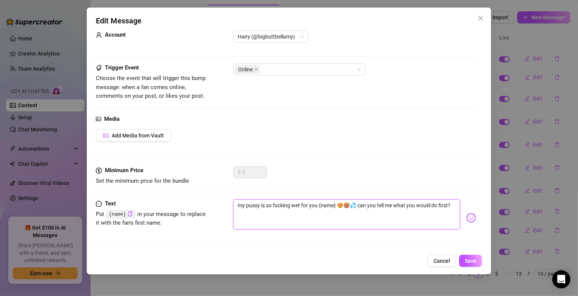
drag, startPoint x: 236, startPoint y: 224, endPoint x: 311, endPoint y: 248, distance: 79.1
click at [311, 248] on div "Text Put {name} in your message to replace it with the fan's first name. my pus…" at bounding box center [286, 224] width 380 height 51
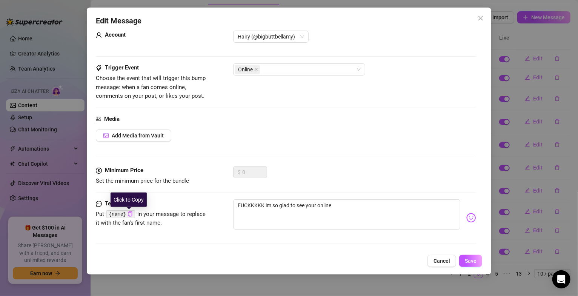
click at [128, 213] on icon "copy" at bounding box center [129, 213] width 5 height 5
paste textarea "{name}"
click at [370, 208] on textarea "FUCKKKKK im so glad to see your online {name}" at bounding box center [346, 214] width 227 height 30
click at [466, 219] on img at bounding box center [471, 218] width 10 height 10
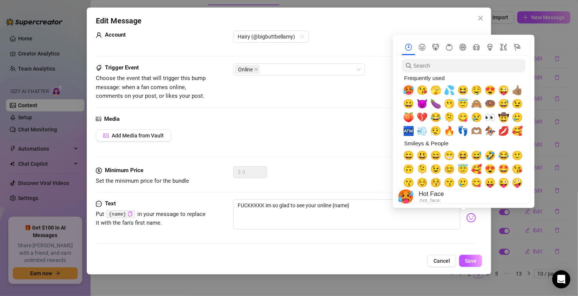
click at [409, 87] on span "🥵" at bounding box center [408, 90] width 11 height 11
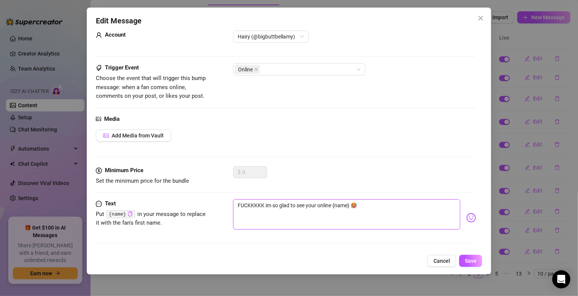
click at [375, 208] on textarea "FUCKKKKK im so glad to see your online {name} 🥵" at bounding box center [346, 214] width 227 height 30
click at [466, 217] on img at bounding box center [471, 218] width 10 height 10
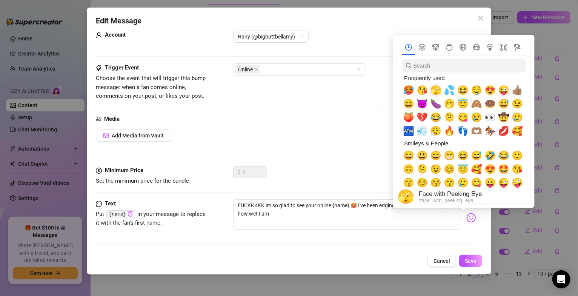
click at [436, 89] on span "🫣" at bounding box center [435, 90] width 11 height 11
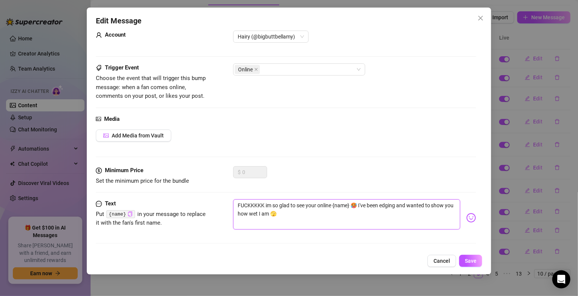
click at [325, 220] on textarea "FUCKKKKK im so glad to see your online {name} 🥵 I've been edging and wanted to …" at bounding box center [346, 214] width 227 height 30
click at [144, 131] on button "Add Media from Vault" at bounding box center [133, 135] width 75 height 12
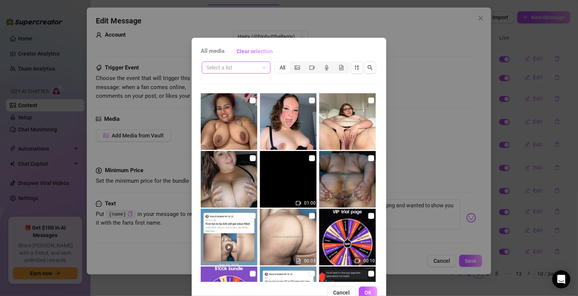
click at [261, 68] on span at bounding box center [236, 67] width 60 height 11
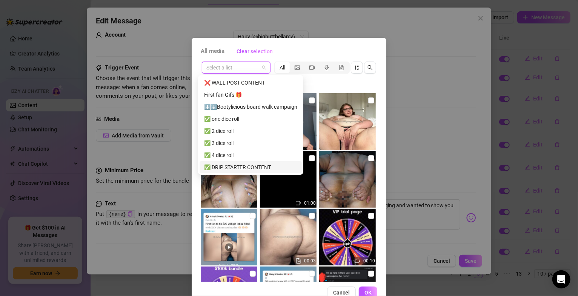
click at [240, 167] on div "✅ DRIP STARTER CONTENT" at bounding box center [250, 167] width 93 height 8
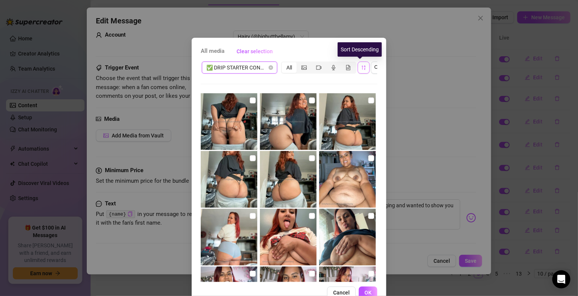
click at [361, 67] on icon "sort-descending" at bounding box center [363, 67] width 5 height 5
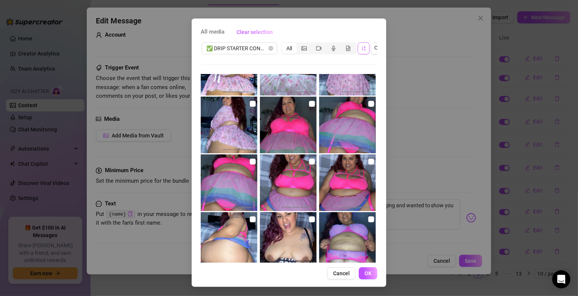
scroll to position [1695, 0]
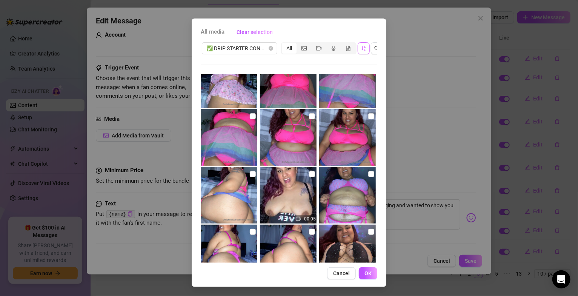
click at [279, 180] on img at bounding box center [288, 195] width 57 height 57
click at [365, 272] on span "OK" at bounding box center [367, 273] width 7 height 6
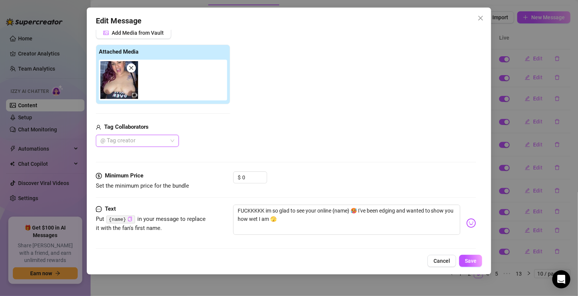
scroll to position [126, 0]
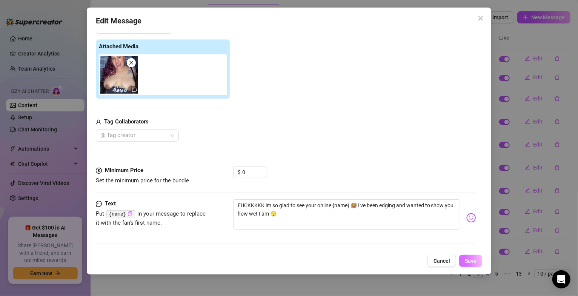
click at [464, 258] on button "Save" at bounding box center [470, 260] width 23 height 12
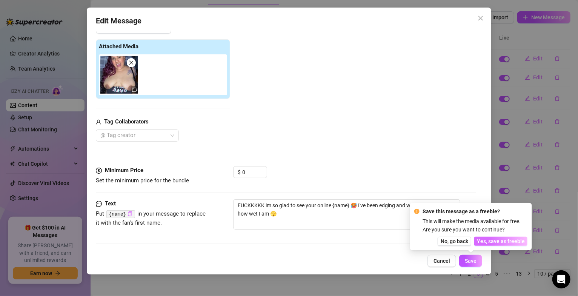
click at [489, 242] on span "Yes, save as freebie" at bounding box center [501, 241] width 48 height 6
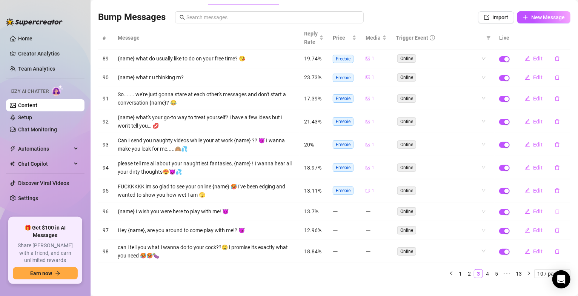
click at [555, 212] on icon "delete" at bounding box center [557, 211] width 5 height 5
click at [566, 193] on span "Yes" at bounding box center [564, 193] width 9 height 6
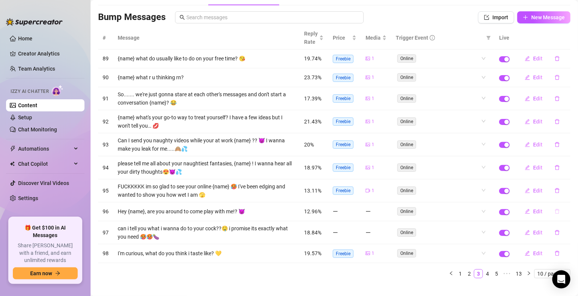
click at [554, 213] on icon "delete" at bounding box center [556, 210] width 5 height 5
click at [564, 195] on span "Yes" at bounding box center [564, 193] width 9 height 6
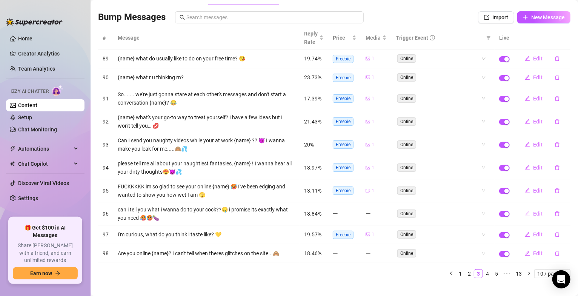
click at [523, 214] on button "Edit" at bounding box center [533, 213] width 30 height 12
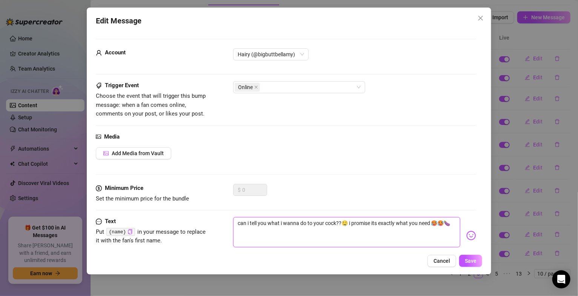
click at [336, 222] on textarea "can i tell you what i wanna do to your cock??🤤 i promise its exactly what you n…" at bounding box center [346, 232] width 227 height 30
paste textarea "{name}"
click at [335, 223] on textarea "can i tell you what i wanna do to your cock{name} ??🤤 i promise its exactly wha…" at bounding box center [346, 232] width 227 height 30
click at [336, 223] on textarea "can i tell you what i wanna do to your cock{name} ??🤤 i promise its exactly wha…" at bounding box center [346, 232] width 227 height 30
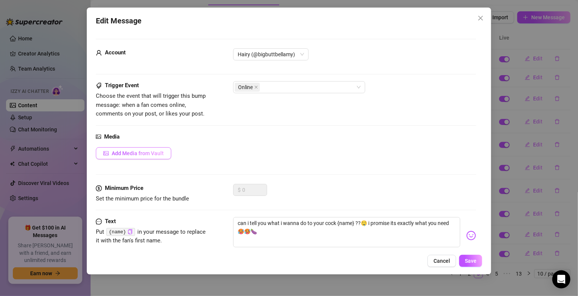
click at [146, 156] on button "Add Media from Vault" at bounding box center [133, 153] width 75 height 12
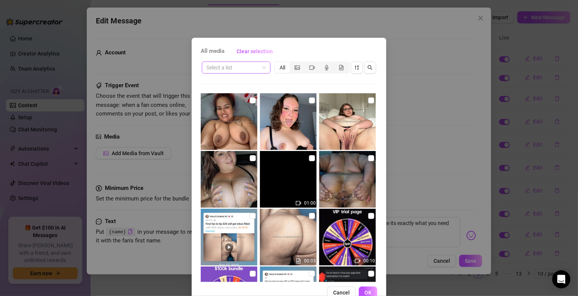
click at [259, 69] on span at bounding box center [236, 67] width 60 height 11
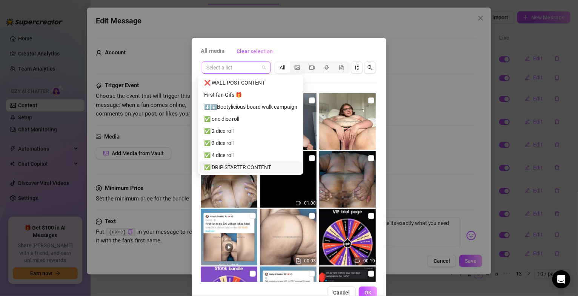
click at [241, 169] on div "✅ DRIP STARTER CONTENT" at bounding box center [250, 167] width 93 height 8
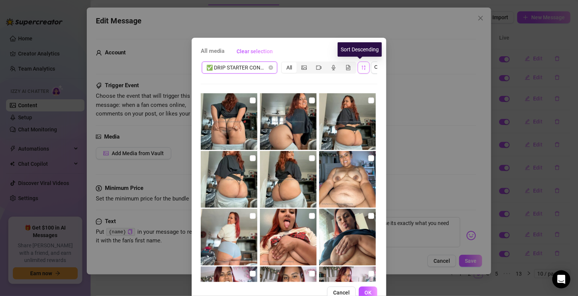
click at [361, 68] on icon "sort-descending" at bounding box center [363, 67] width 5 height 5
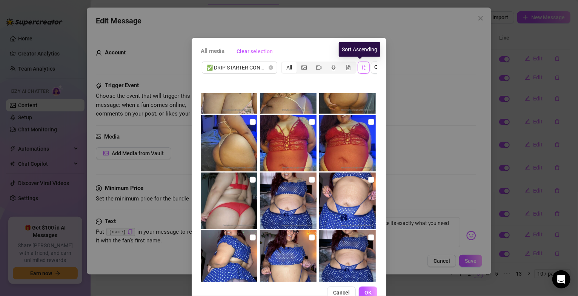
scroll to position [543, 0]
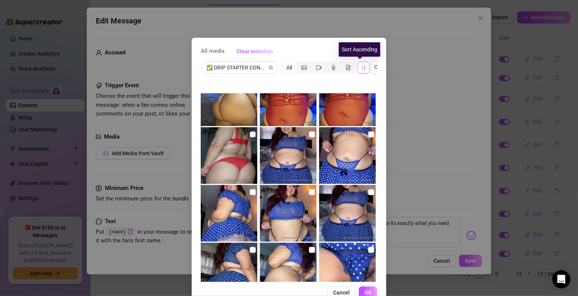
click at [250, 134] on input "checkbox" at bounding box center [253, 134] width 6 height 6
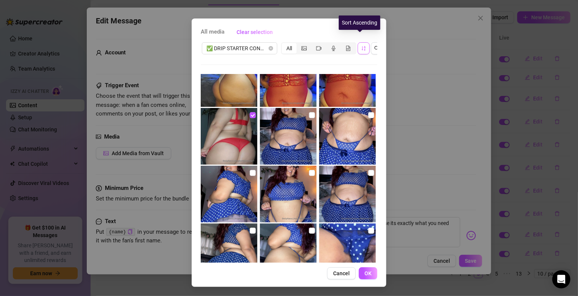
scroll to position [588, 0]
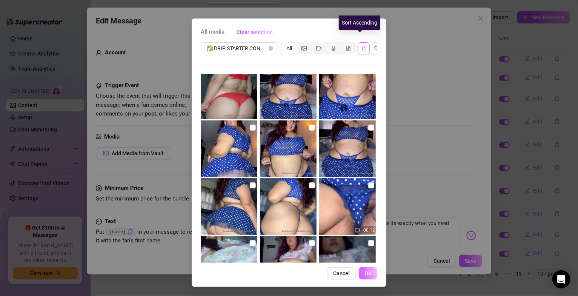
click at [364, 275] on span "OK" at bounding box center [367, 273] width 7 height 6
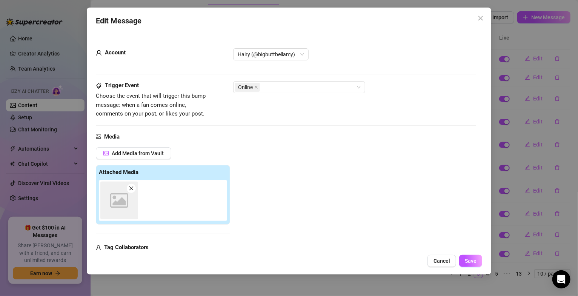
scroll to position [115, 0]
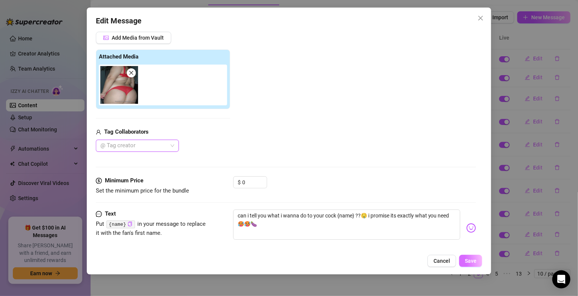
click at [469, 259] on span "Save" at bounding box center [470, 260] width 12 height 6
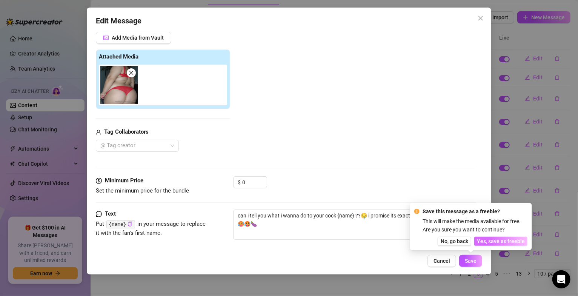
click at [493, 239] on span "Yes, save as freebie" at bounding box center [501, 241] width 48 height 6
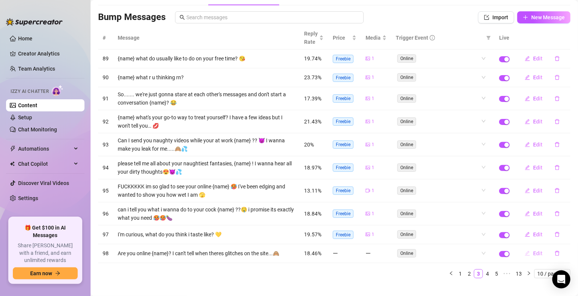
click at [525, 254] on button "Edit" at bounding box center [533, 253] width 30 height 12
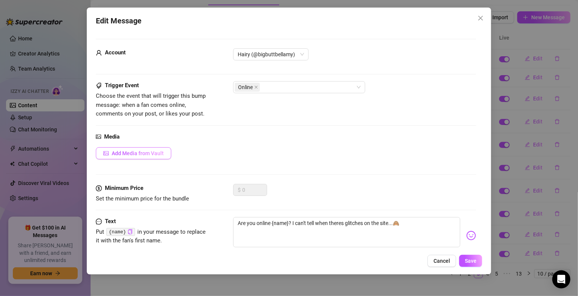
click at [145, 154] on span "Add Media from Vault" at bounding box center [138, 153] width 52 height 6
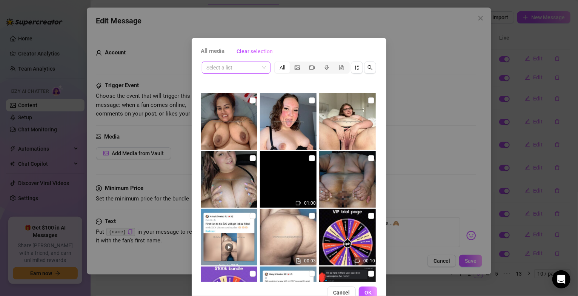
click at [261, 69] on span at bounding box center [236, 67] width 60 height 11
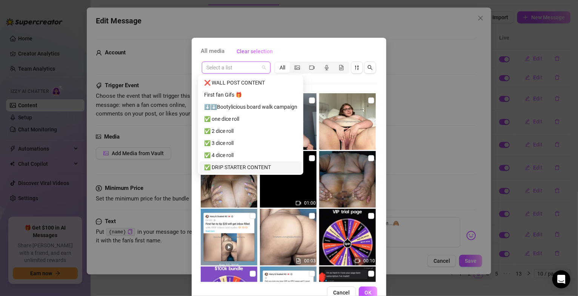
click at [249, 168] on div "✅ DRIP STARTER CONTENT" at bounding box center [250, 167] width 93 height 8
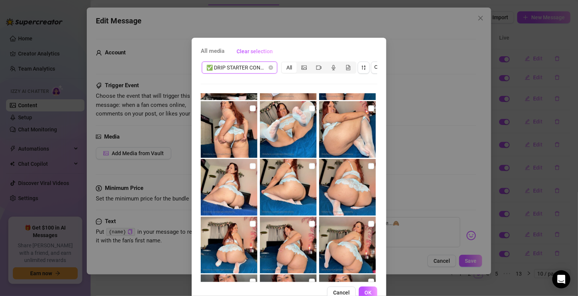
scroll to position [2172, 0]
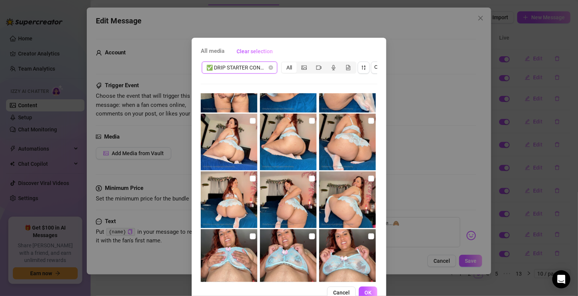
click at [250, 119] on input "checkbox" at bounding box center [253, 121] width 6 height 6
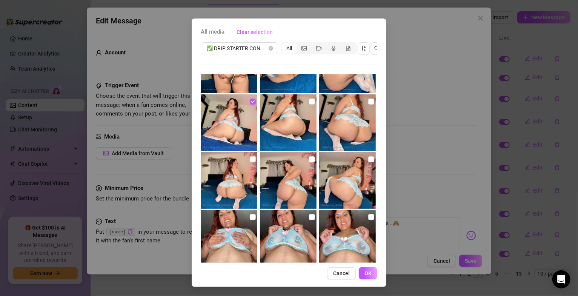
scroll to position [26, 0]
click at [364, 272] on span "OK" at bounding box center [367, 273] width 7 height 6
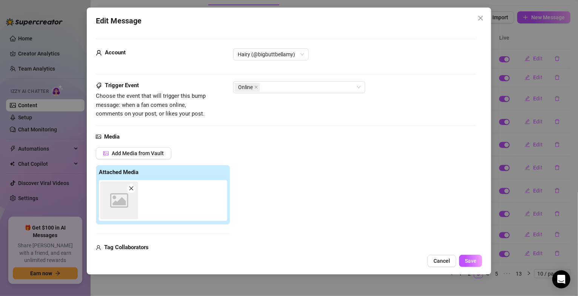
scroll to position [115, 0]
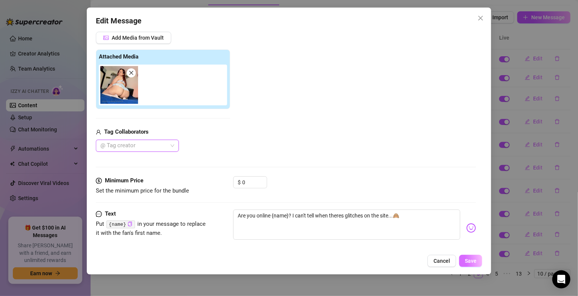
click at [465, 261] on span "Save" at bounding box center [470, 260] width 12 height 6
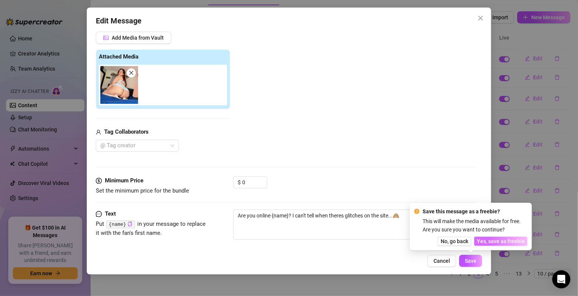
click at [492, 244] on span "Yes, save as freebie" at bounding box center [501, 241] width 48 height 6
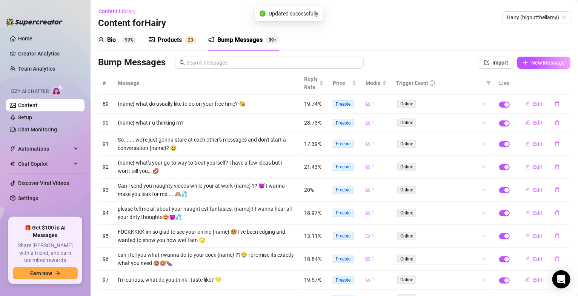
scroll to position [57, 0]
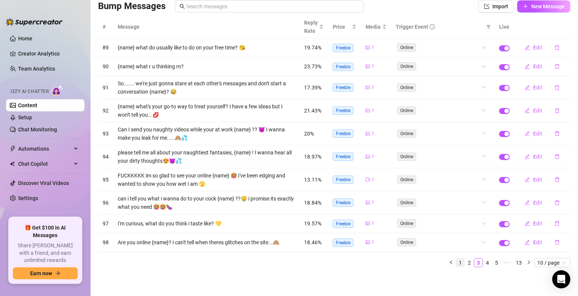
click at [456, 264] on link "1" at bounding box center [460, 262] width 8 height 8
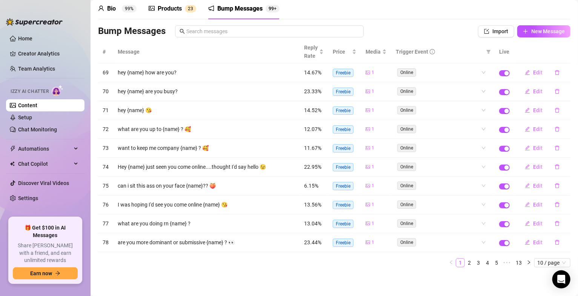
scroll to position [34, 0]
click at [456, 264] on link "1" at bounding box center [460, 262] width 8 height 8
click at [513, 262] on link "13" at bounding box center [518, 262] width 11 height 8
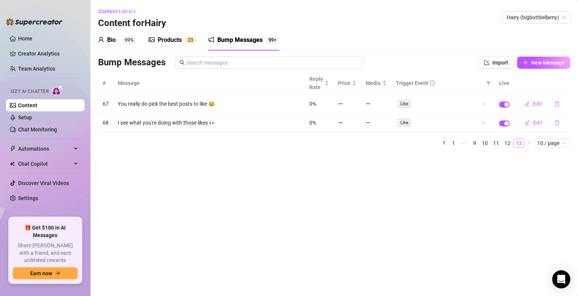
scroll to position [0, 0]
click at [505, 142] on link "12" at bounding box center [507, 143] width 11 height 8
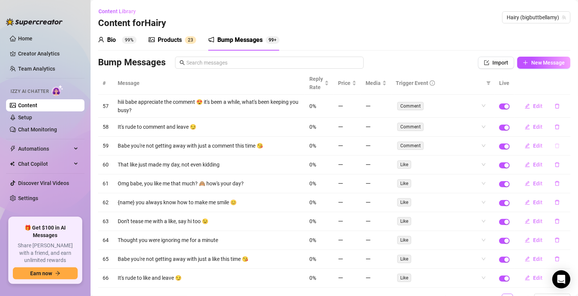
click at [554, 147] on icon "delete" at bounding box center [556, 145] width 5 height 5
click at [455, 197] on div "Like" at bounding box center [442, 202] width 94 height 12
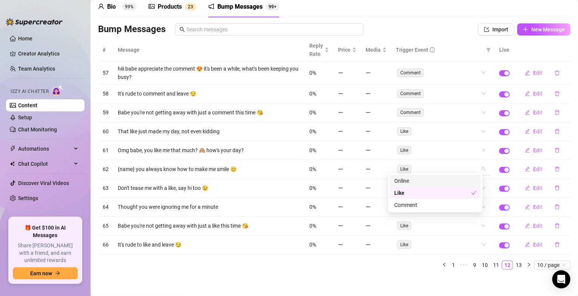
scroll to position [38, 0]
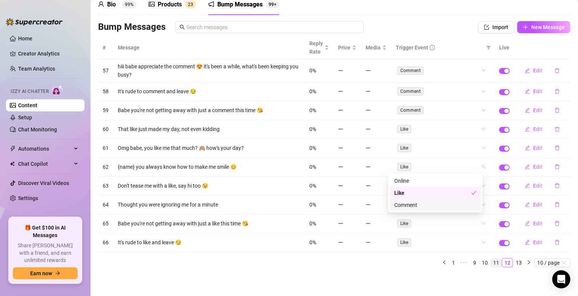
click at [490, 264] on link "11" at bounding box center [495, 262] width 11 height 8
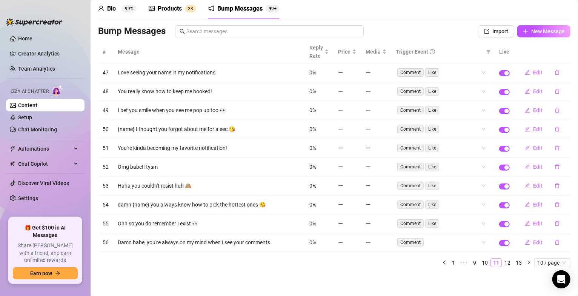
scroll to position [34, 0]
click at [479, 263] on link "10" at bounding box center [484, 262] width 11 height 8
